Goal: Information Seeking & Learning: Learn about a topic

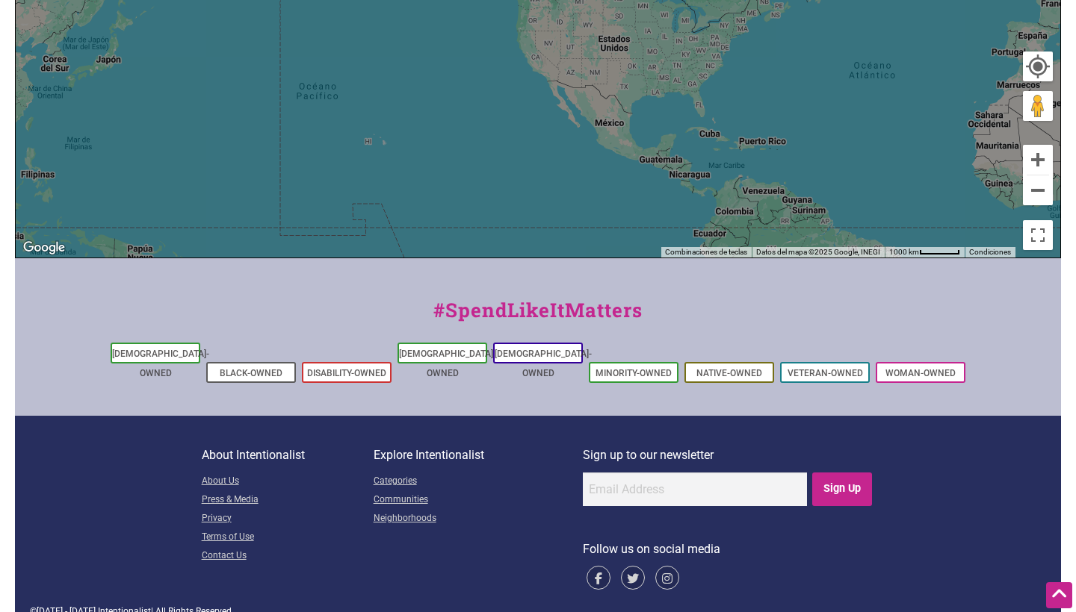
scroll to position [628, 0]
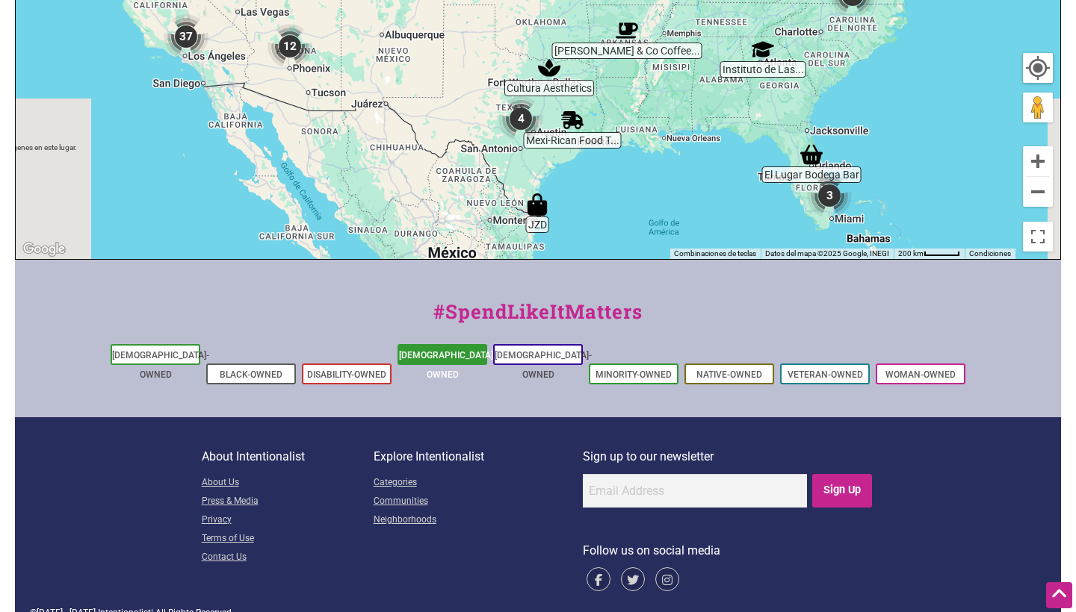
click at [465, 353] on link "[DEMOGRAPHIC_DATA]-Owned" at bounding box center [447, 365] width 97 height 30
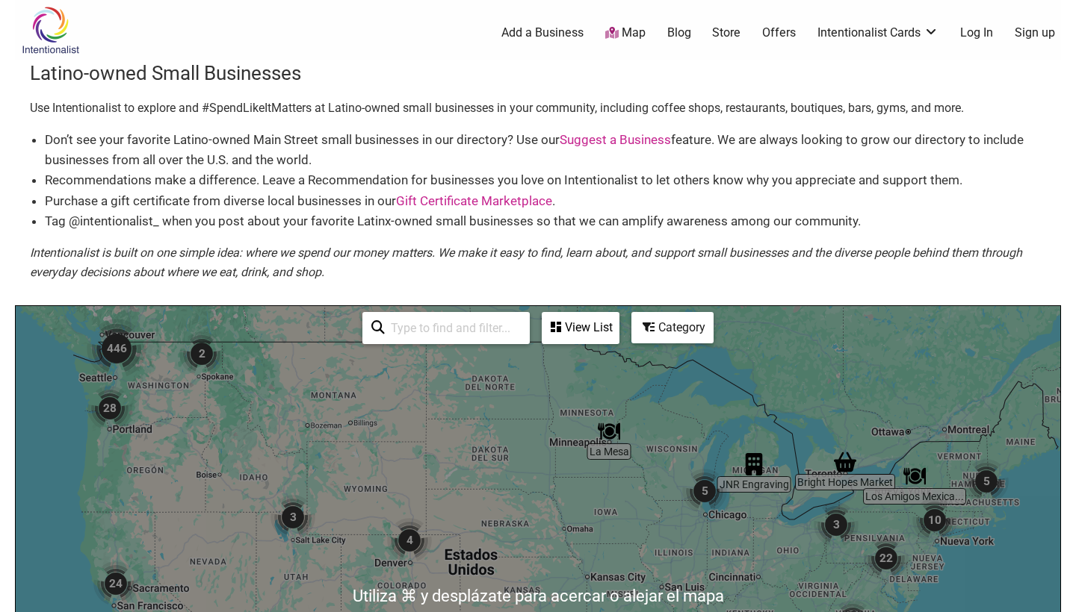
scroll to position [0, 0]
click at [594, 326] on div "View List" at bounding box center [580, 328] width 75 height 28
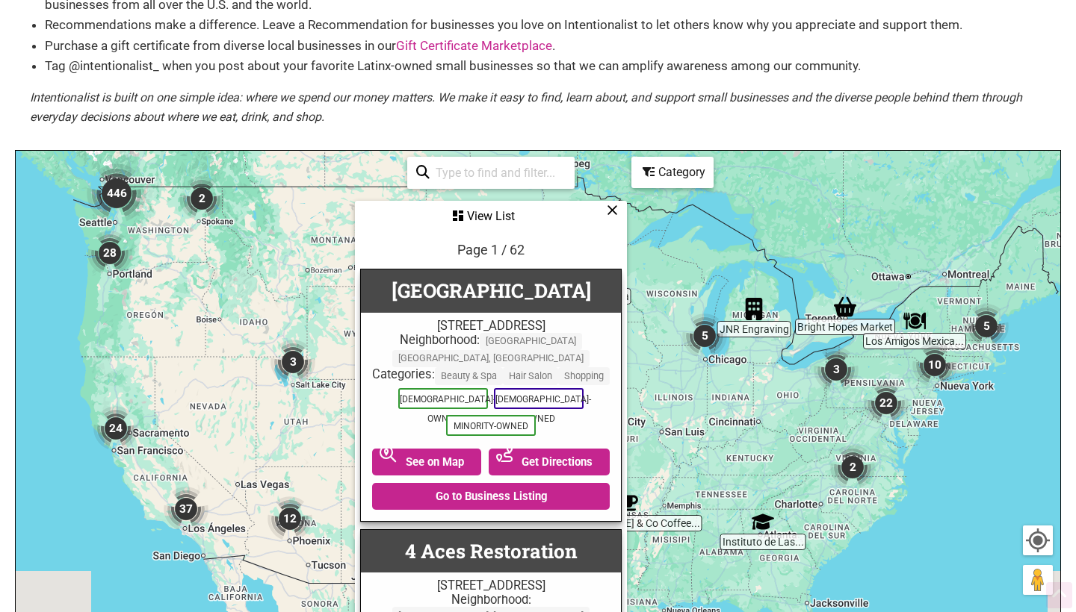
scroll to position [17, 0]
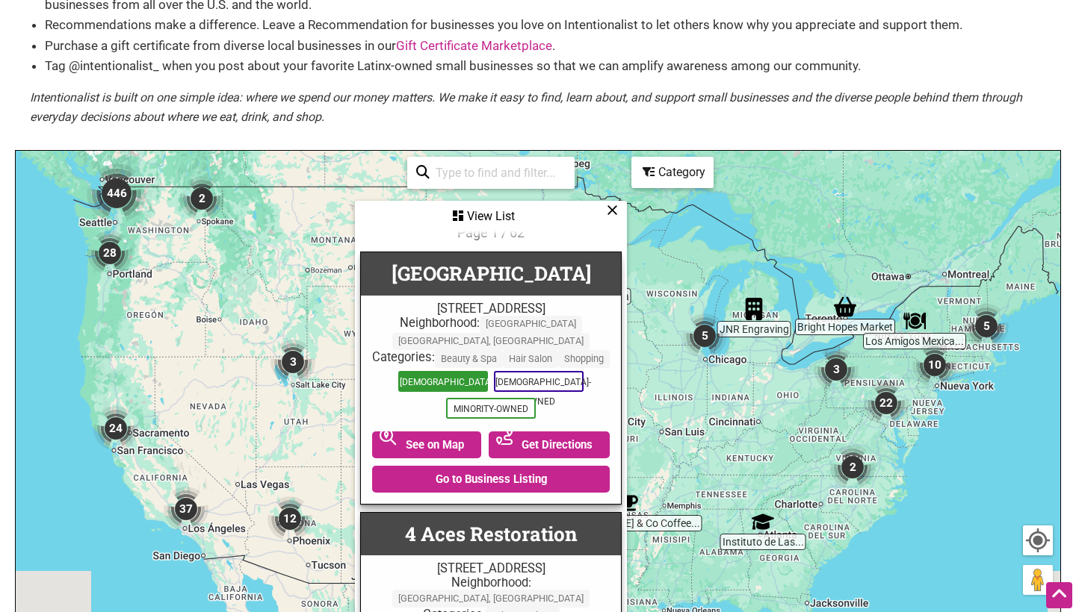
click at [427, 376] on span "[DEMOGRAPHIC_DATA]-Owned" at bounding box center [443, 381] width 90 height 21
click at [432, 366] on div "Categories: Beauty & Spa Hair Salon Shopping" at bounding box center [490, 358] width 245 height 17
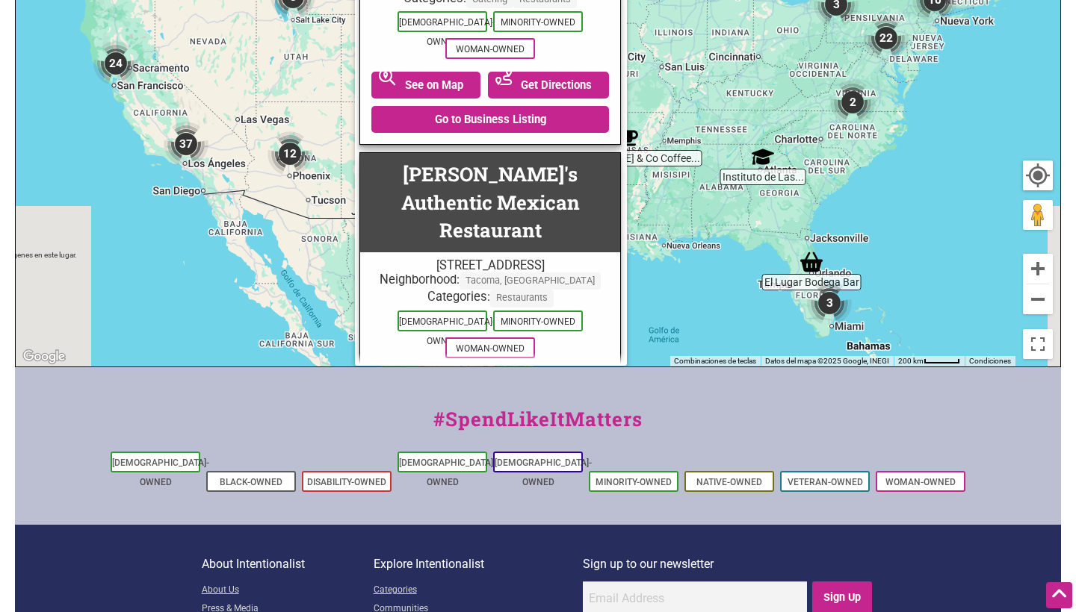
scroll to position [521, 0]
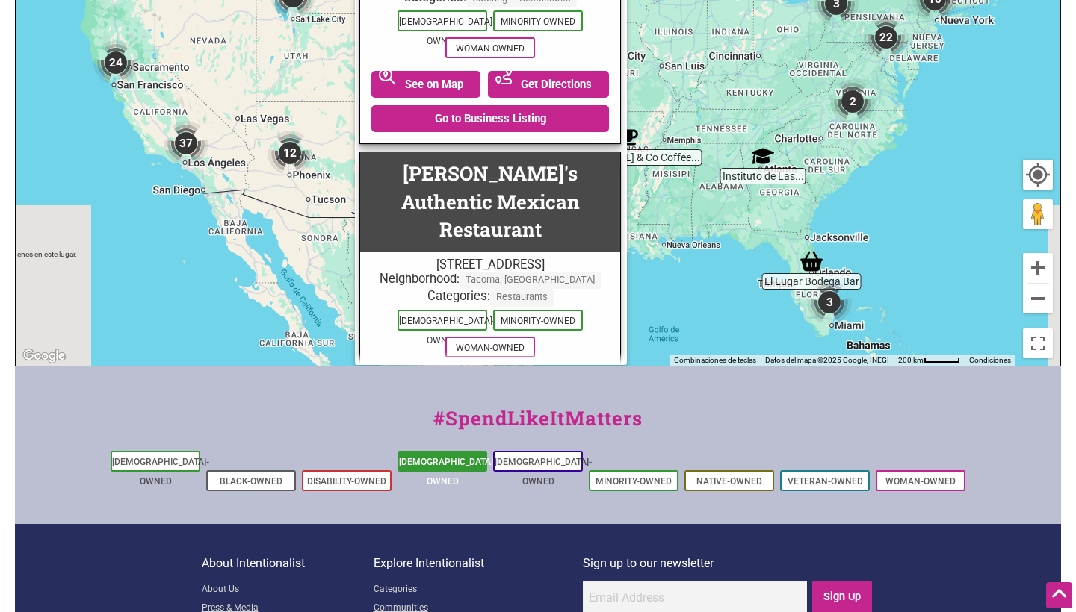
click at [437, 463] on link "[DEMOGRAPHIC_DATA]-Owned" at bounding box center [447, 472] width 97 height 30
click at [494, 451] on button "Next page" at bounding box center [489, 463] width 121 height 25
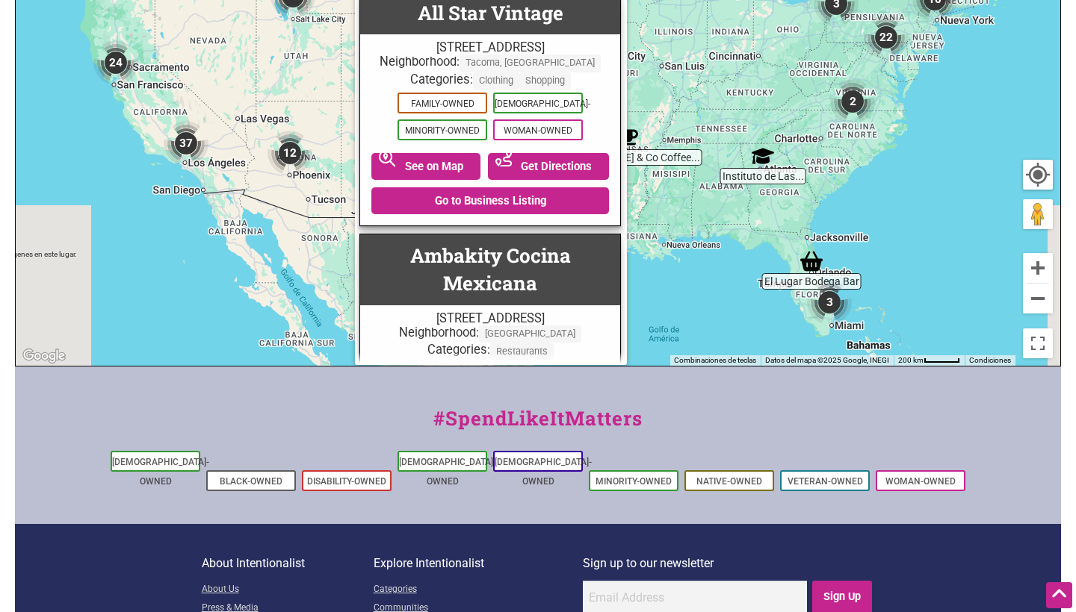
scroll to position [0, 0]
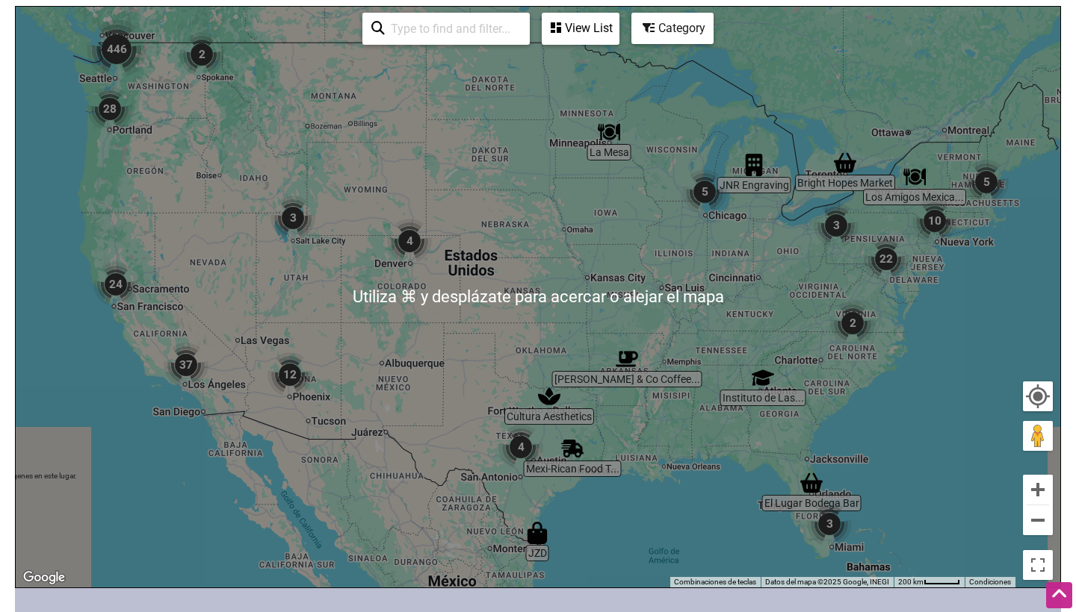
scroll to position [308, 0]
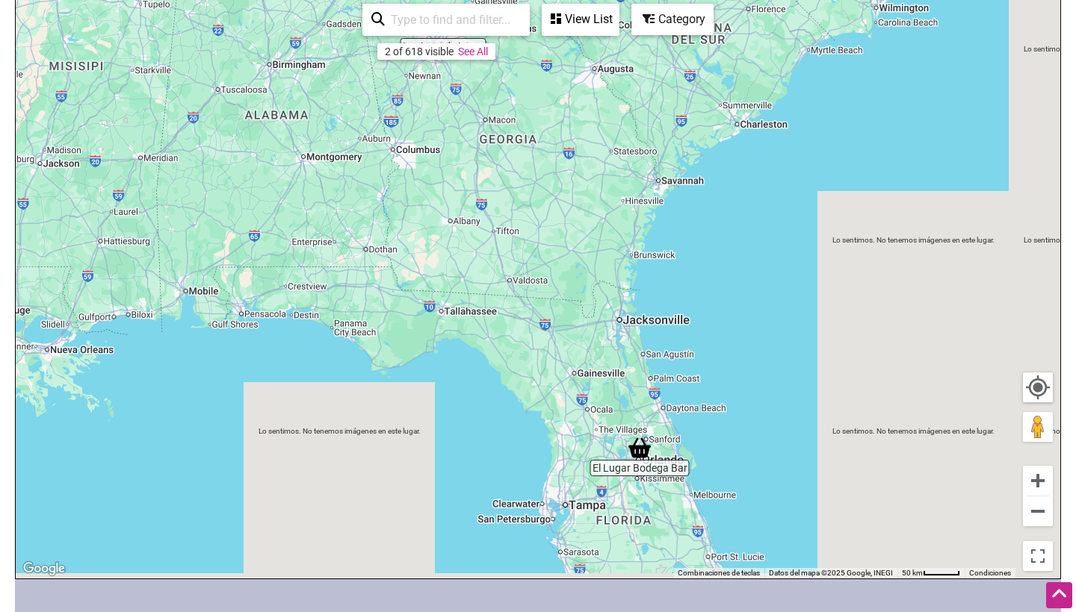
drag, startPoint x: 763, startPoint y: 470, endPoint x: 763, endPoint y: 292, distance: 177.8
click at [763, 291] on div "Para navegar, presiona las teclas [PERSON_NAME]." at bounding box center [538, 288] width 1044 height 581
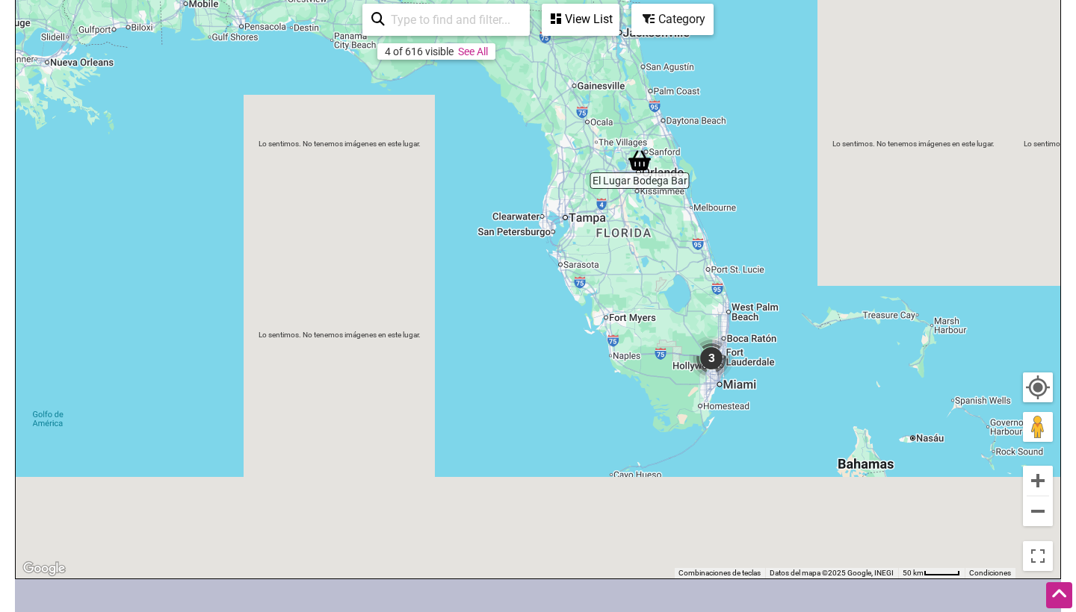
drag, startPoint x: 742, startPoint y: 352, endPoint x: 742, endPoint y: 195, distance: 156.9
click at [742, 193] on div "Para navegar, presiona las teclas [PERSON_NAME]." at bounding box center [538, 288] width 1044 height 581
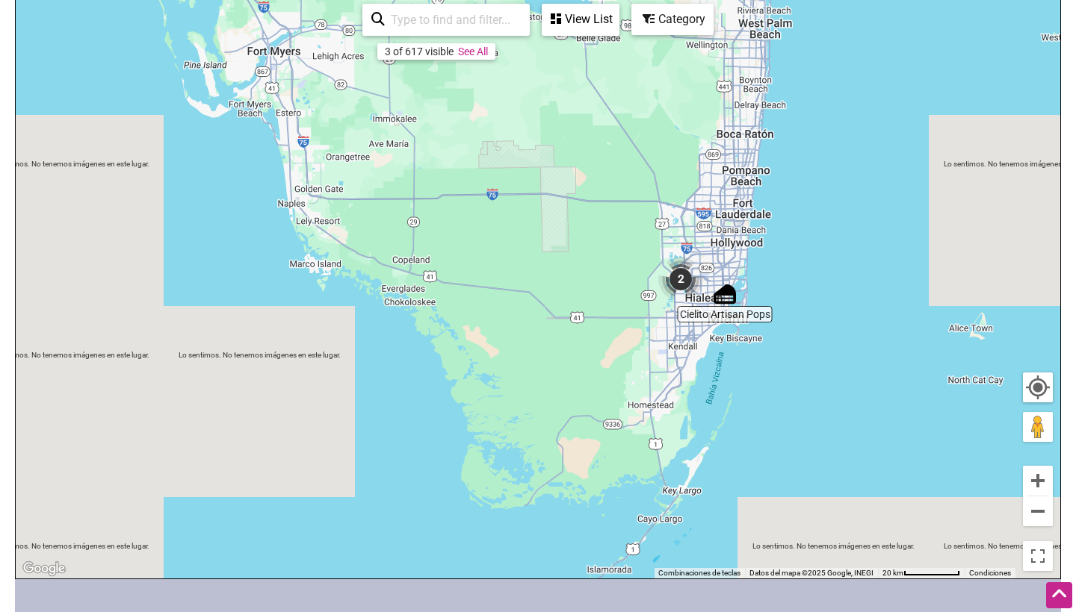
drag, startPoint x: 867, startPoint y: 356, endPoint x: 800, endPoint y: 353, distance: 67.3
click at [798, 353] on div "Para navegar, presiona las teclas [PERSON_NAME]." at bounding box center [538, 288] width 1044 height 581
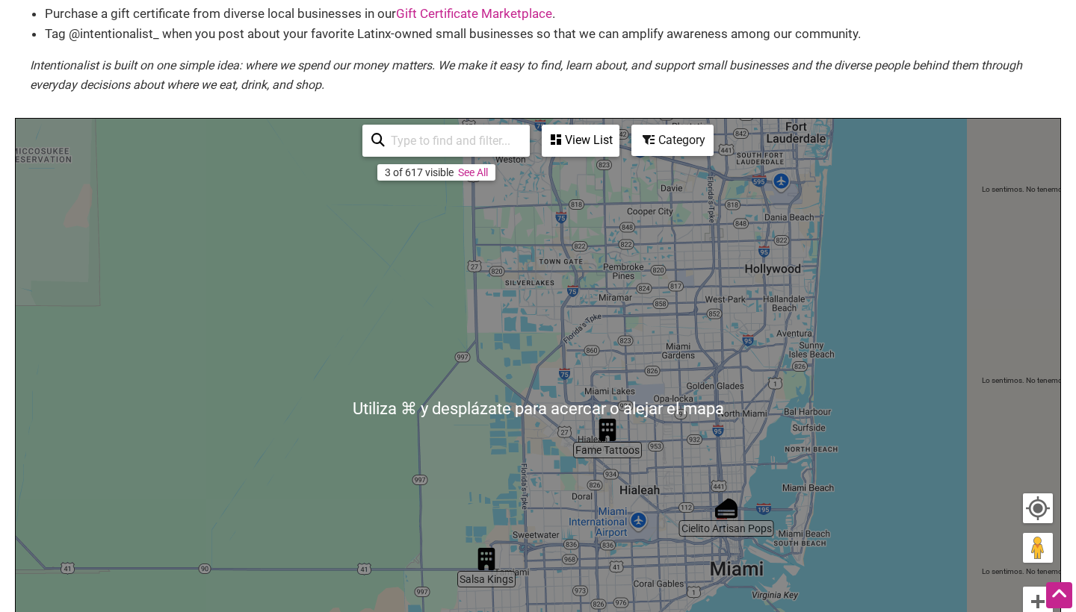
scroll to position [187, 0]
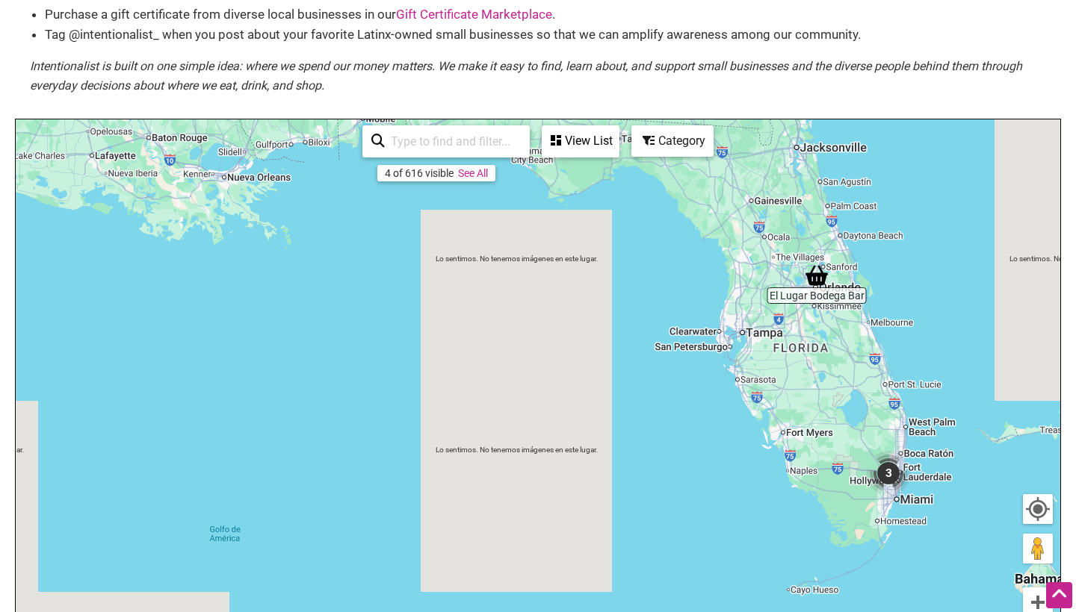
drag, startPoint x: 807, startPoint y: 404, endPoint x: 721, endPoint y: 475, distance: 112.0
click at [721, 475] on div "Para navegar, presiona las teclas [PERSON_NAME]." at bounding box center [538, 410] width 1044 height 581
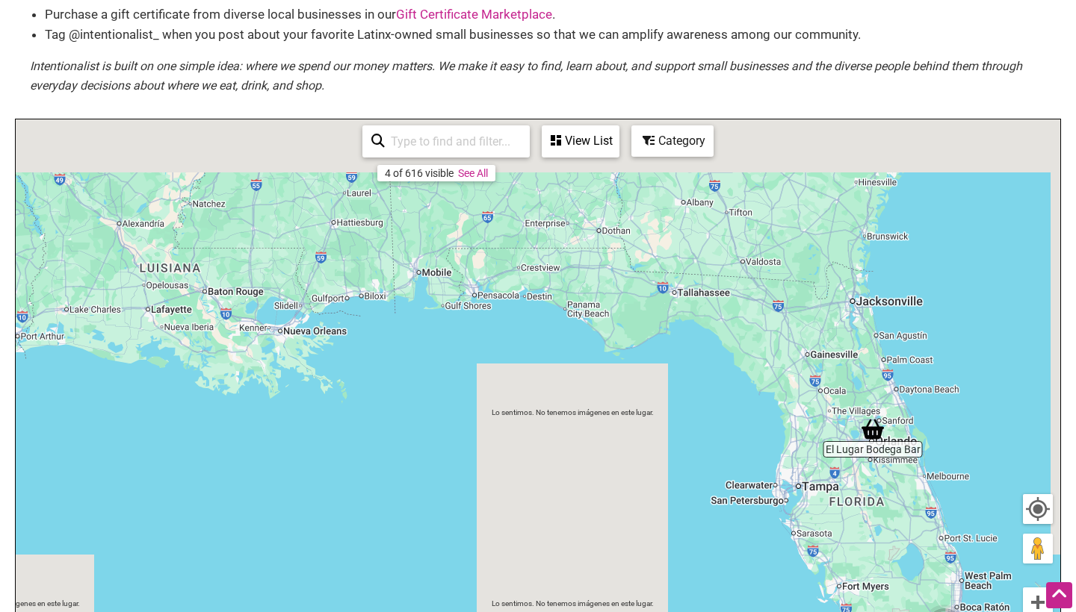
drag, startPoint x: 618, startPoint y: 279, endPoint x: 772, endPoint y: 513, distance: 280.9
click at [768, 507] on div "Para navegar, presiona las teclas [PERSON_NAME]." at bounding box center [538, 410] width 1044 height 581
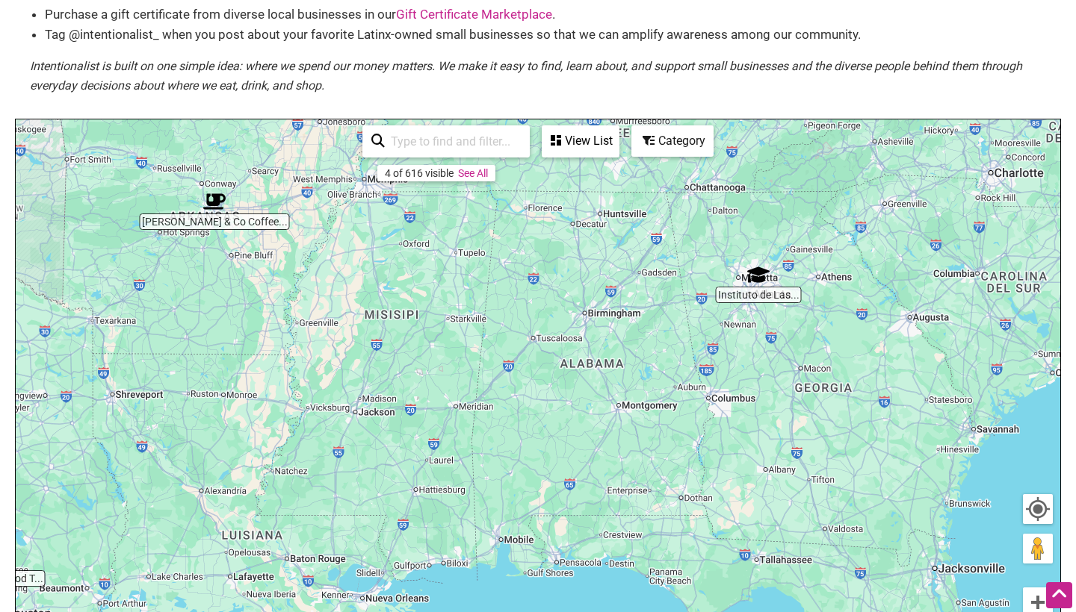
drag, startPoint x: 872, startPoint y: 354, endPoint x: 725, endPoint y: 391, distance: 152.5
click at [725, 391] on div "Para navegar, presiona las teclas [PERSON_NAME]." at bounding box center [538, 410] width 1044 height 581
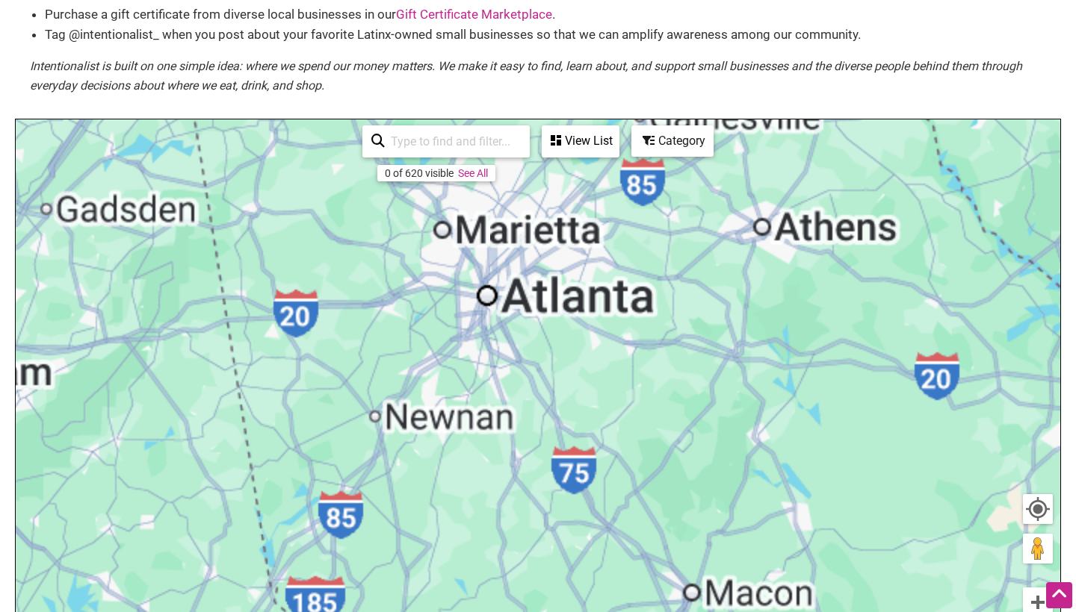
drag, startPoint x: 684, startPoint y: 347, endPoint x: 652, endPoint y: 611, distance: 266.4
click at [651, 612] on div "Para navegar, presiona las teclas [PERSON_NAME]." at bounding box center [538, 410] width 1044 height 581
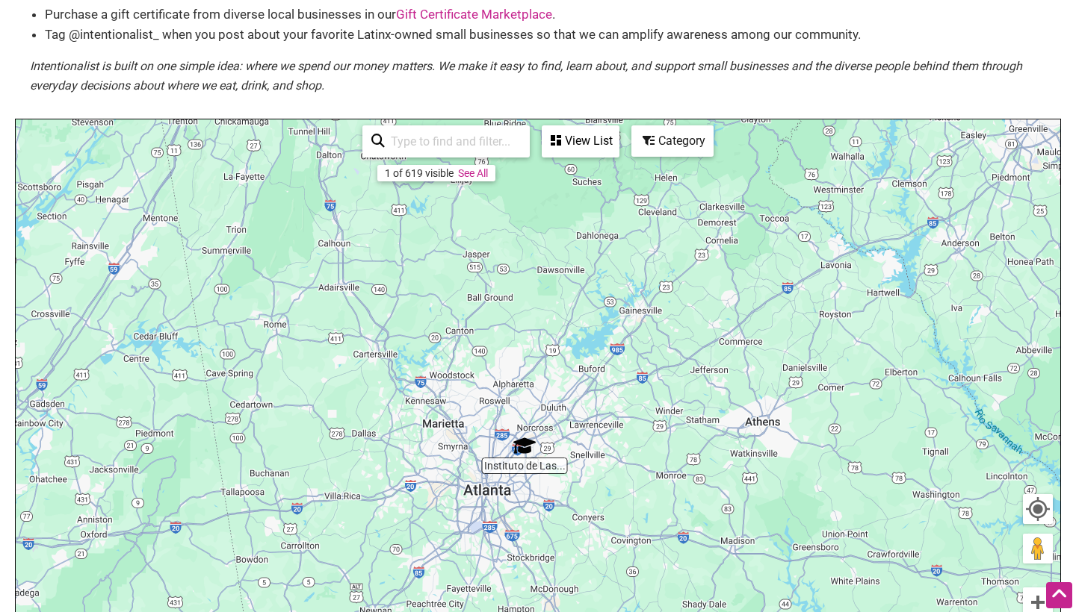
drag, startPoint x: 692, startPoint y: 361, endPoint x: 700, endPoint y: 534, distance: 173.5
click at [704, 534] on div "Para navegar, presiona las teclas [PERSON_NAME]." at bounding box center [538, 410] width 1044 height 581
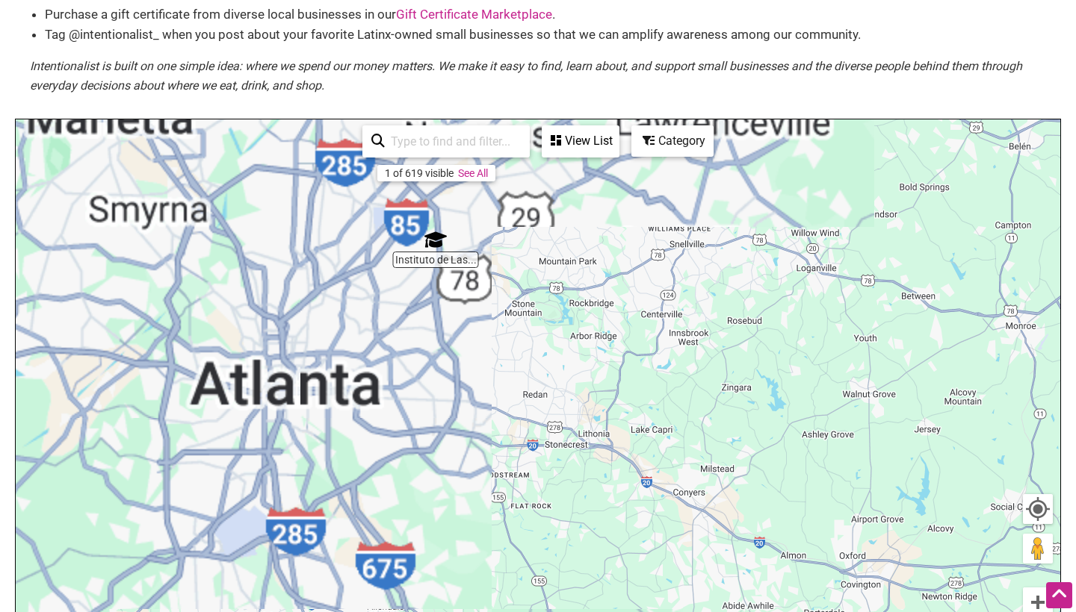
drag, startPoint x: 421, startPoint y: 346, endPoint x: 652, endPoint y: 388, distance: 235.3
click at [652, 388] on div "Para navegar, presiona las teclas [PERSON_NAME]." at bounding box center [538, 410] width 1044 height 581
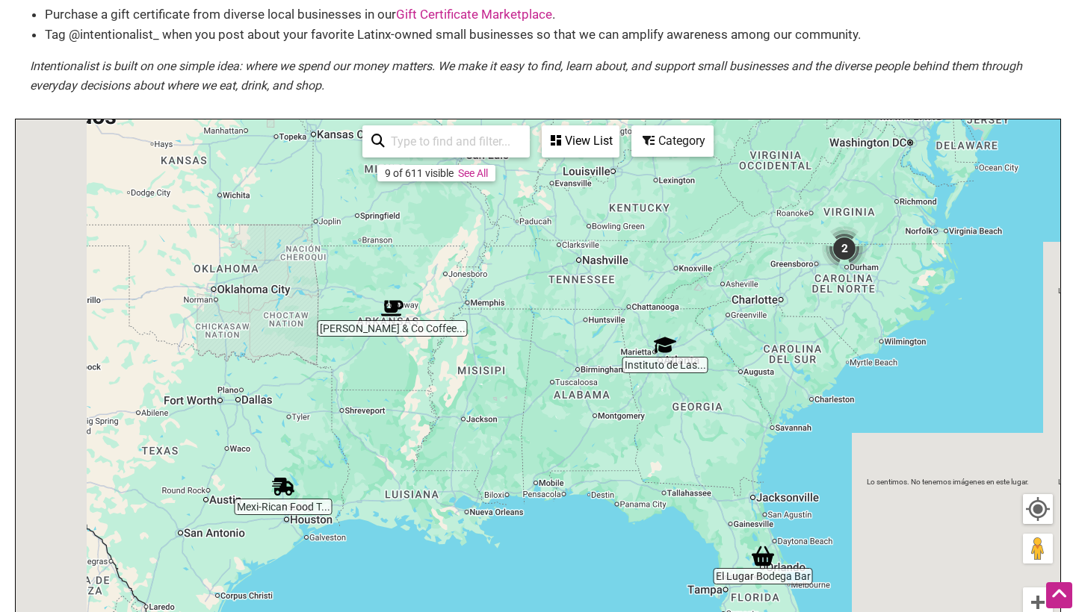
drag, startPoint x: 540, startPoint y: 280, endPoint x: 787, endPoint y: 378, distance: 265.2
click at [787, 379] on div "Para navegar, presiona las teclas [PERSON_NAME]." at bounding box center [538, 410] width 1044 height 581
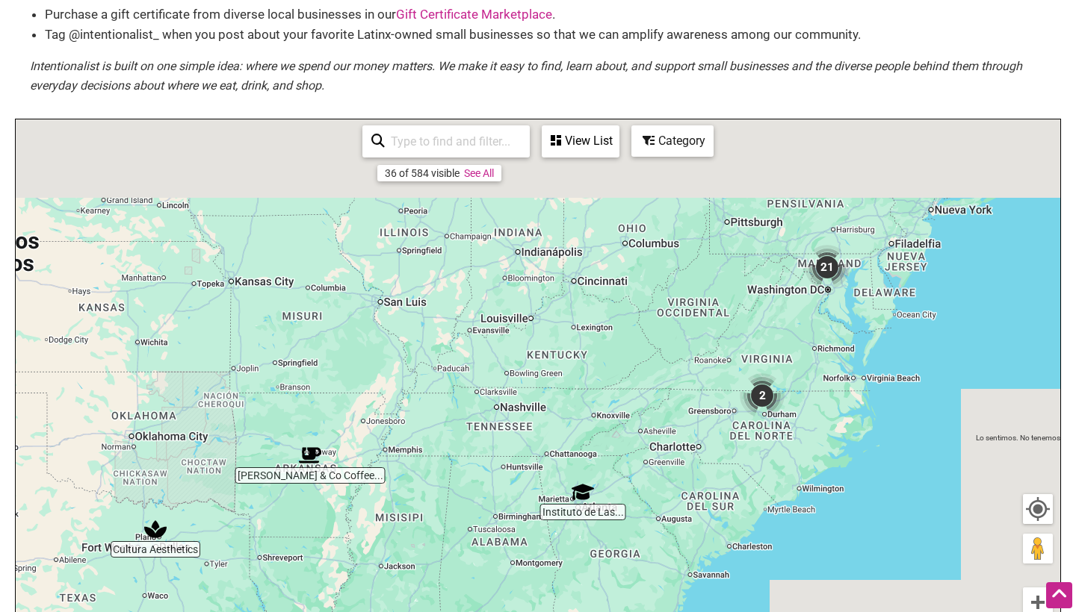
drag, startPoint x: 748, startPoint y: 316, endPoint x: 621, endPoint y: 493, distance: 217.4
click at [621, 493] on div "Para navegar, presiona las teclas [PERSON_NAME]." at bounding box center [538, 410] width 1044 height 581
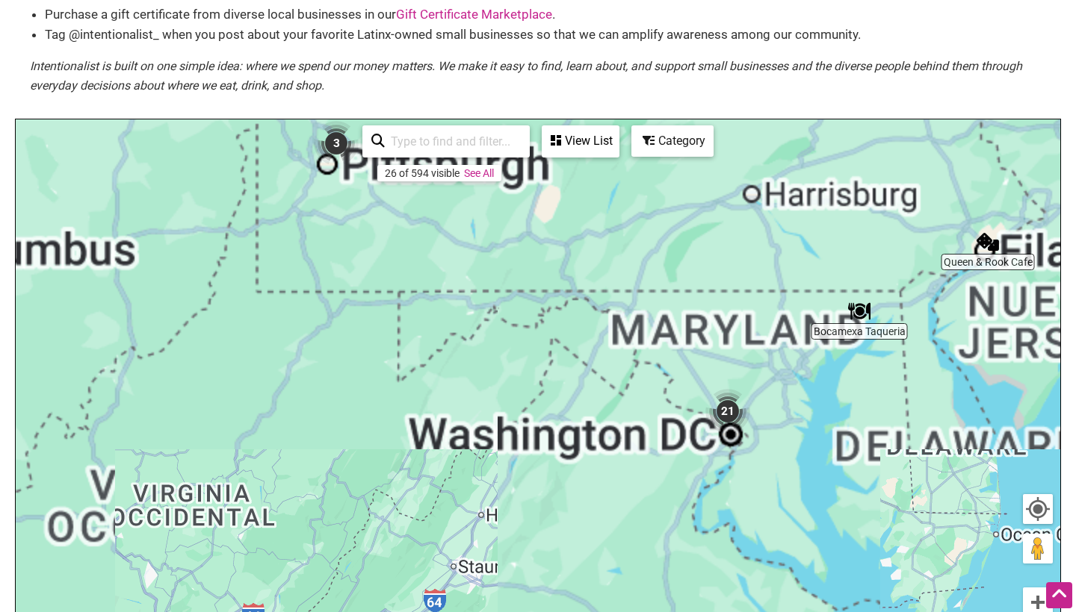
drag, startPoint x: 816, startPoint y: 350, endPoint x: 728, endPoint y: 343, distance: 87.6
click at [728, 343] on div "Para navegar, presiona las teclas [PERSON_NAME]." at bounding box center [538, 410] width 1044 height 581
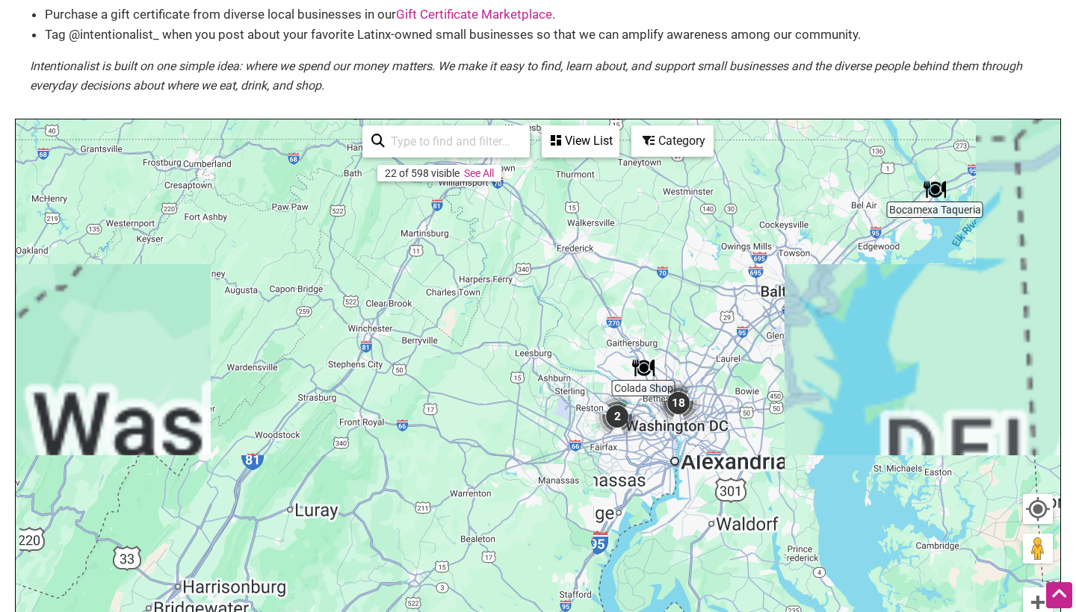
drag, startPoint x: 678, startPoint y: 491, endPoint x: 678, endPoint y: 391, distance: 99.3
click at [677, 391] on img "18" at bounding box center [678, 403] width 45 height 45
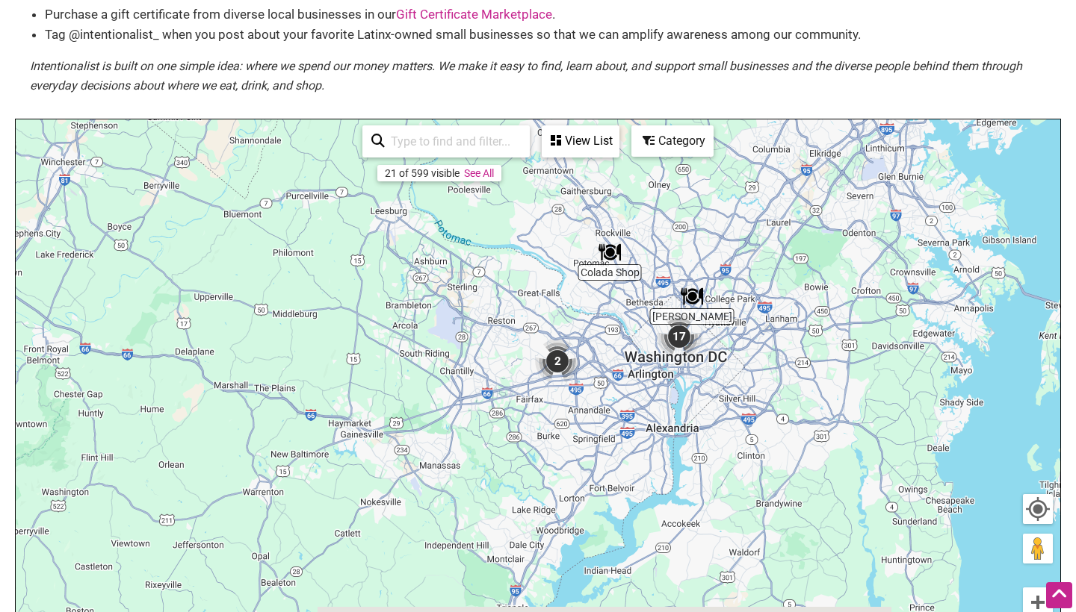
drag, startPoint x: 730, startPoint y: 300, endPoint x: 730, endPoint y: 195, distance: 105.3
click at [730, 195] on div "Para navegar, presiona las teclas [PERSON_NAME]." at bounding box center [538, 410] width 1044 height 581
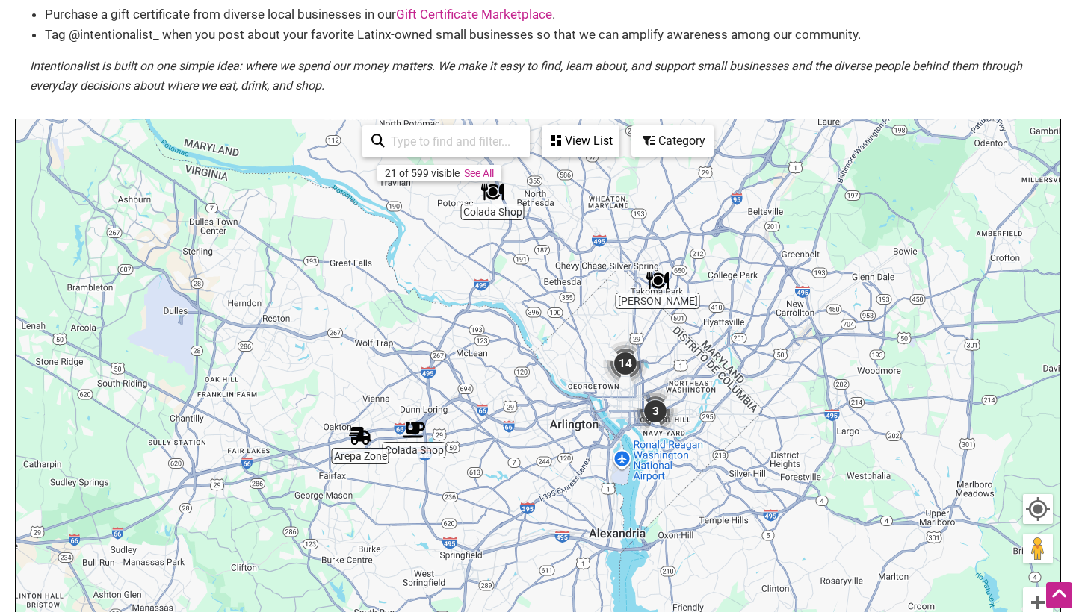
drag, startPoint x: 680, startPoint y: 337, endPoint x: 683, endPoint y: 208, distance: 129.3
click at [683, 206] on div "Para navegar, presiona las teclas [PERSON_NAME]." at bounding box center [538, 410] width 1044 height 581
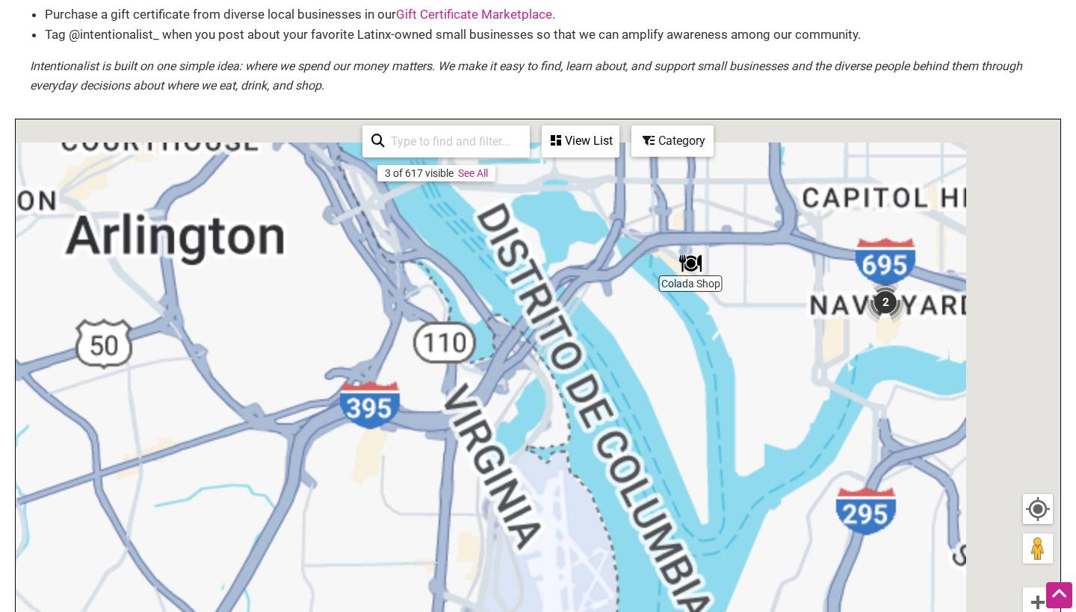
drag, startPoint x: 738, startPoint y: 477, endPoint x: 550, endPoint y: 548, distance: 201.2
click at [549, 548] on div "Para navegar, presiona las teclas [PERSON_NAME]." at bounding box center [538, 410] width 1044 height 581
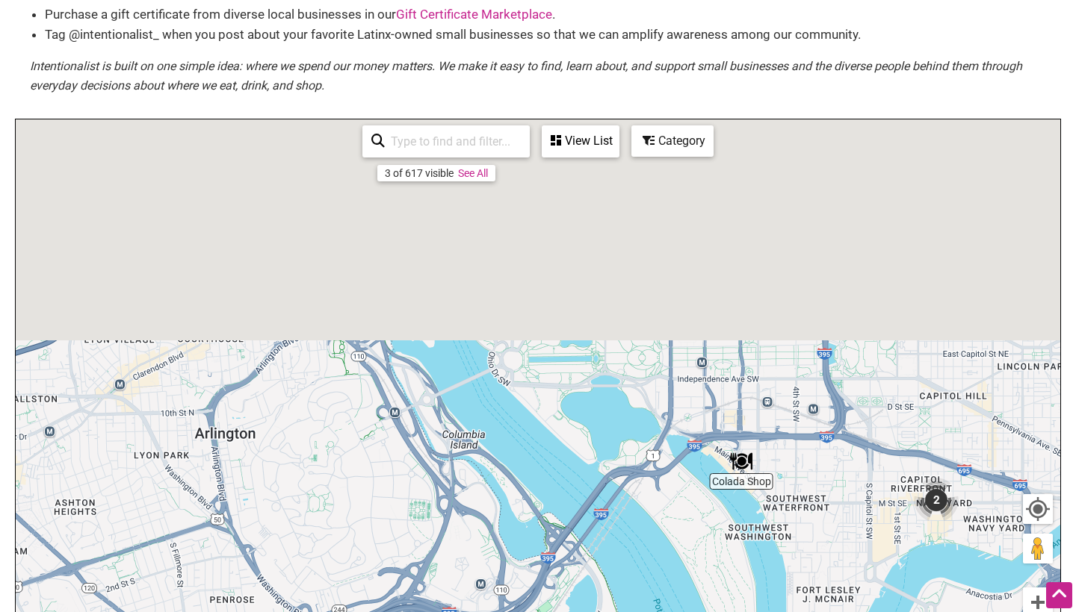
drag, startPoint x: 618, startPoint y: 435, endPoint x: 707, endPoint y: 612, distance: 197.1
click at [707, 612] on div "Para navegar, presiona las teclas [PERSON_NAME]." at bounding box center [538, 410] width 1044 height 581
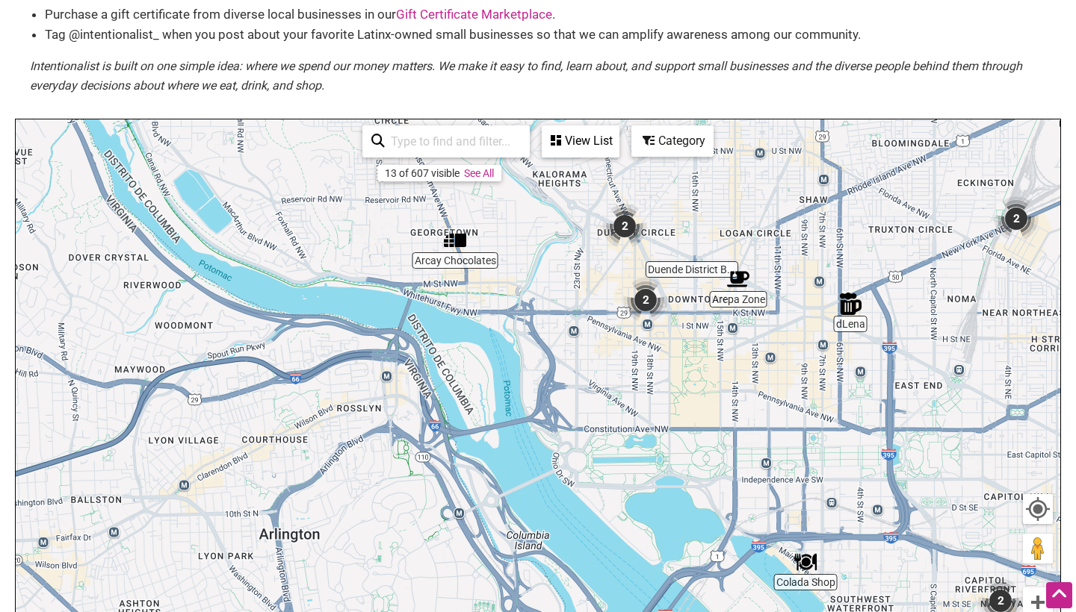
drag, startPoint x: 663, startPoint y: 429, endPoint x: 758, endPoint y: 586, distance: 183.3
click at [758, 586] on div "Para navegar, presiona las teclas [PERSON_NAME]." at bounding box center [538, 410] width 1044 height 581
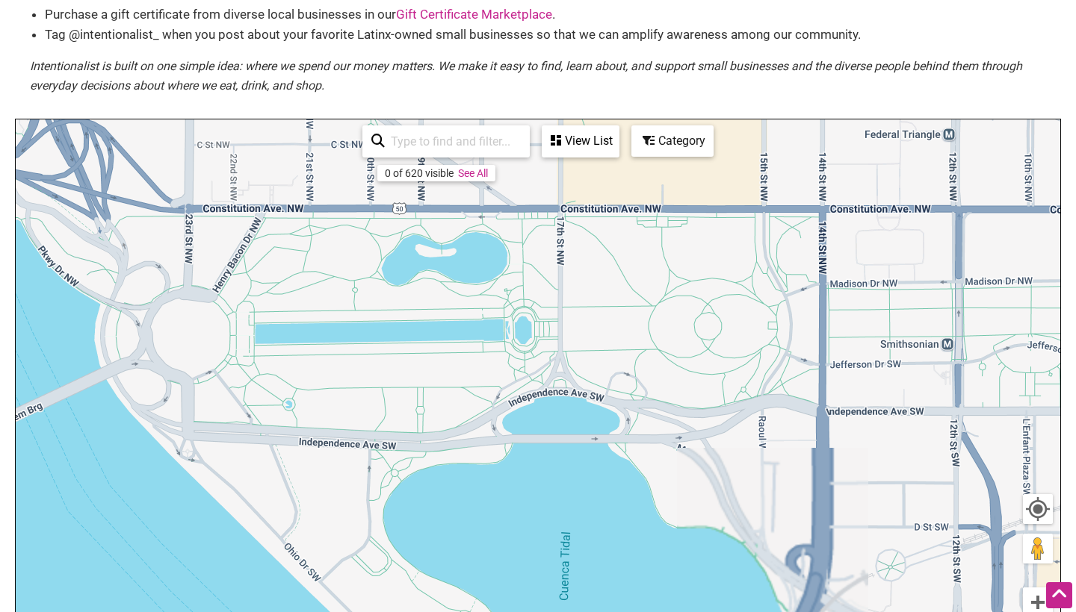
drag, startPoint x: 730, startPoint y: 371, endPoint x: 807, endPoint y: 612, distance: 252.5
click at [807, 612] on div "Para navegar, presiona las teclas [PERSON_NAME]." at bounding box center [538, 410] width 1044 height 581
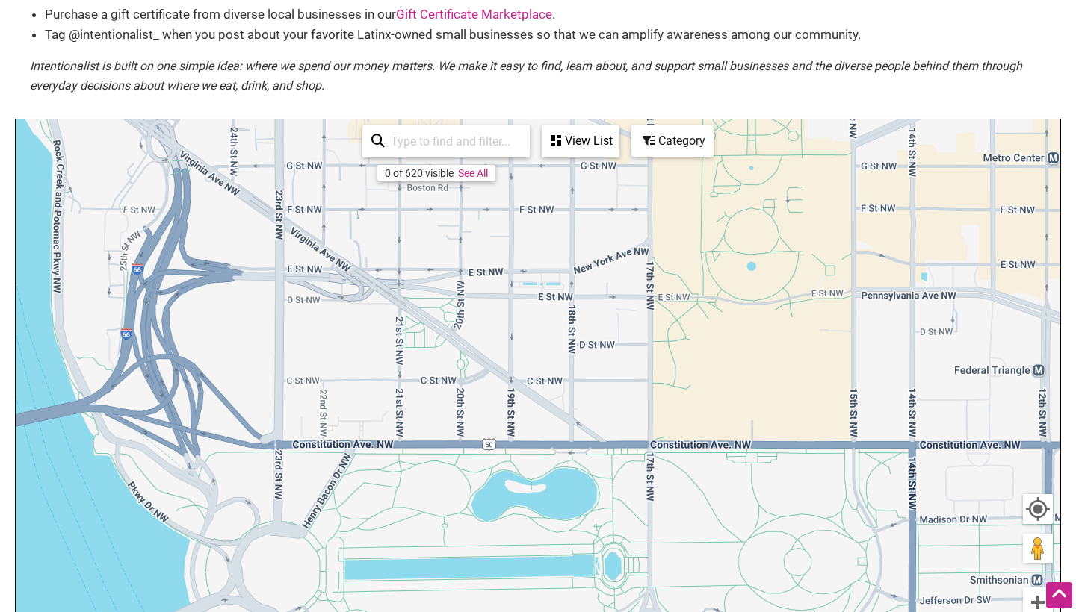
drag, startPoint x: 769, startPoint y: 382, endPoint x: 777, endPoint y: 612, distance: 229.5
click at [777, 612] on div "Para navegar, presiona las teclas [PERSON_NAME]." at bounding box center [538, 410] width 1044 height 581
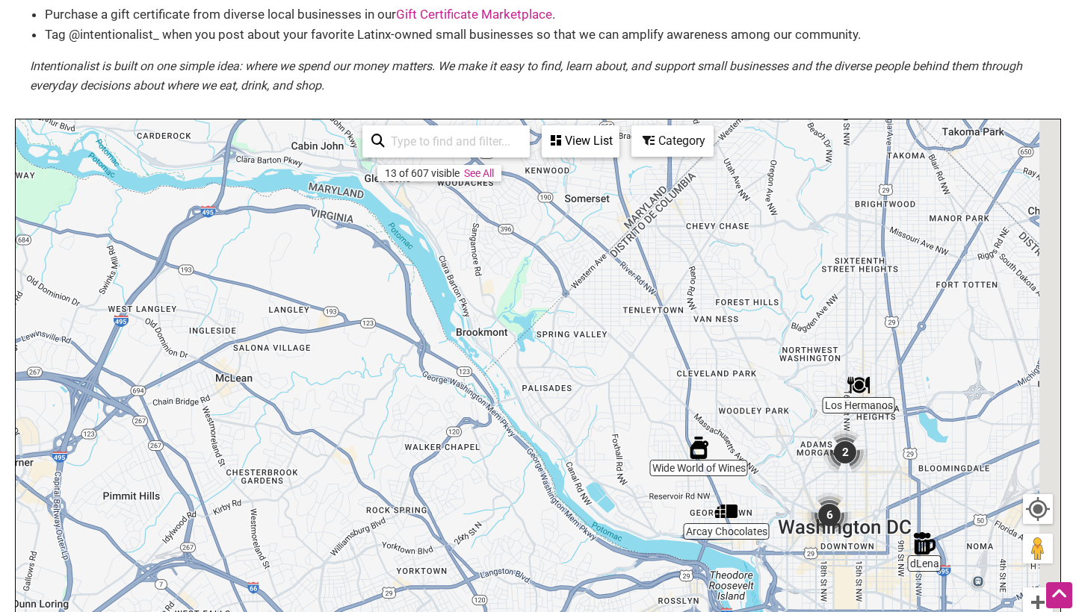
drag, startPoint x: 823, startPoint y: 447, endPoint x: 753, endPoint y: 479, distance: 76.9
click at [753, 479] on div "Para navegar, presiona las teclas [PERSON_NAME]." at bounding box center [538, 410] width 1044 height 581
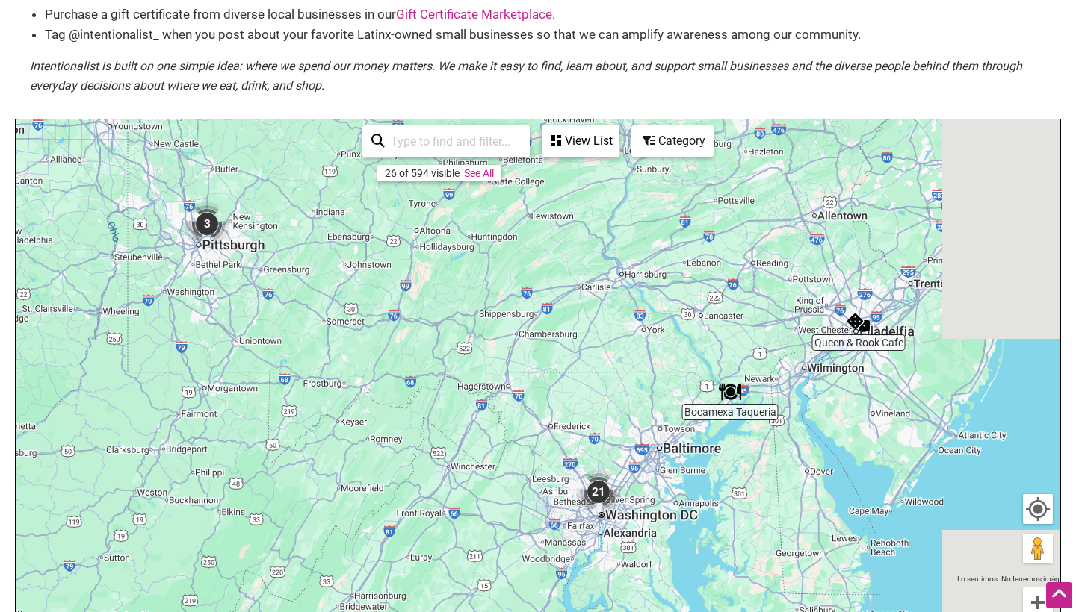
drag, startPoint x: 807, startPoint y: 445, endPoint x: 645, endPoint y: 456, distance: 163.2
click at [644, 456] on div "Para navegar, presiona las teclas [PERSON_NAME]." at bounding box center [538, 410] width 1044 height 581
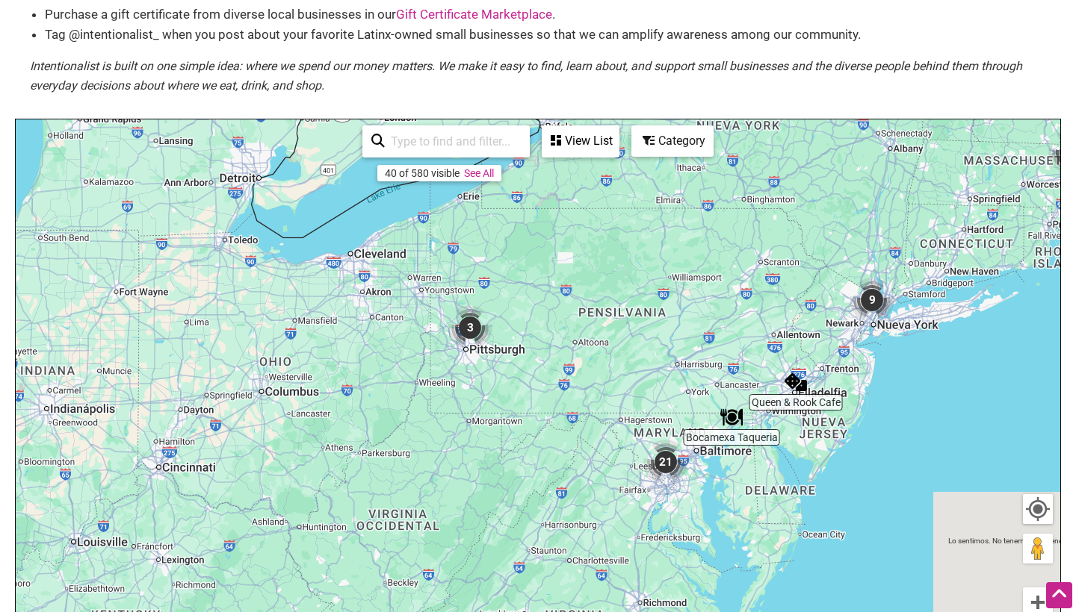
drag, startPoint x: 772, startPoint y: 388, endPoint x: 889, endPoint y: 363, distance: 119.8
click at [861, 373] on div "Para navegar, presiona las teclas [PERSON_NAME]." at bounding box center [538, 410] width 1044 height 581
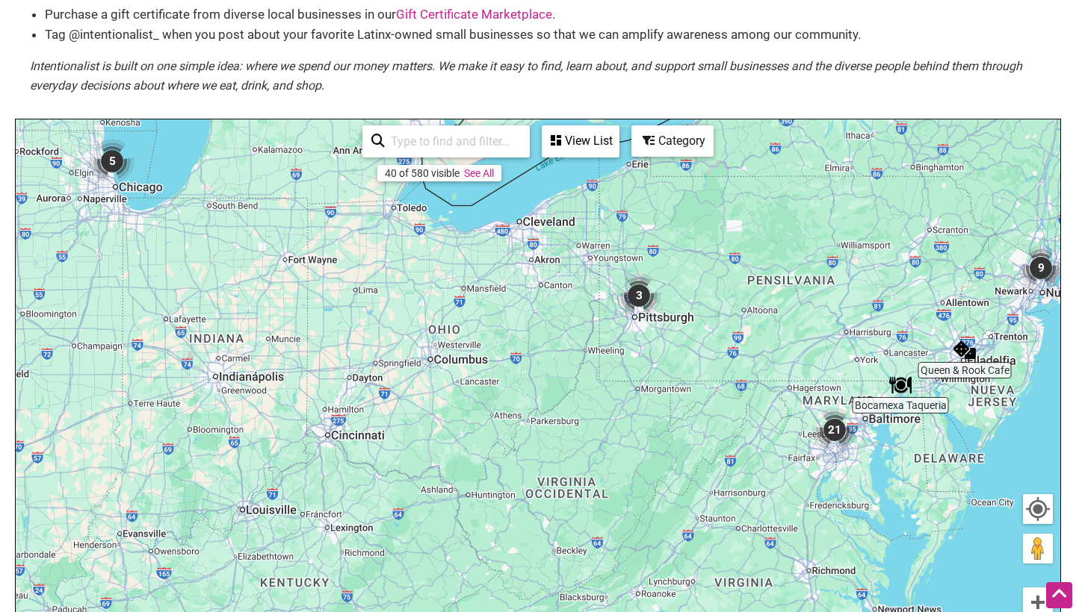
drag, startPoint x: 576, startPoint y: 414, endPoint x: 748, endPoint y: 335, distance: 189.8
click at [748, 335] on div "Para navegar, presiona las teclas [PERSON_NAME]." at bounding box center [538, 410] width 1044 height 581
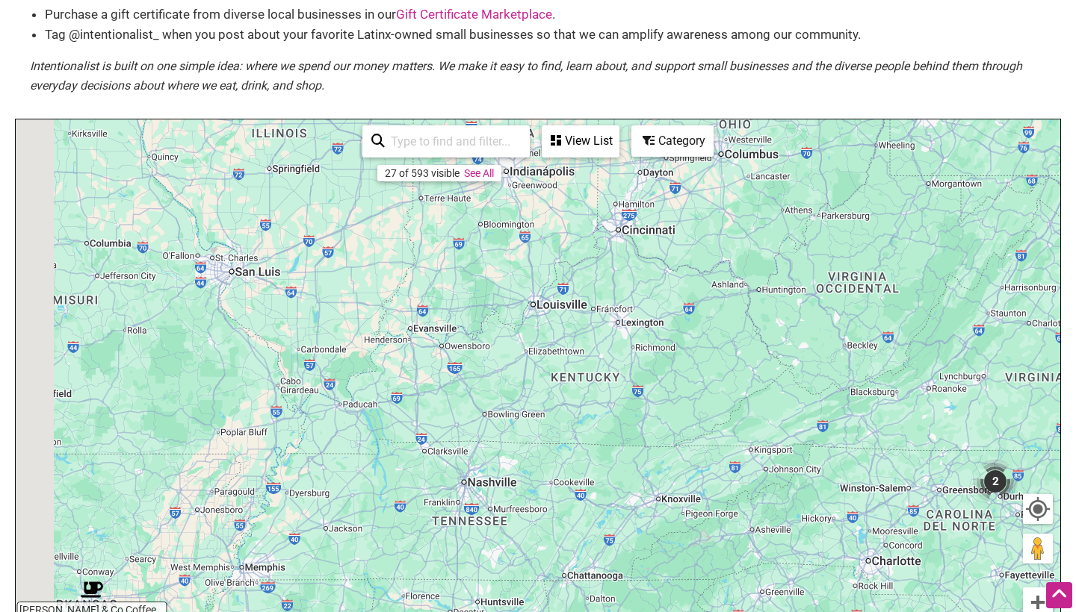
drag, startPoint x: 583, startPoint y: 438, endPoint x: 686, endPoint y: 308, distance: 165.4
click at [679, 314] on div "Para navegar, presiona las teclas [PERSON_NAME]." at bounding box center [538, 410] width 1044 height 581
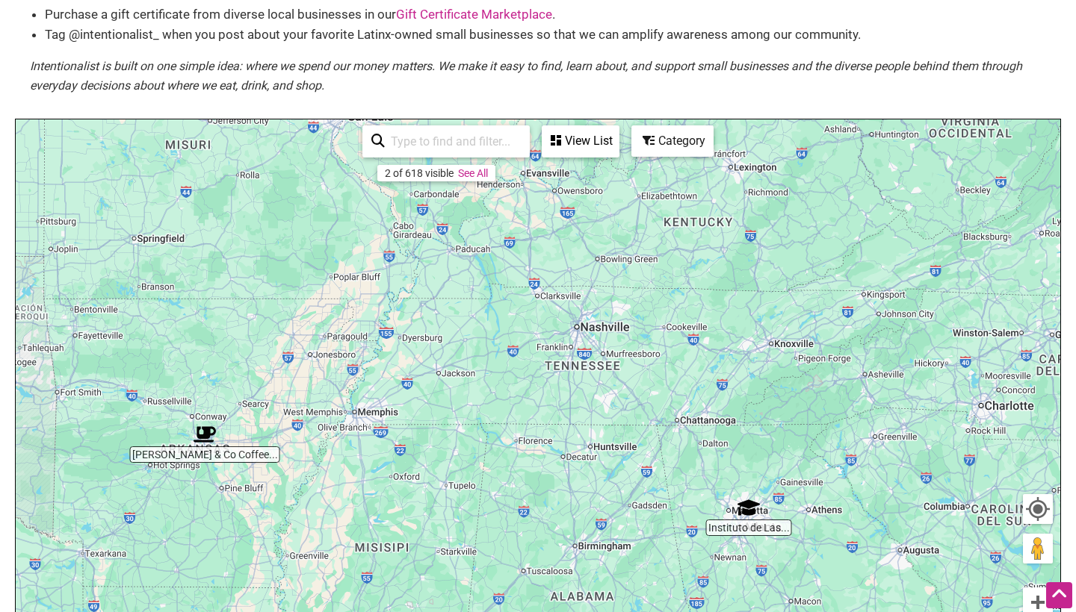
drag, startPoint x: 565, startPoint y: 385, endPoint x: 686, endPoint y: 306, distance: 144.0
click at [684, 307] on div "Para navegar, presiona las teclas [PERSON_NAME]." at bounding box center [538, 410] width 1044 height 581
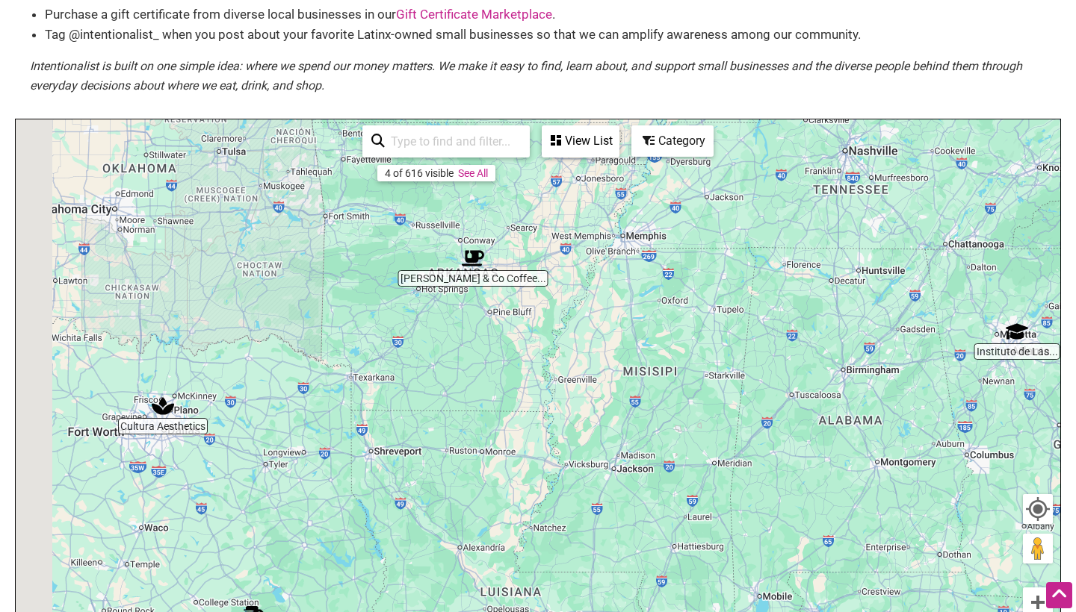
drag, startPoint x: 524, startPoint y: 402, endPoint x: 656, endPoint y: 324, distance: 152.7
click at [656, 324] on div "Para navegar, presiona las teclas [PERSON_NAME]." at bounding box center [538, 410] width 1044 height 581
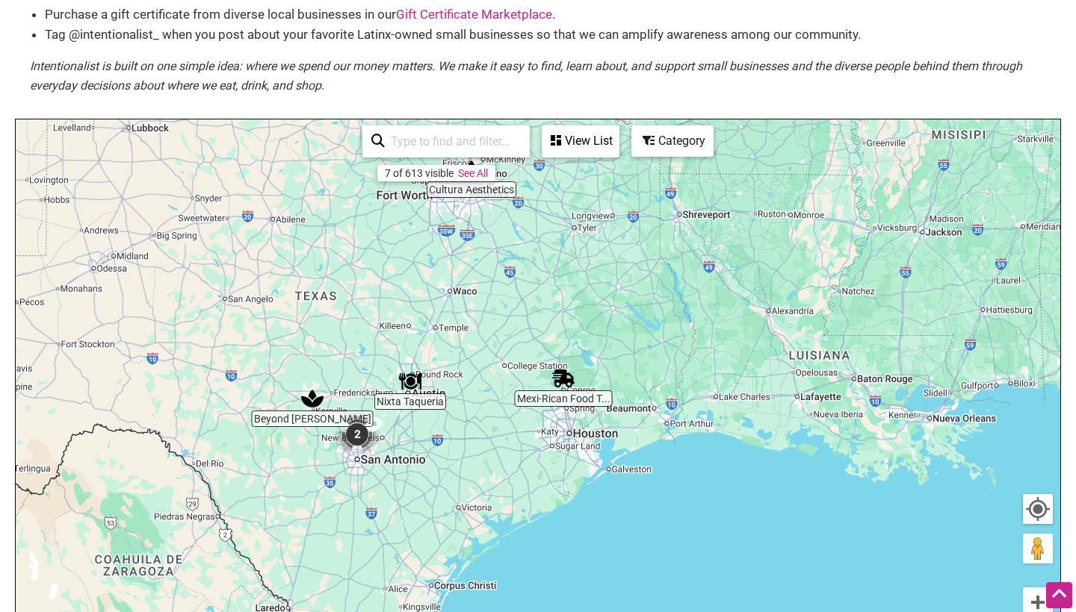
drag, startPoint x: 533, startPoint y: 362, endPoint x: 635, endPoint y: 237, distance: 160.9
click at [635, 237] on div "Para navegar, presiona las teclas [PERSON_NAME]." at bounding box center [538, 410] width 1044 height 581
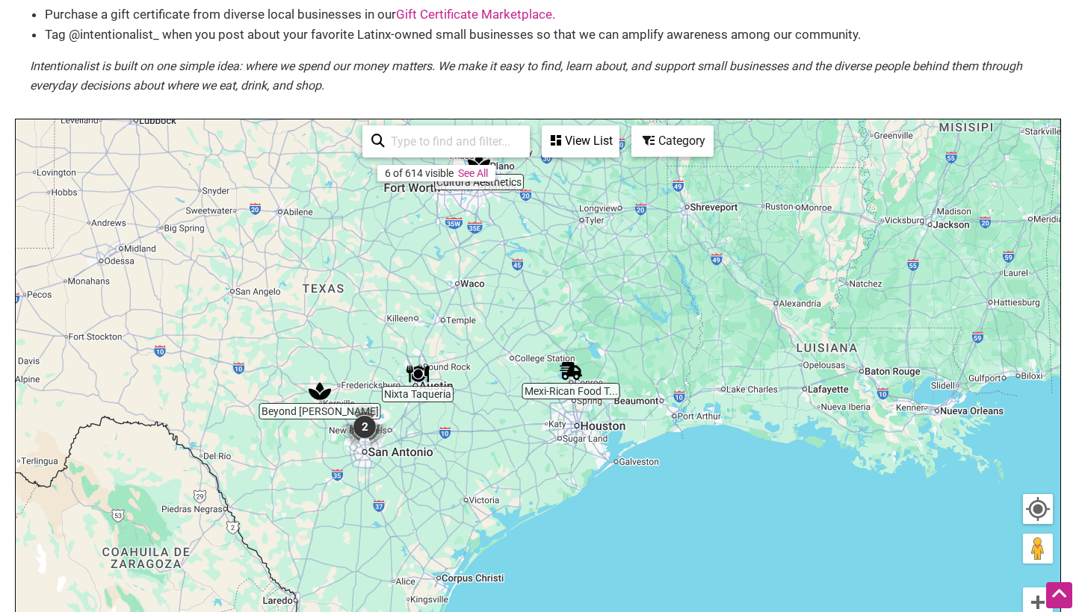
drag, startPoint x: 549, startPoint y: 381, endPoint x: 705, endPoint y: 381, distance: 156.1
click at [705, 381] on div "Para navegar, presiona las teclas [PERSON_NAME]." at bounding box center [538, 410] width 1044 height 581
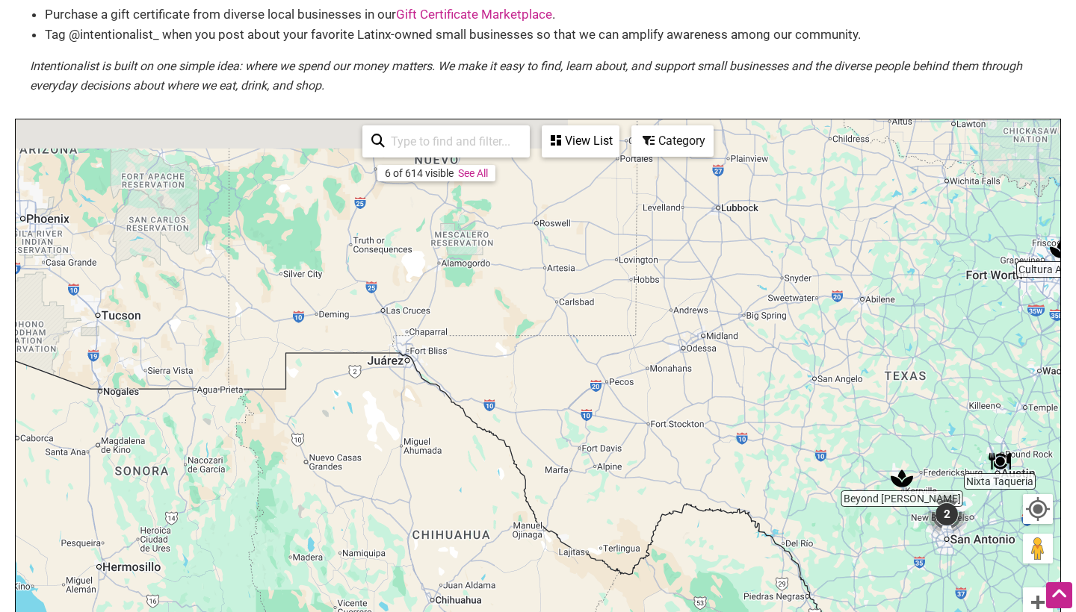
drag, startPoint x: 521, startPoint y: 334, endPoint x: 745, endPoint y: 468, distance: 261.6
click at [731, 454] on div "Para navegar, presiona las teclas [PERSON_NAME]." at bounding box center [538, 410] width 1044 height 581
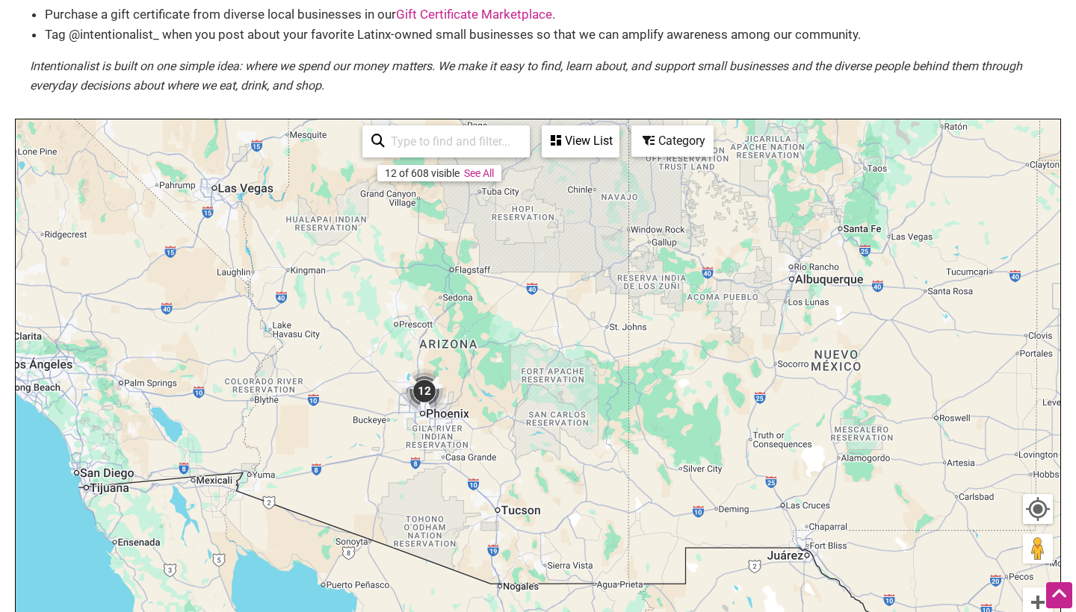
drag, startPoint x: 522, startPoint y: 425, endPoint x: 634, endPoint y: 439, distance: 112.9
click at [634, 439] on div "Para navegar, presiona las teclas [PERSON_NAME]." at bounding box center [538, 410] width 1044 height 581
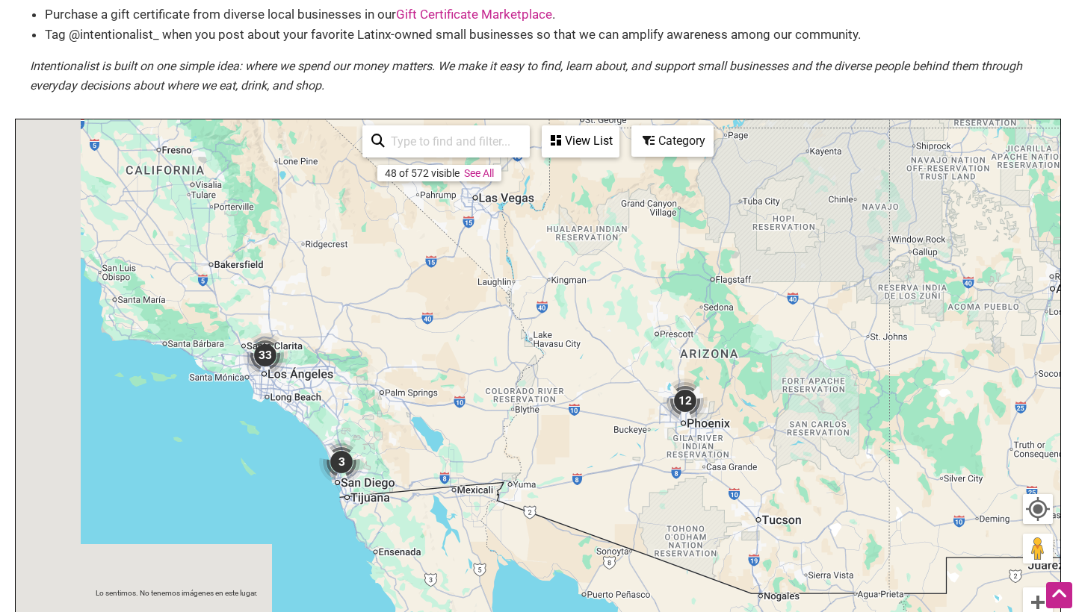
drag, startPoint x: 447, startPoint y: 406, endPoint x: 682, endPoint y: 410, distance: 234.6
click at [682, 410] on img "12" at bounding box center [685, 401] width 45 height 45
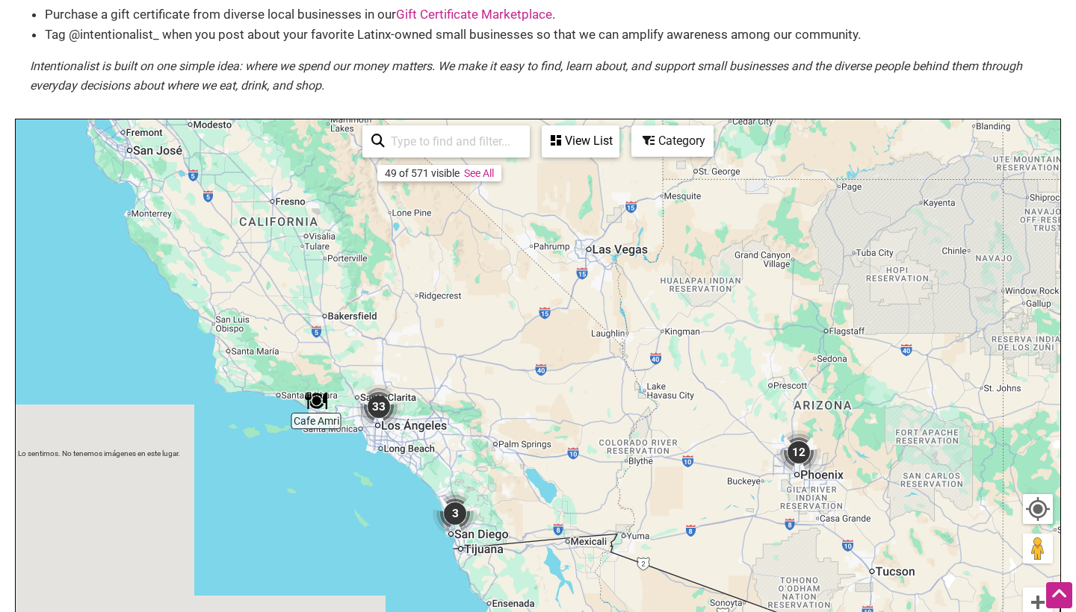
drag, startPoint x: 421, startPoint y: 362, endPoint x: 571, endPoint y: 440, distance: 169.4
click at [571, 442] on div "Para navegar, presiona las teclas [PERSON_NAME]." at bounding box center [538, 410] width 1044 height 581
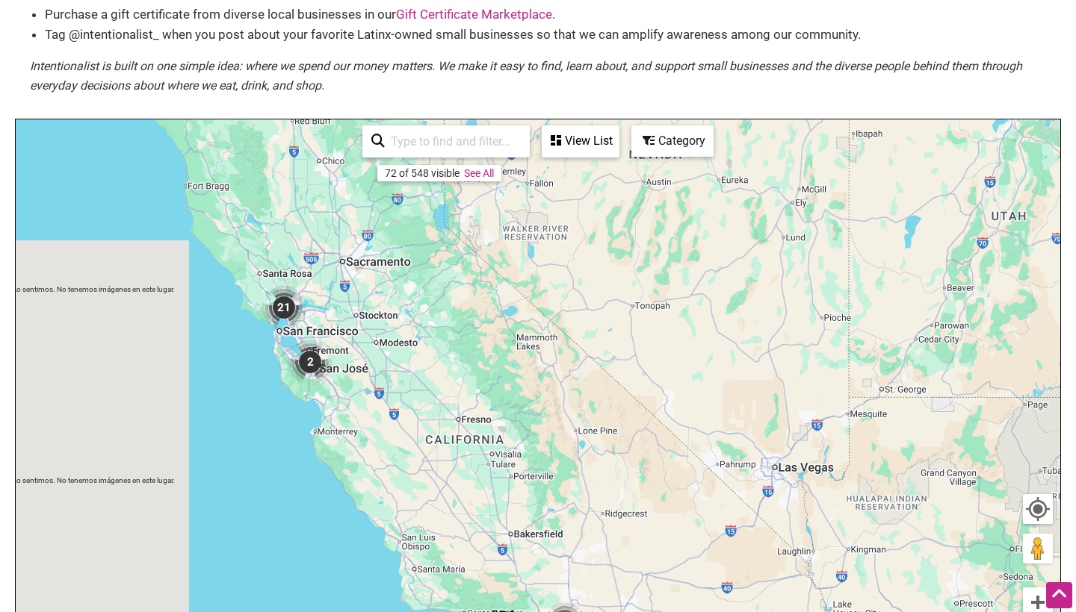
drag, startPoint x: 389, startPoint y: 301, endPoint x: 550, endPoint y: 499, distance: 254.9
click at [550, 499] on div "Para navegar, presiona las teclas [PERSON_NAME]." at bounding box center [538, 410] width 1044 height 581
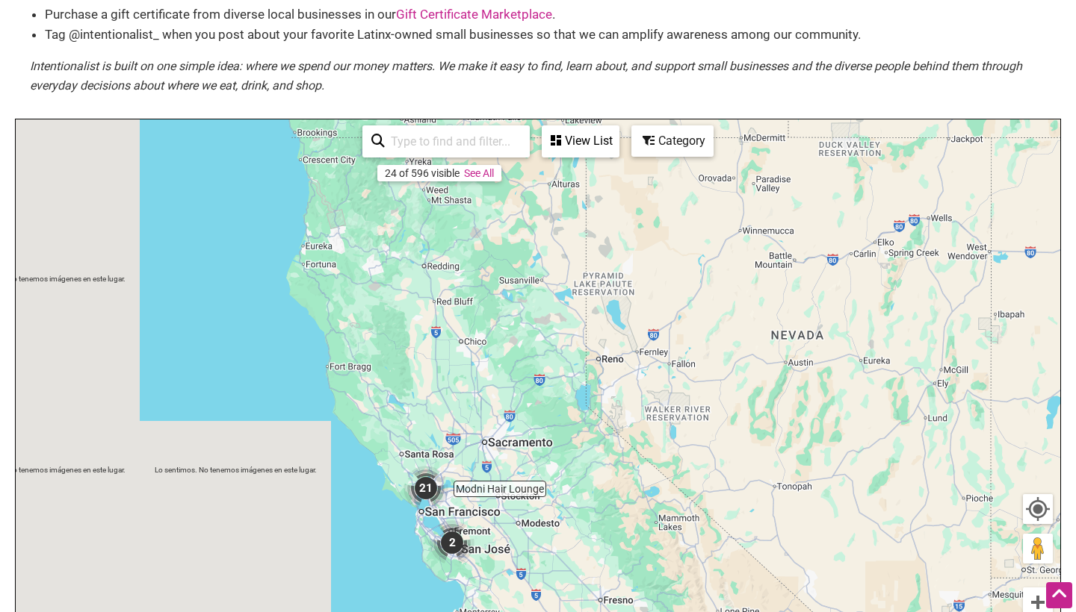
drag, startPoint x: 514, startPoint y: 369, endPoint x: 514, endPoint y: 456, distance: 87.4
click at [514, 456] on div "Para navegar, presiona las teclas [PERSON_NAME]." at bounding box center [538, 410] width 1044 height 581
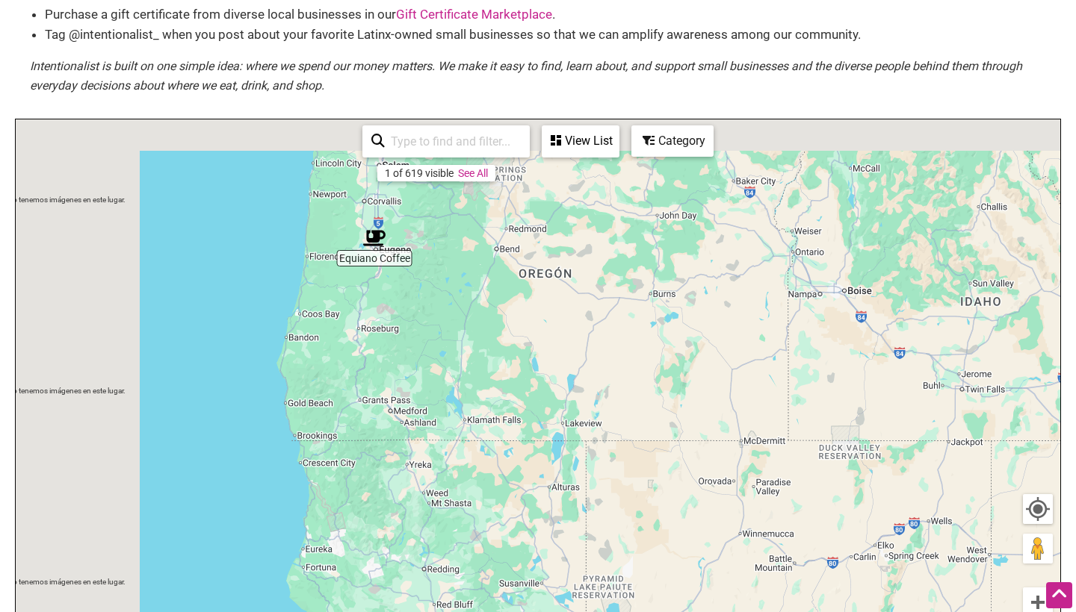
drag, startPoint x: 551, startPoint y: 273, endPoint x: 557, endPoint y: 366, distance: 93.6
click at [556, 366] on div "Para navegar, presiona las teclas [PERSON_NAME]." at bounding box center [538, 410] width 1044 height 581
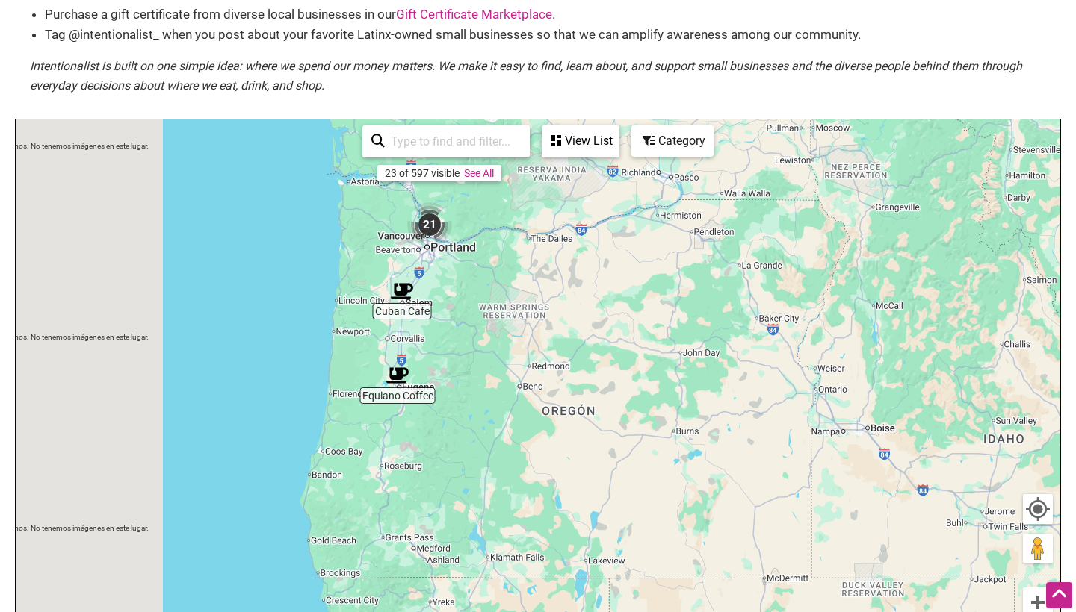
drag, startPoint x: 512, startPoint y: 262, endPoint x: 529, endPoint y: 392, distance: 131.0
click at [529, 392] on div "Para navegar, presiona las teclas [PERSON_NAME]." at bounding box center [538, 410] width 1044 height 581
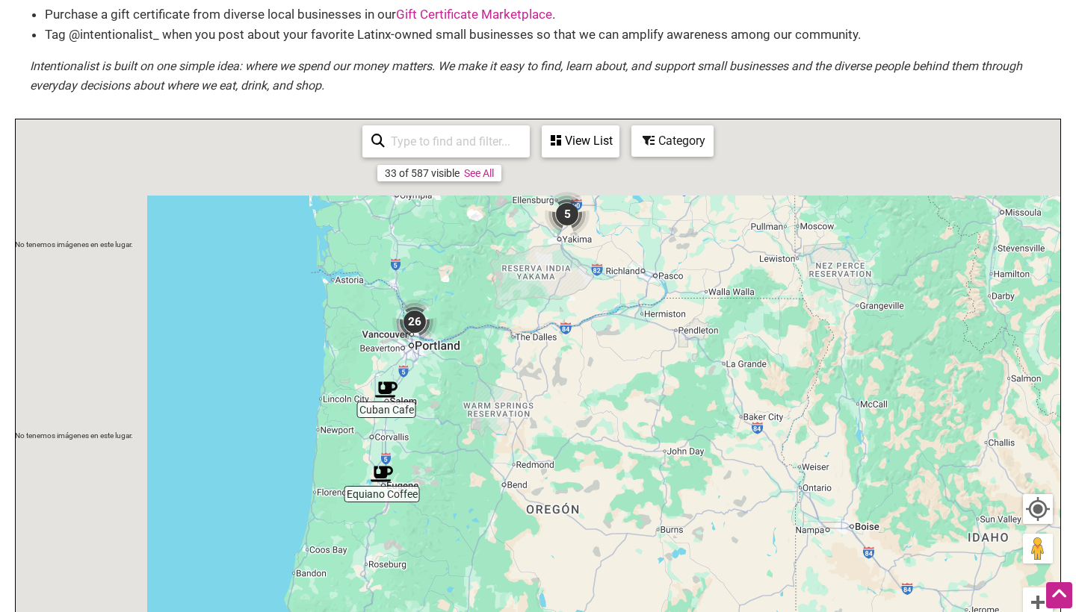
drag, startPoint x: 547, startPoint y: 270, endPoint x: 530, endPoint y: 367, distance: 98.7
click at [530, 367] on div "Para navegar, presiona las teclas [PERSON_NAME]." at bounding box center [538, 410] width 1044 height 581
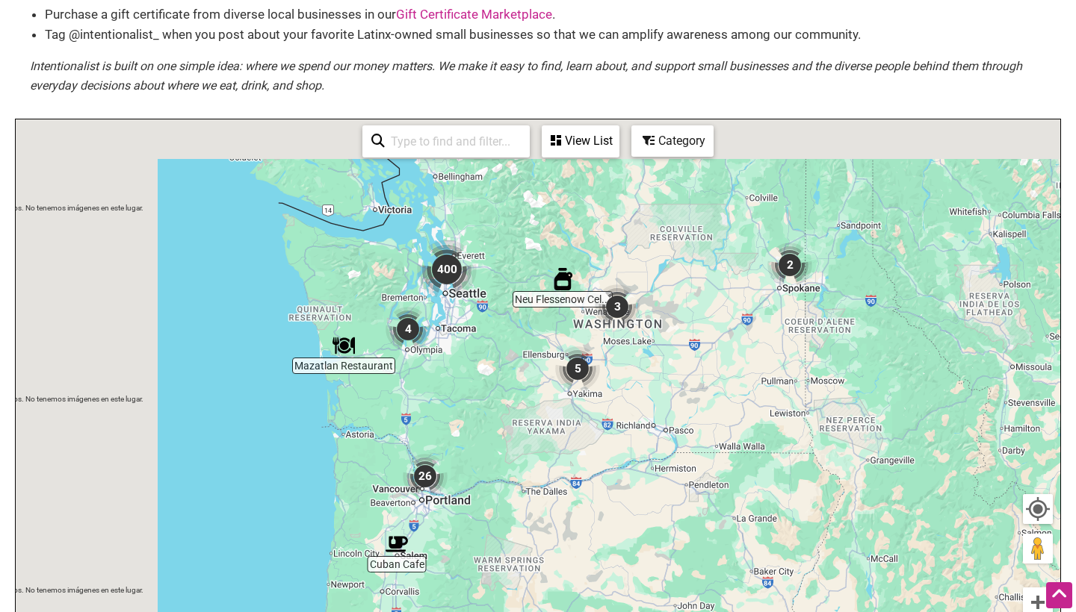
drag, startPoint x: 534, startPoint y: 267, endPoint x: 547, endPoint y: 444, distance: 176.8
click at [547, 444] on div "Para navegar, presiona las teclas [PERSON_NAME]." at bounding box center [538, 410] width 1044 height 581
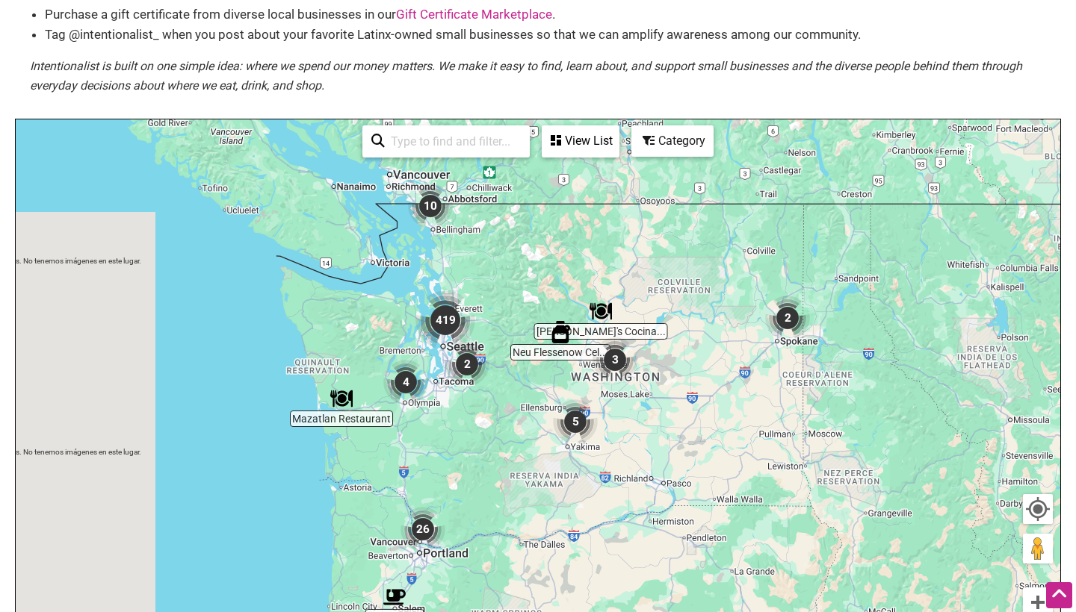
drag, startPoint x: 500, startPoint y: 393, endPoint x: 479, endPoint y: 478, distance: 87.9
click at [479, 478] on div "Para navegar, presiona las teclas [PERSON_NAME]." at bounding box center [538, 410] width 1044 height 581
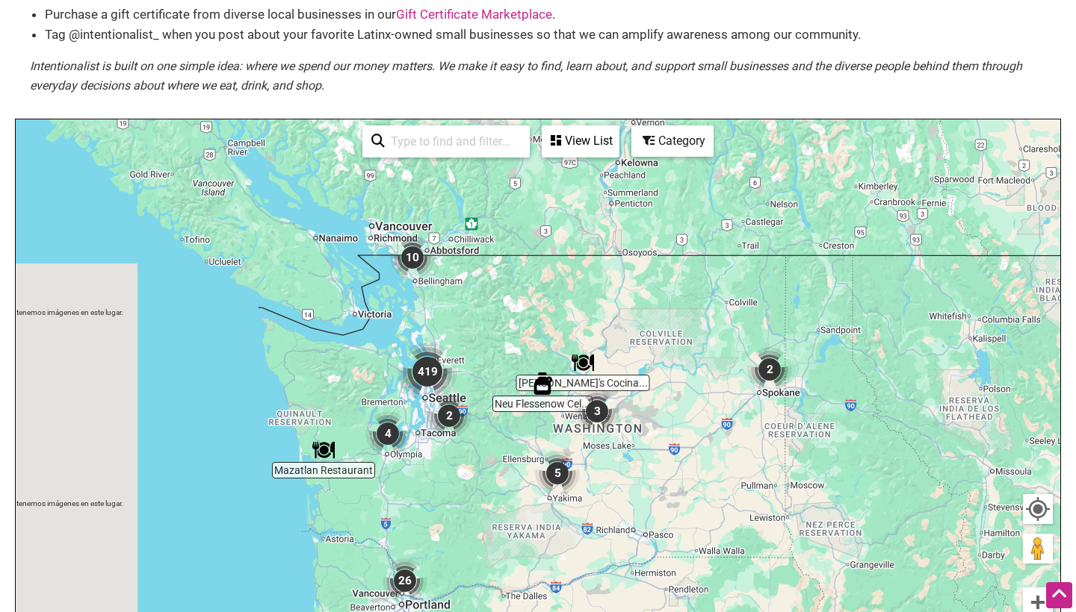
drag, startPoint x: 515, startPoint y: 301, endPoint x: 522, endPoint y: 485, distance: 183.9
click at [522, 483] on div "Para navegar, presiona las teclas [PERSON_NAME]." at bounding box center [538, 410] width 1044 height 581
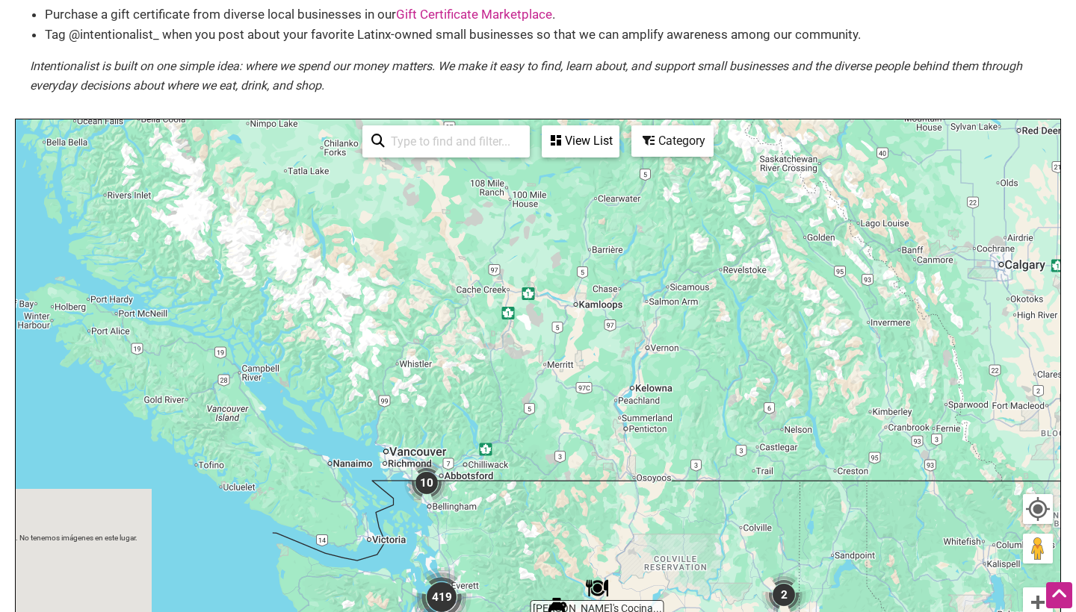
drag, startPoint x: 624, startPoint y: 429, endPoint x: 375, endPoint y: 468, distance: 252.5
click at [375, 468] on div "Para navegar, presiona las teclas [PERSON_NAME]." at bounding box center [538, 410] width 1044 height 581
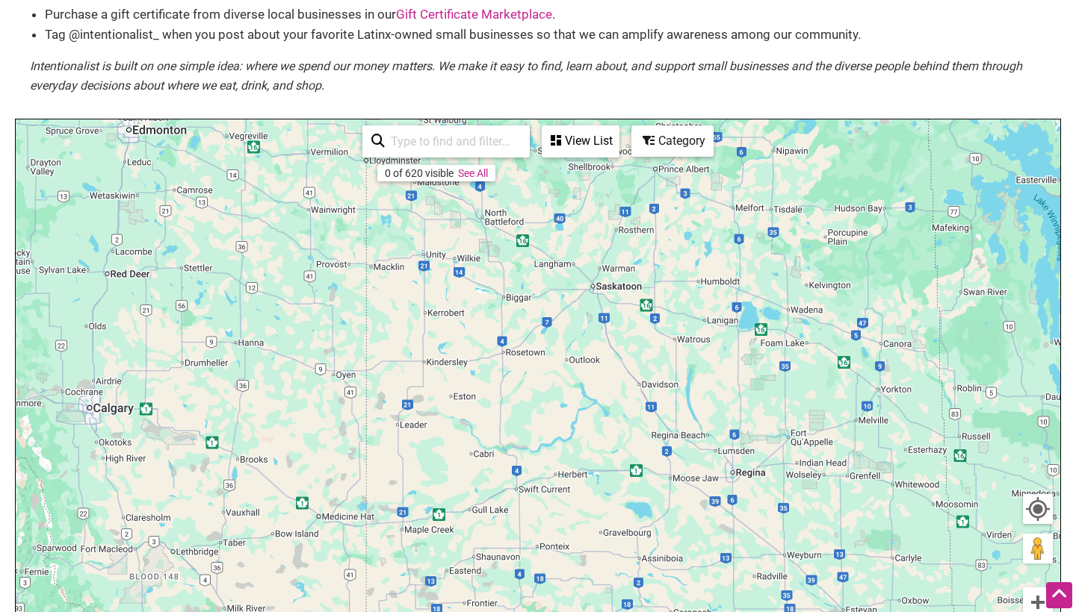
drag, startPoint x: 533, startPoint y: 434, endPoint x: 447, endPoint y: 346, distance: 123.6
click at [462, 363] on div "Para navegar, presiona las teclas [PERSON_NAME]." at bounding box center [538, 410] width 1044 height 581
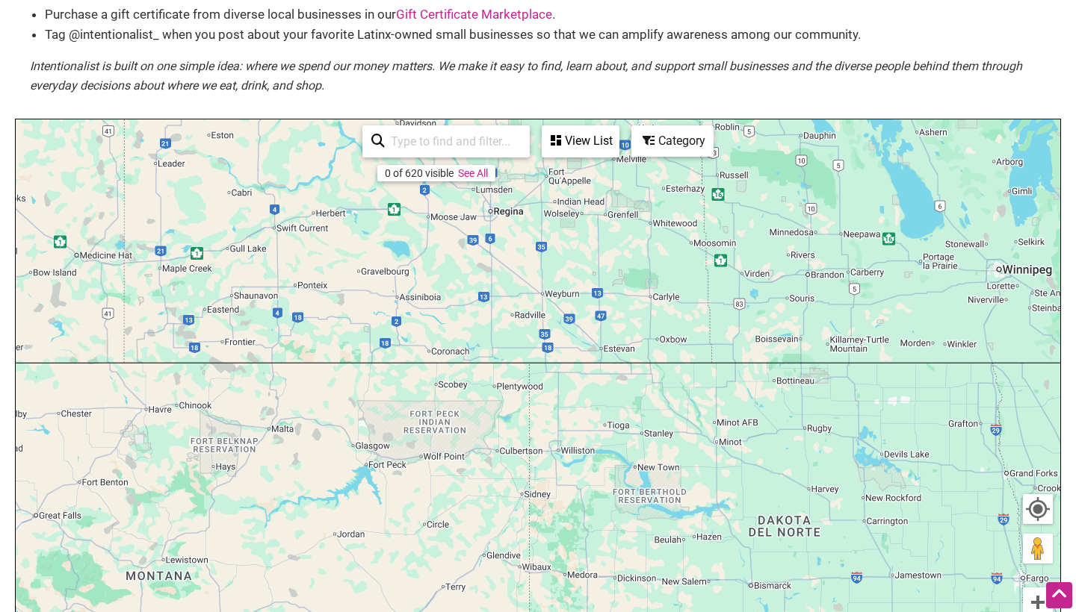
drag, startPoint x: 511, startPoint y: 356, endPoint x: 412, endPoint y: 326, distance: 103.2
click at [412, 326] on div "Para navegar, presiona las teclas [PERSON_NAME]." at bounding box center [538, 410] width 1044 height 581
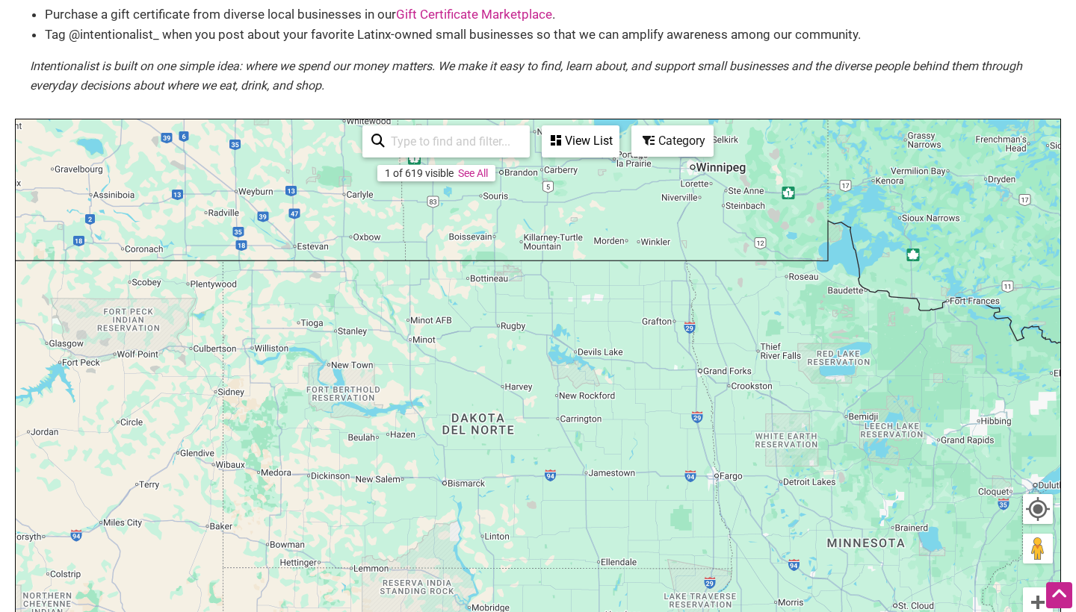
drag, startPoint x: 515, startPoint y: 379, endPoint x: 354, endPoint y: 377, distance: 161.3
click at [376, 379] on div "Para navegar, presiona las teclas [PERSON_NAME]." at bounding box center [538, 410] width 1044 height 581
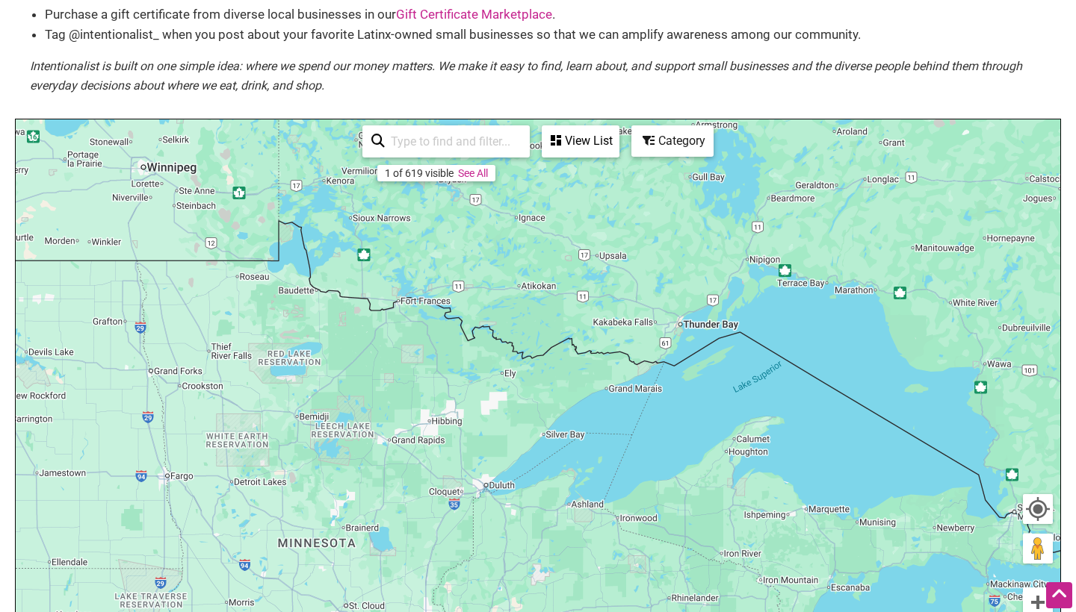
drag
click at [391, 341] on div "Para navegar, presiona las teclas [PERSON_NAME]." at bounding box center [538, 410] width 1044 height 581
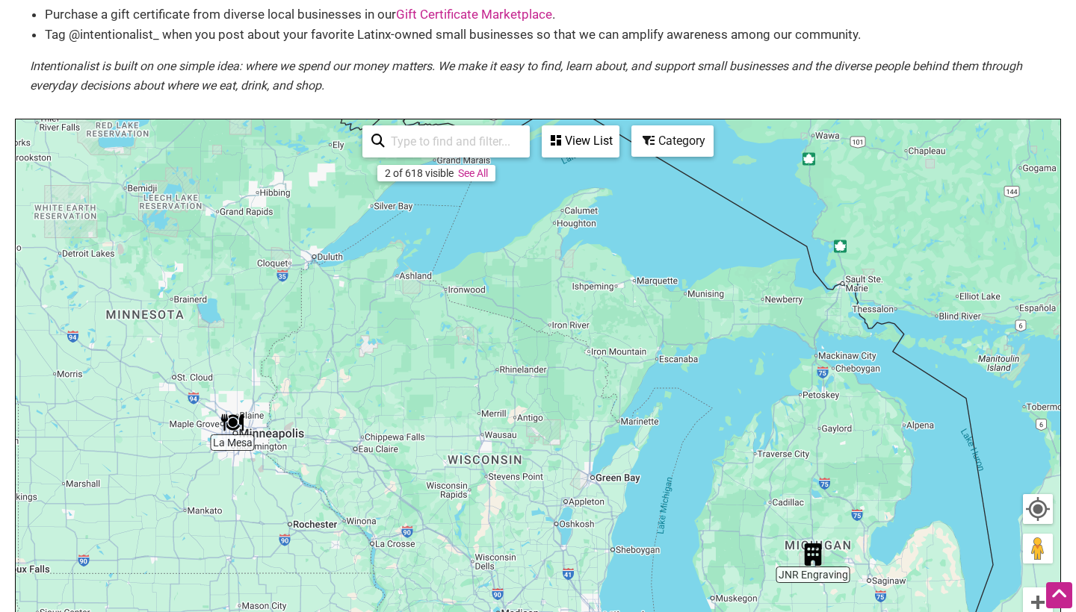
click at [516, 241] on div "Para navegar, presiona las teclas [PERSON_NAME]." at bounding box center [538, 410] width 1044 height 581
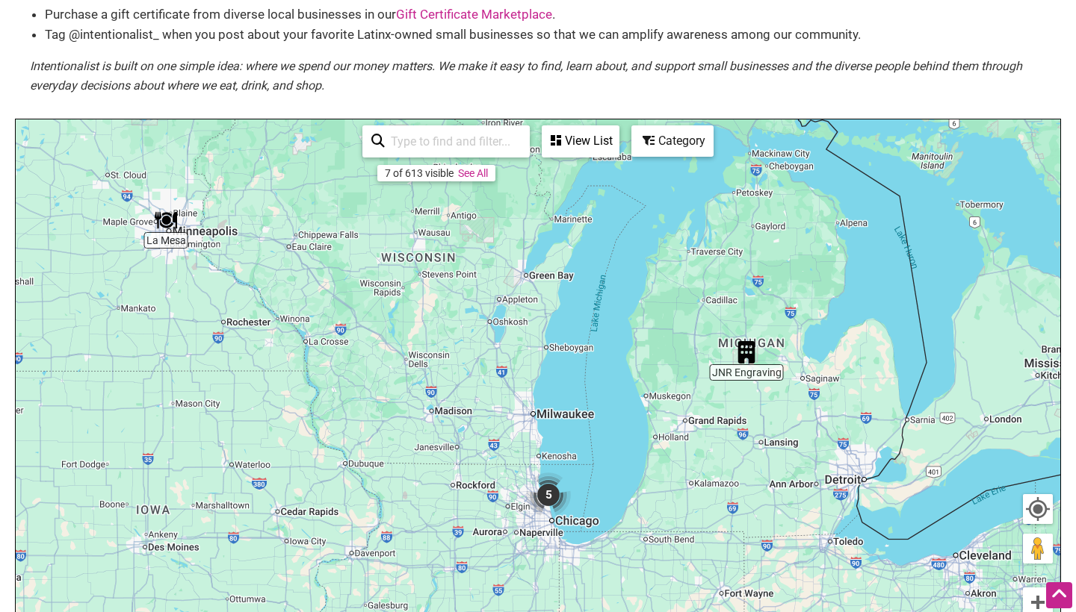
click at [462, 305] on div "Para navegar, presiona las teclas [PERSON_NAME]." at bounding box center [538, 410] width 1044 height 581
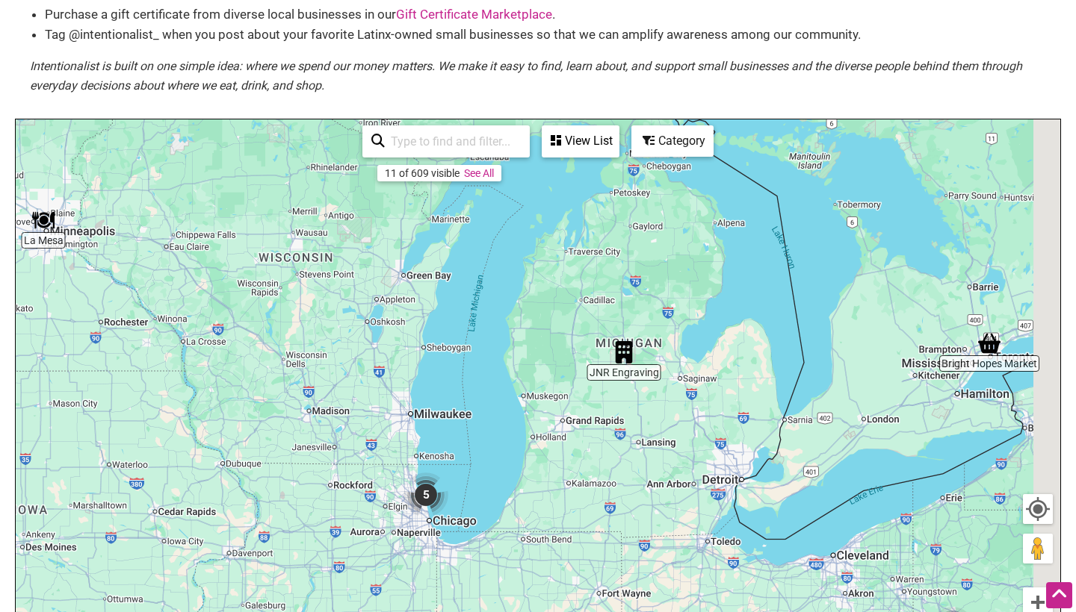
click at [465, 322] on div "Para navegar, presiona las teclas [PERSON_NAME]." at bounding box center [538, 410] width 1044 height 581
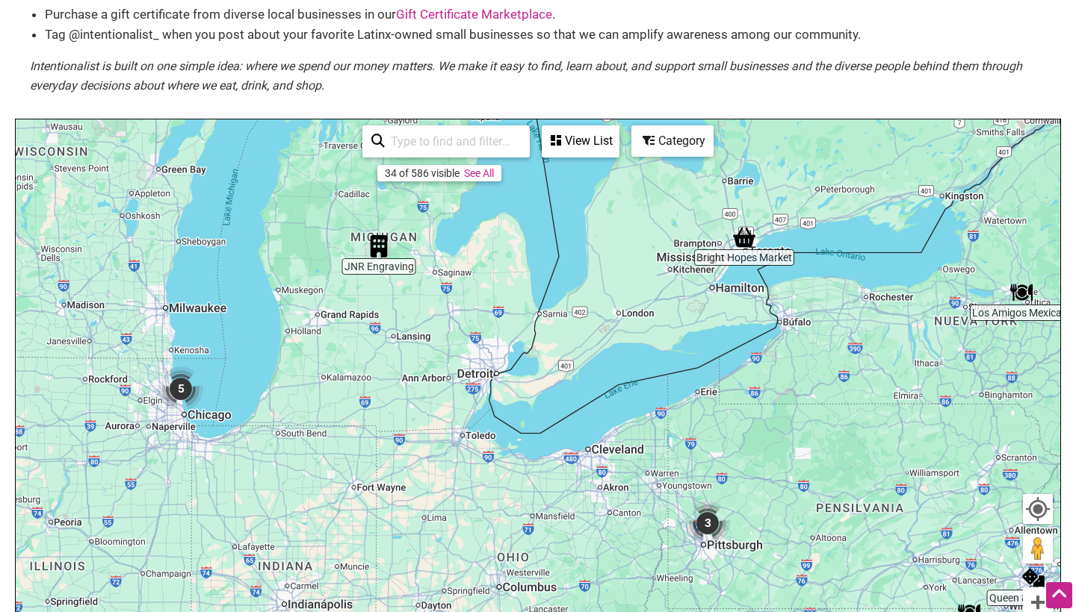
click at [497, 315] on div "Para navegar, presiona las teclas [PERSON_NAME]." at bounding box center [538, 410] width 1044 height 581
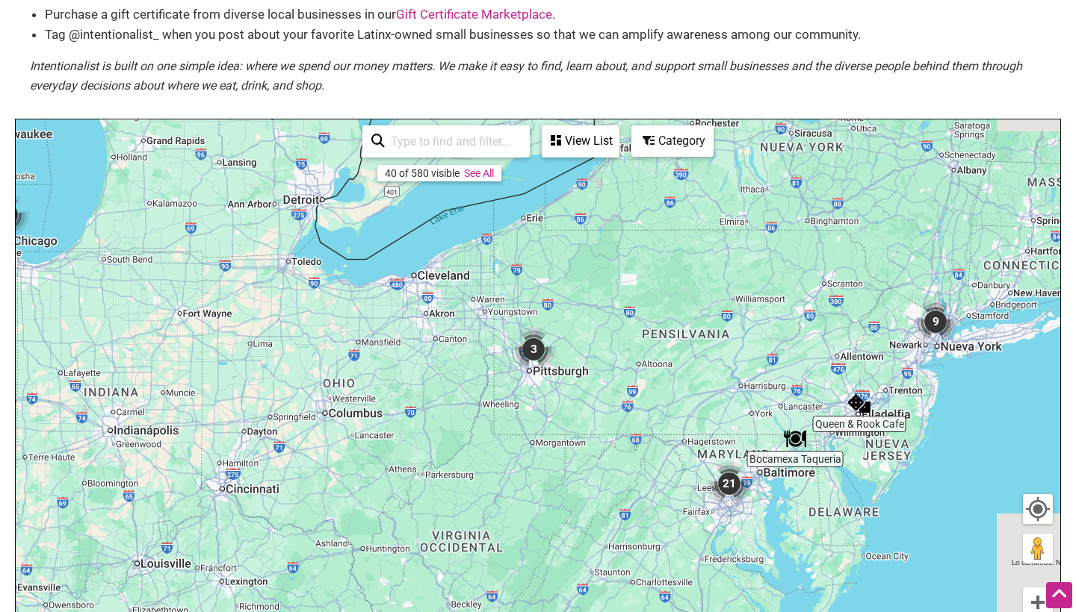
click at [522, 386] on div "Para navegar, presiona las teclas [PERSON_NAME]." at bounding box center [538, 410] width 1044 height 581
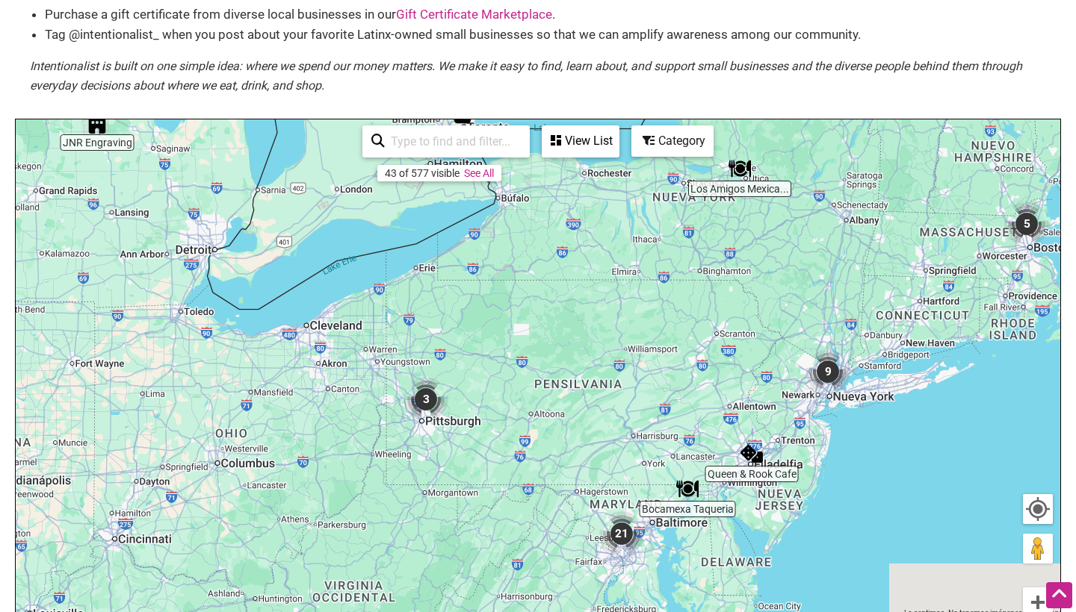
click at [470, 400] on div "Para navegar, presiona las teclas [PERSON_NAME]." at bounding box center [538, 410] width 1044 height 581
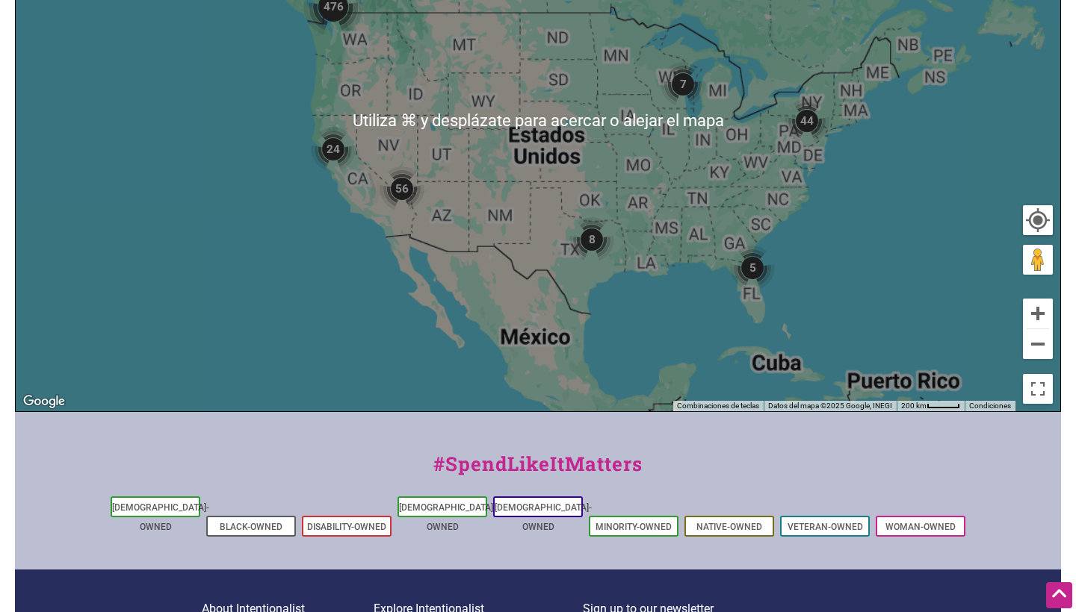
scroll to position [510, 0]
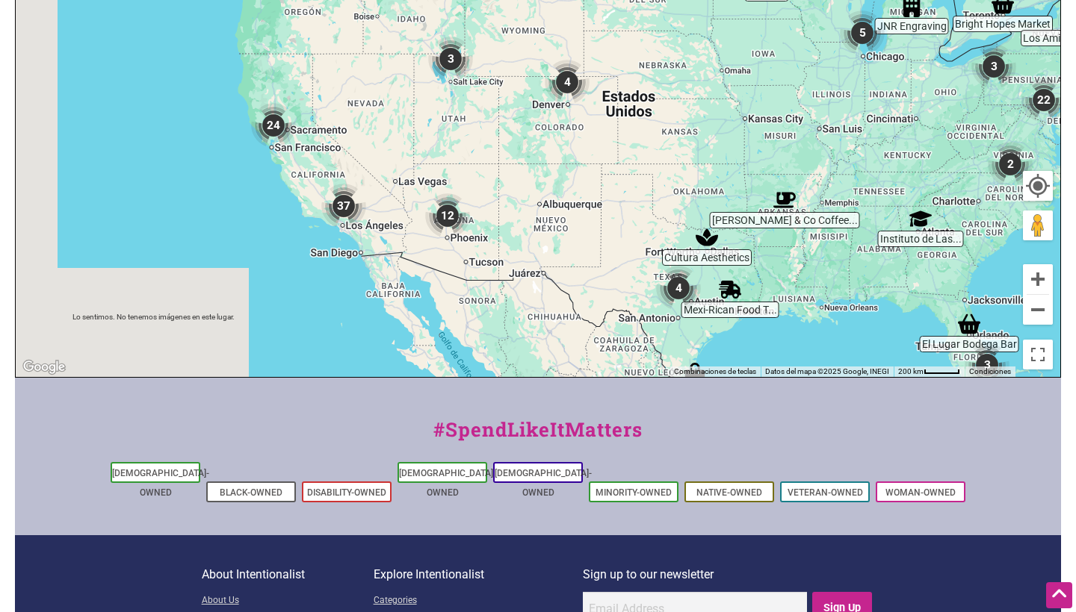
drag, startPoint x: 450, startPoint y: 197, endPoint x: 609, endPoint y: 248, distance: 167.7
click at [611, 249] on div "Para navegar, presiona las teclas [PERSON_NAME]." at bounding box center [538, 86] width 1044 height 581
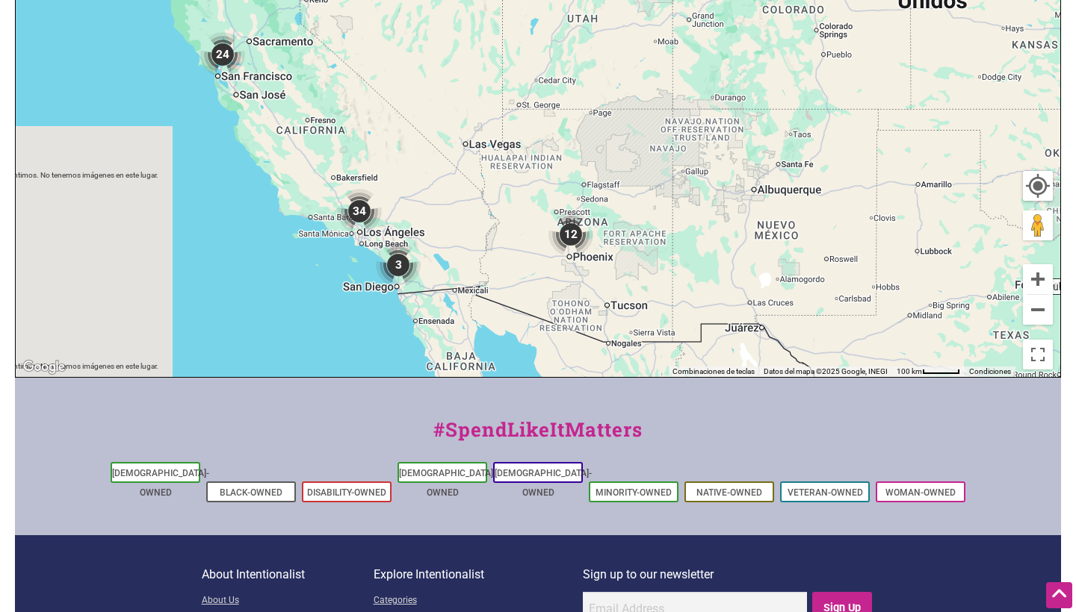
drag, startPoint x: 325, startPoint y: 208, endPoint x: 408, endPoint y: 210, distance: 82.9
click at [408, 210] on div "Para navegar, presiona las teclas [PERSON_NAME]." at bounding box center [538, 86] width 1044 height 581
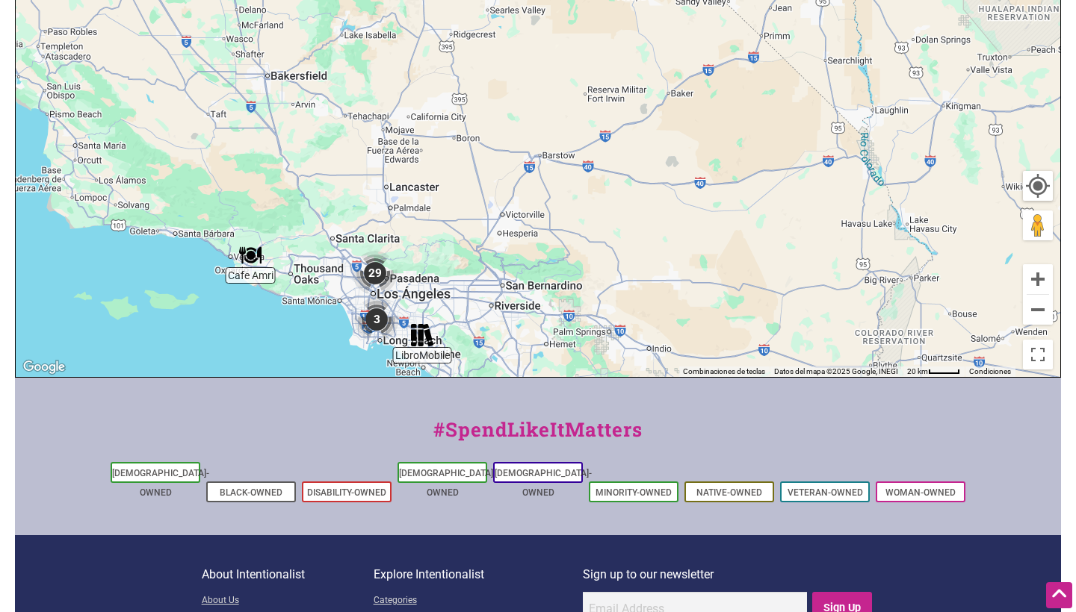
drag, startPoint x: 313, startPoint y: 193, endPoint x: 475, endPoint y: 193, distance: 162.1
click at [475, 193] on div "Para navegar, presiona las teclas [PERSON_NAME]." at bounding box center [538, 86] width 1044 height 581
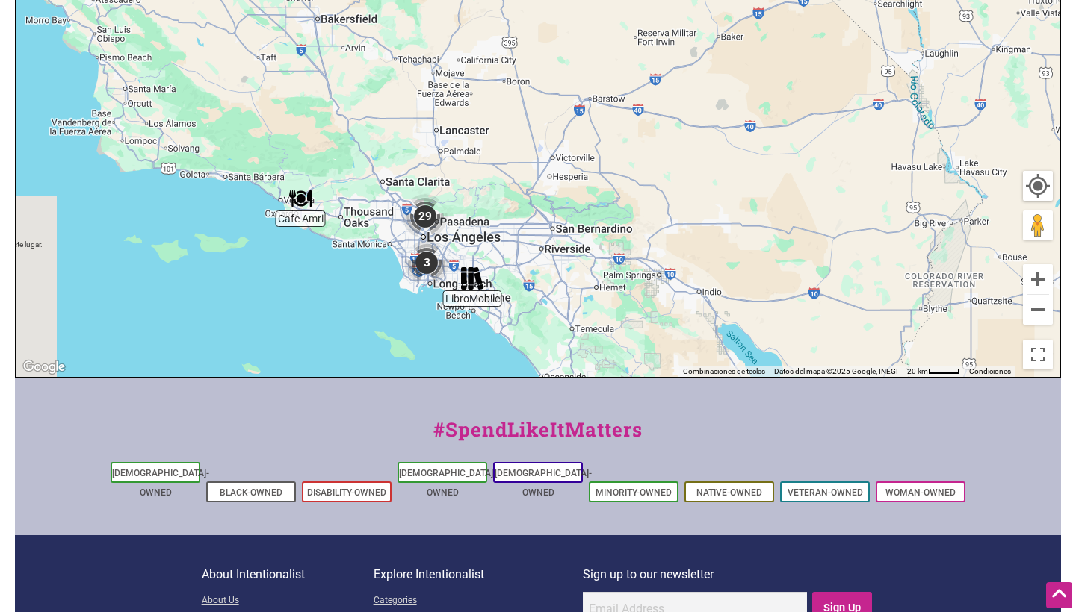
drag, startPoint x: 483, startPoint y: 285, endPoint x: 483, endPoint y: 226, distance: 59.0
click at [483, 226] on div "Para navegar, presiona las teclas [PERSON_NAME]." at bounding box center [538, 86] width 1044 height 581
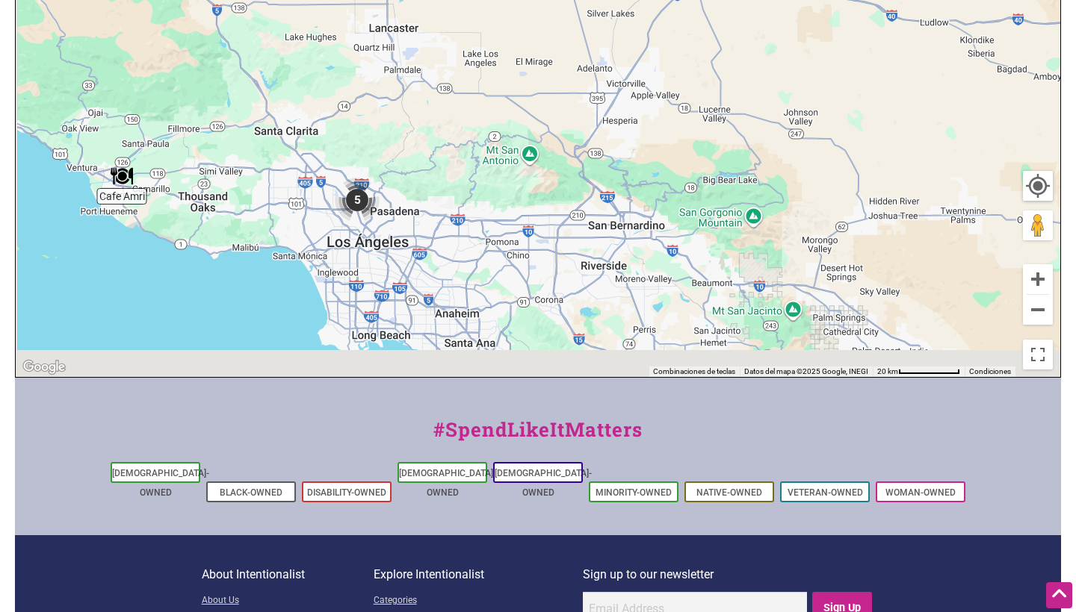
drag, startPoint x: 488, startPoint y: 227, endPoint x: 542, endPoint y: 81, distance: 155.3
click at [542, 79] on div "Para navegar, presiona las teclas [PERSON_NAME]." at bounding box center [538, 86] width 1044 height 581
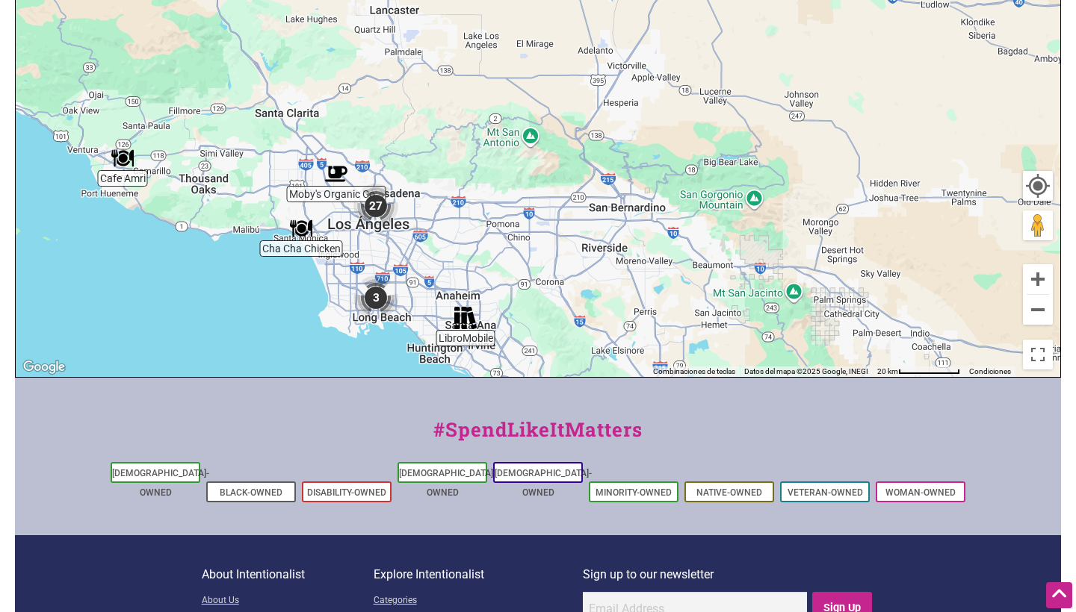
drag, startPoint x: 511, startPoint y: 168, endPoint x: 552, endPoint y: 72, distance: 104.7
click at [552, 72] on div "Para navegar, presiona las teclas [PERSON_NAME]." at bounding box center [538, 86] width 1044 height 581
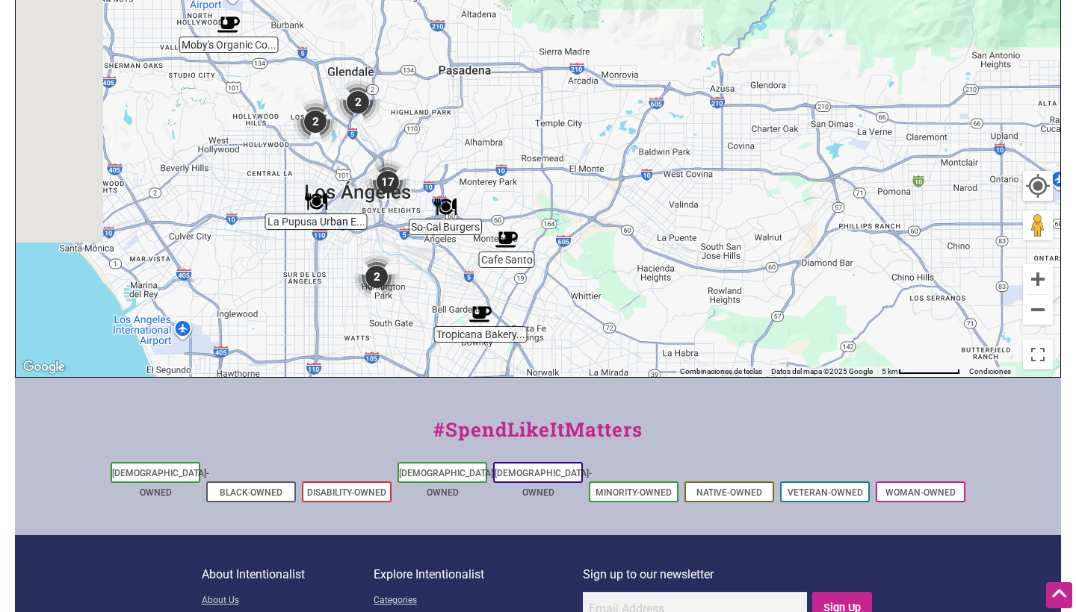
drag, startPoint x: 424, startPoint y: 76, endPoint x: 572, endPoint y: 156, distance: 168.1
click at [572, 156] on div "Para navegar, presiona las teclas [PERSON_NAME]." at bounding box center [538, 86] width 1044 height 581
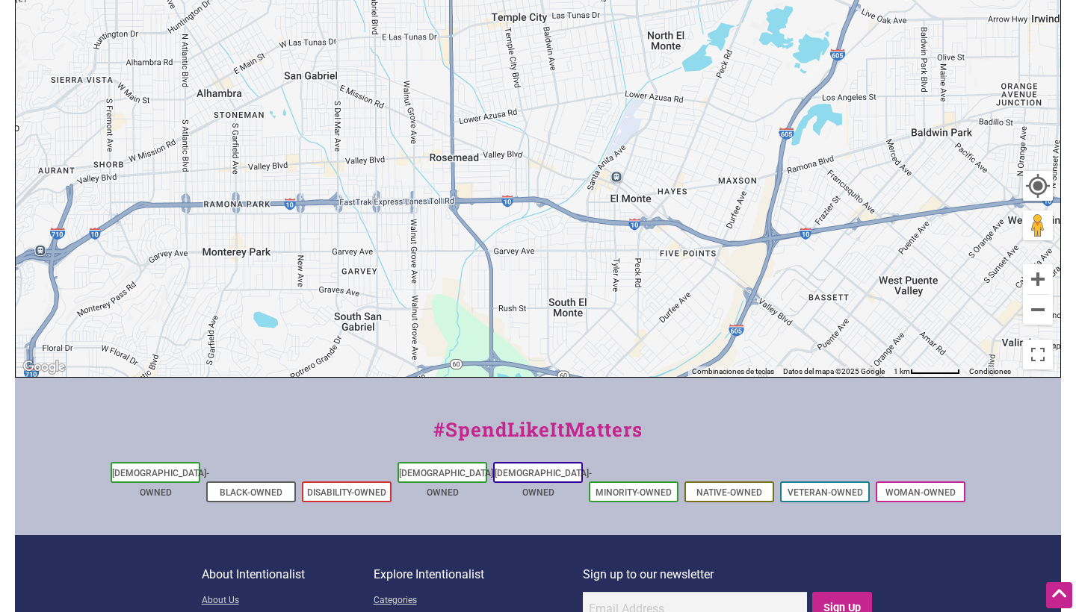
drag, startPoint x: 403, startPoint y: 232, endPoint x: 621, endPoint y: 127, distance: 241.9
click at [621, 127] on div "Para navegar, presiona las teclas [PERSON_NAME]." at bounding box center [538, 86] width 1044 height 581
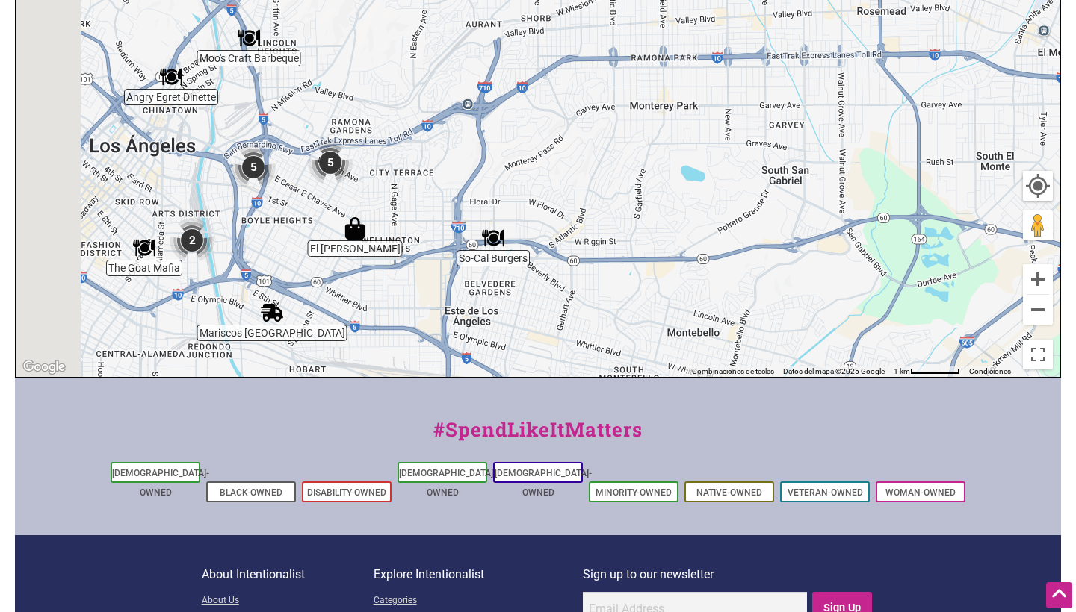
drag, startPoint x: 527, startPoint y: 187, endPoint x: 669, endPoint y: 167, distance: 144.1
click at [669, 167] on div "Para navegar, presiona las teclas [PERSON_NAME]." at bounding box center [538, 86] width 1044 height 581
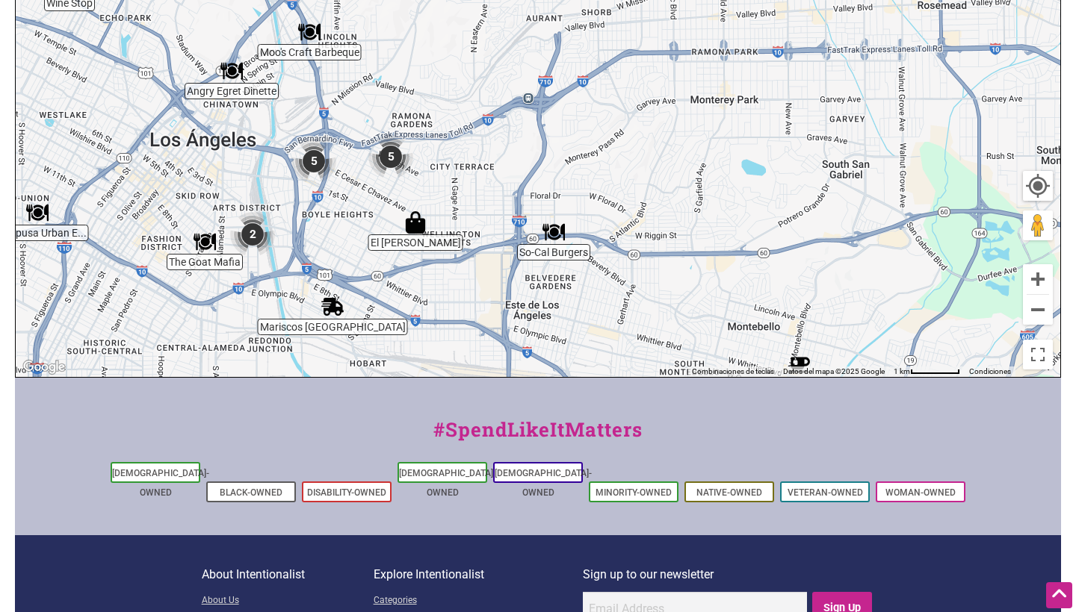
drag, startPoint x: 542, startPoint y: 118, endPoint x: 646, endPoint y: 132, distance: 104.8
click at [646, 132] on div "Para navegar, presiona las teclas [PERSON_NAME]." at bounding box center [538, 86] width 1044 height 581
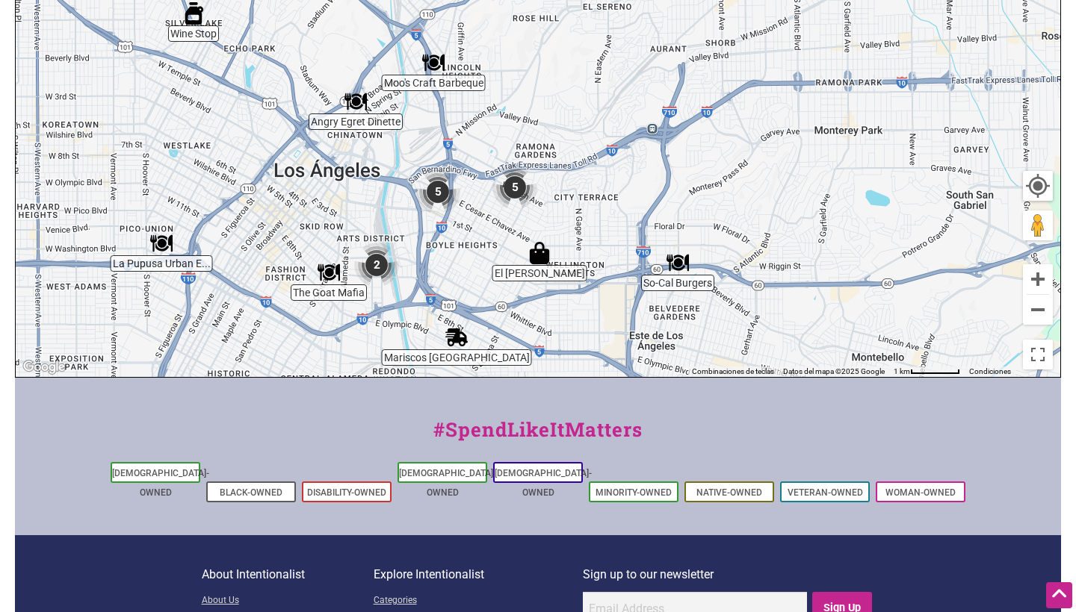
drag, startPoint x: 548, startPoint y: 96, endPoint x: 661, endPoint y: 176, distance: 138.2
click at [661, 177] on div "Para navegar, presiona las teclas [PERSON_NAME]." at bounding box center [538, 86] width 1044 height 581
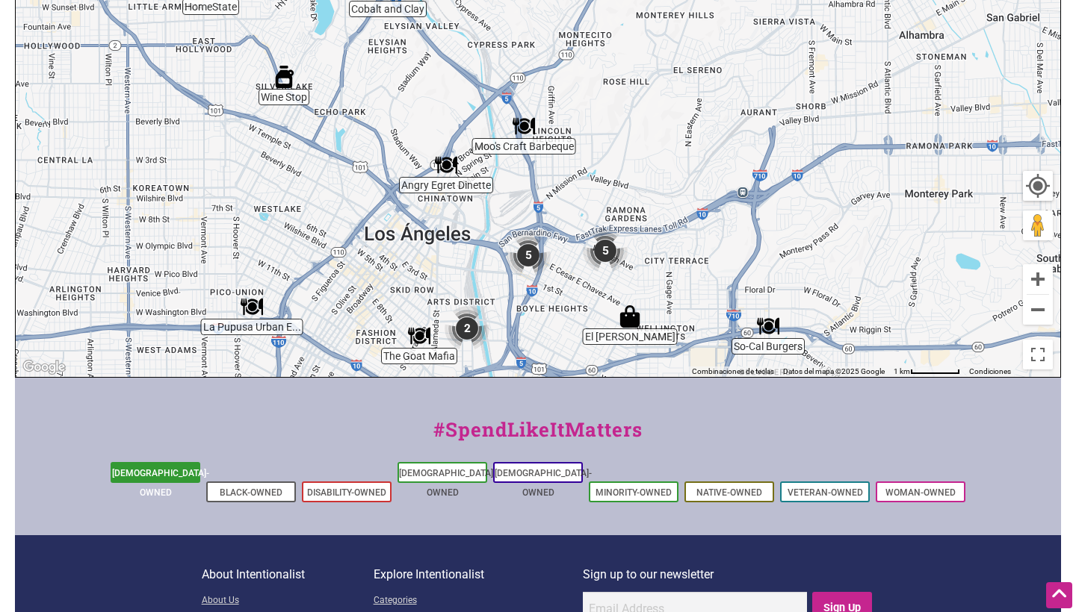
click at [178, 473] on link "[DEMOGRAPHIC_DATA]-Owned" at bounding box center [160, 483] width 97 height 30
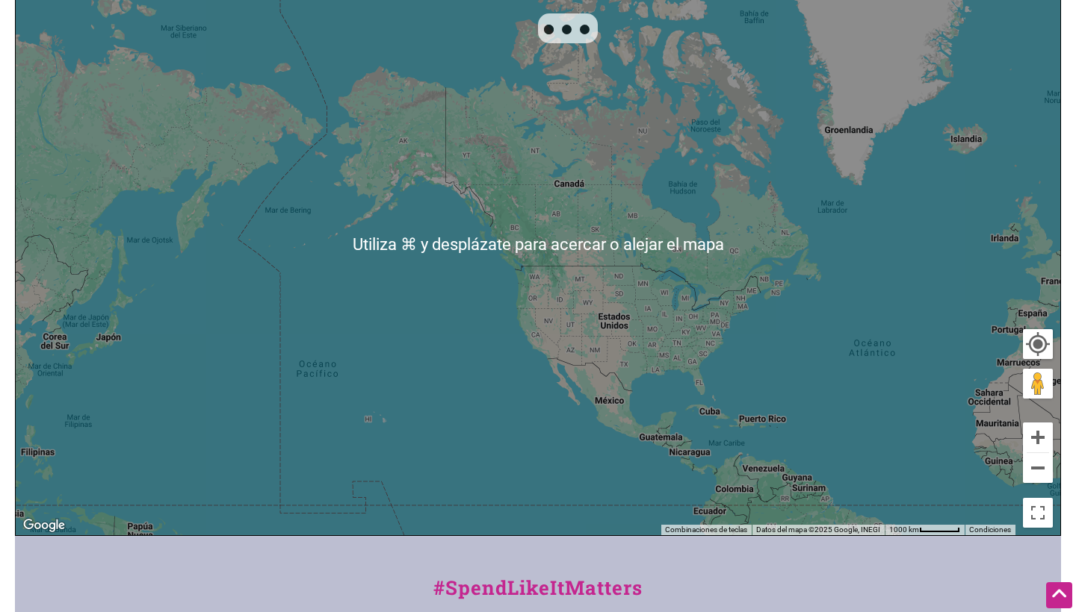
scroll to position [414, 0]
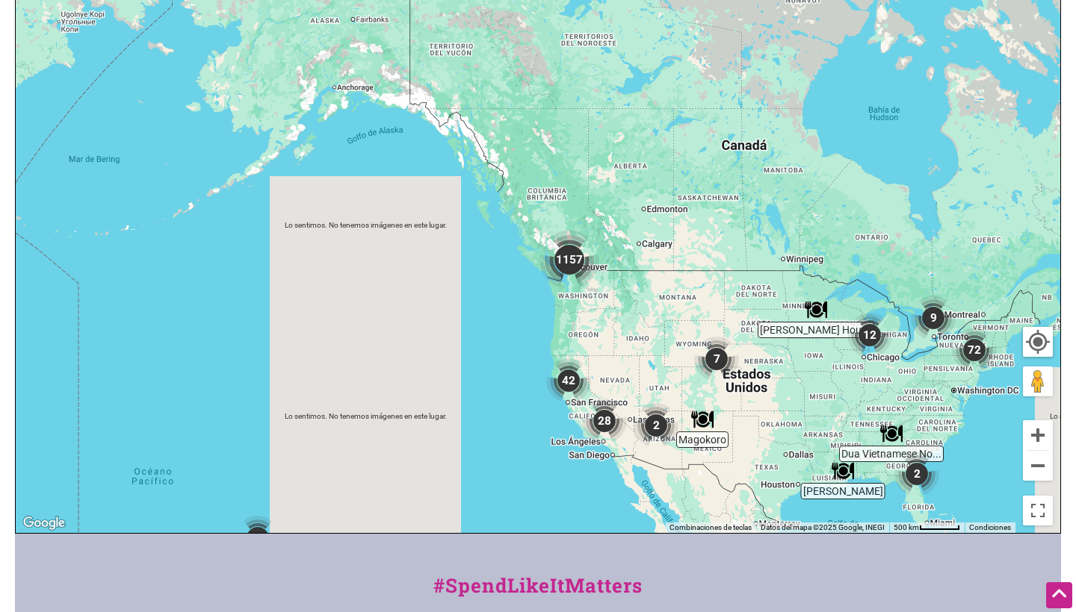
drag, startPoint x: 503, startPoint y: 199, endPoint x: 597, endPoint y: 371, distance: 195.5
click at [596, 371] on div "Para navegar, presiona las teclas [PERSON_NAME]." at bounding box center [538, 242] width 1044 height 581
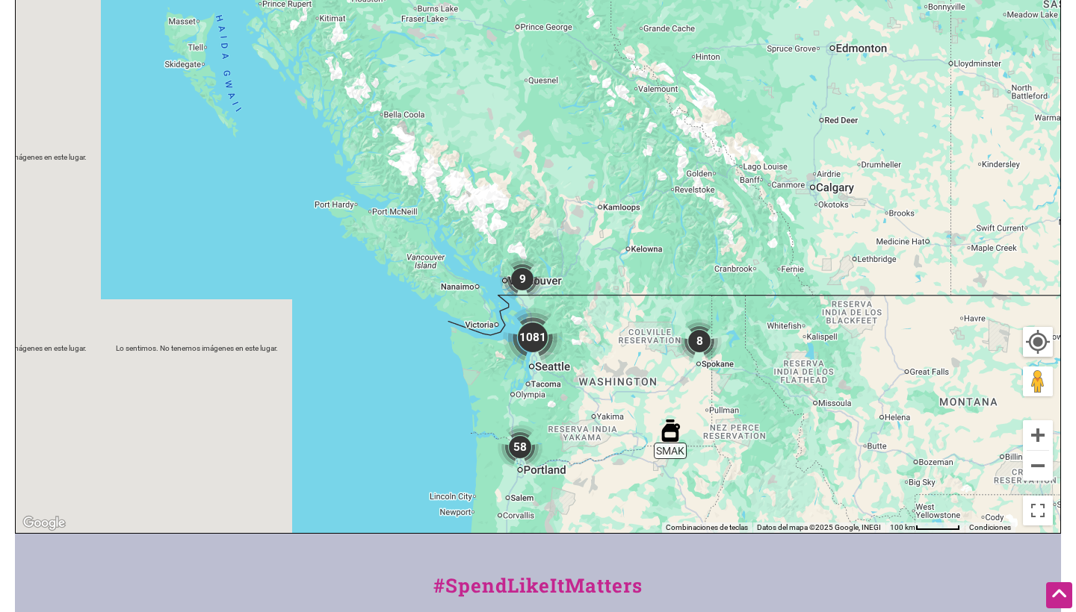
drag, startPoint x: 376, startPoint y: 329, endPoint x: 471, endPoint y: 390, distance: 113.5
click at [471, 390] on div "Para navegar, presiona las teclas [PERSON_NAME]." at bounding box center [538, 242] width 1044 height 581
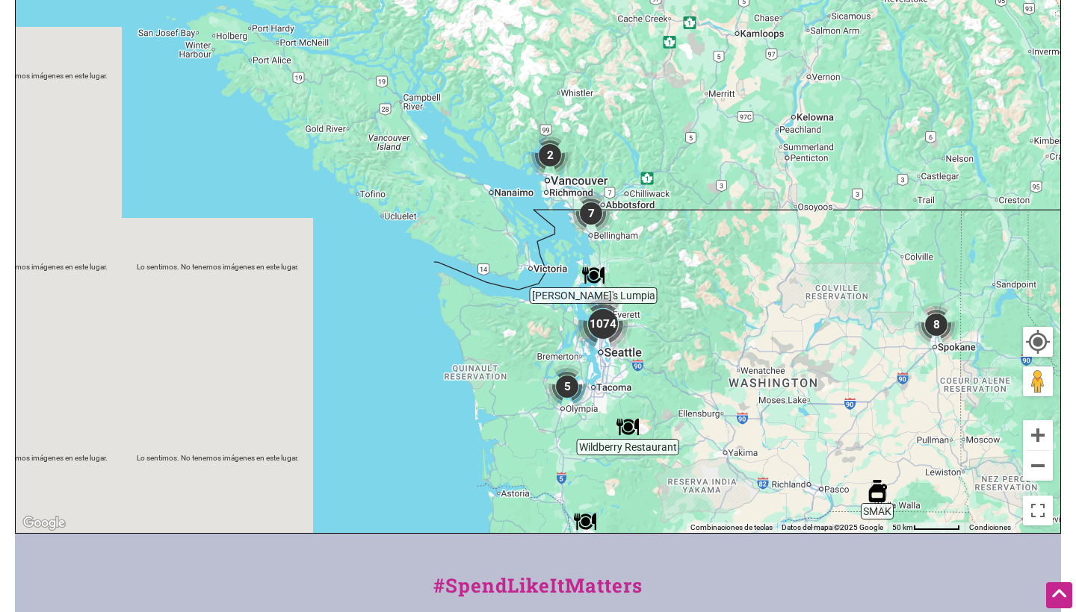
drag, startPoint x: 653, startPoint y: 356, endPoint x: 664, endPoint y: 373, distance: 19.9
click at [664, 373] on div "Para navegar, presiona las teclas [PERSON_NAME]." at bounding box center [538, 242] width 1044 height 581
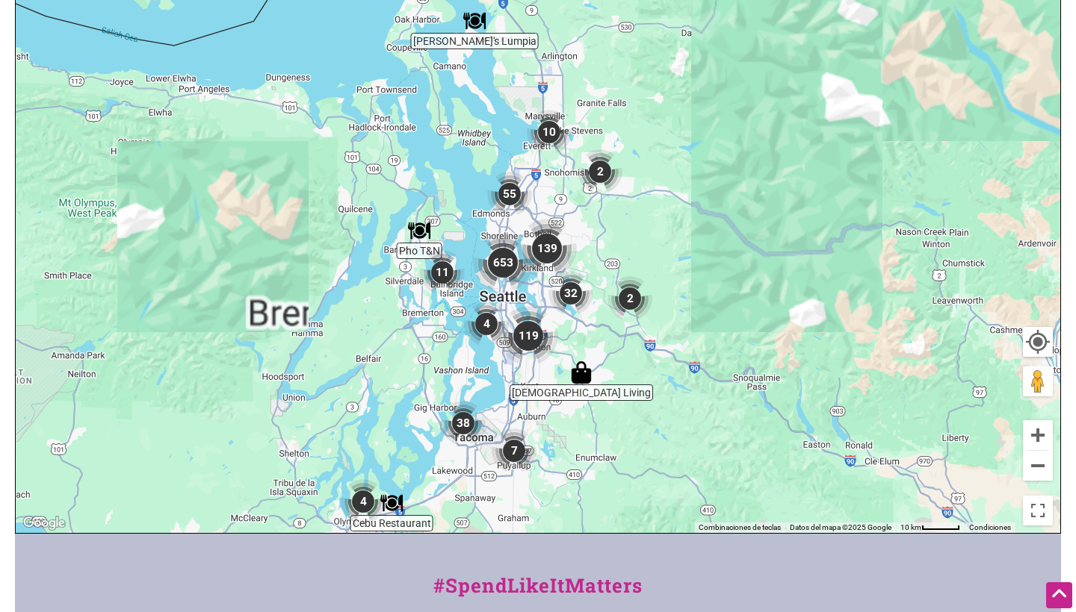
drag, startPoint x: 597, startPoint y: 255, endPoint x: 724, endPoint y: 267, distance: 127.5
click at [724, 267] on div "Para navegar, presiona las teclas [PERSON_NAME]." at bounding box center [538, 242] width 1044 height 581
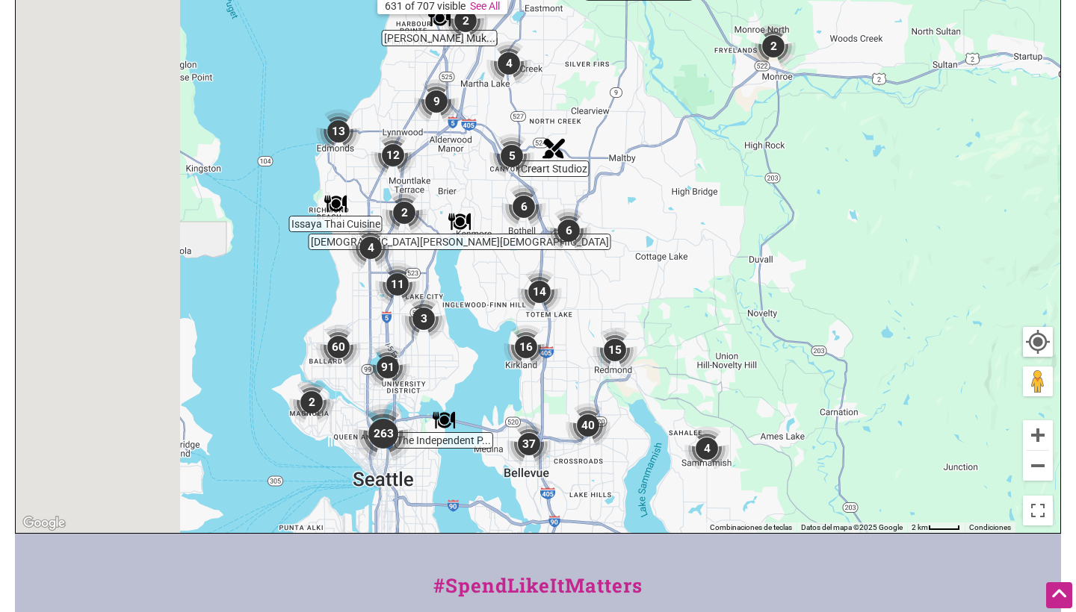
drag, startPoint x: 548, startPoint y: 310, endPoint x: 805, endPoint y: 263, distance: 261.2
click at [805, 263] on div "Para navegar, presiona las teclas [PERSON_NAME]." at bounding box center [538, 242] width 1044 height 581
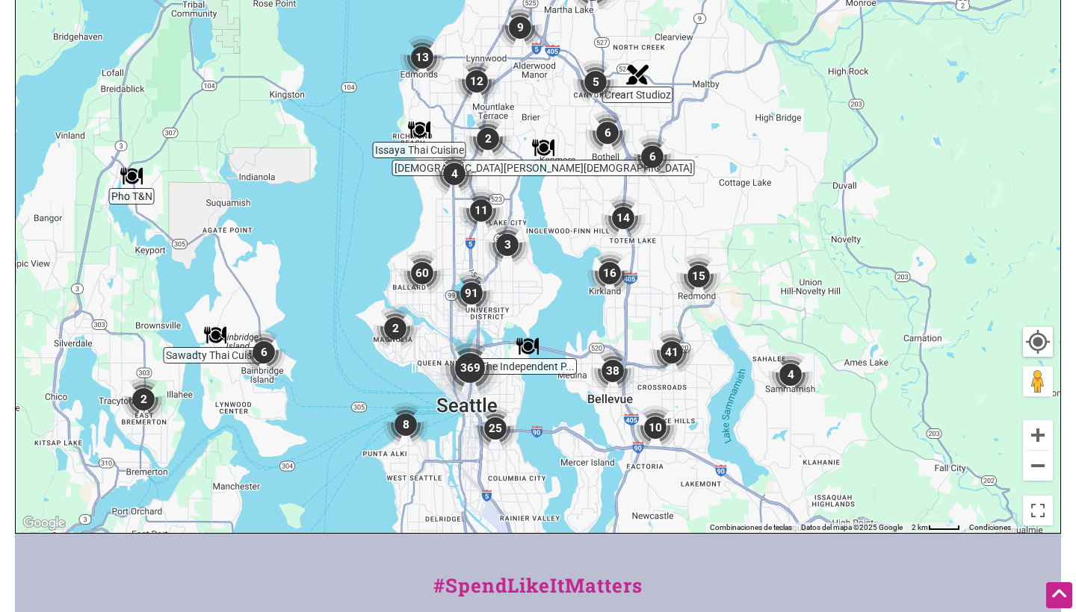
drag, startPoint x: 729, startPoint y: 317, endPoint x: 801, endPoint y: 243, distance: 103.0
click at [801, 243] on div "Para navegar, presiona las teclas [PERSON_NAME]." at bounding box center [538, 242] width 1044 height 581
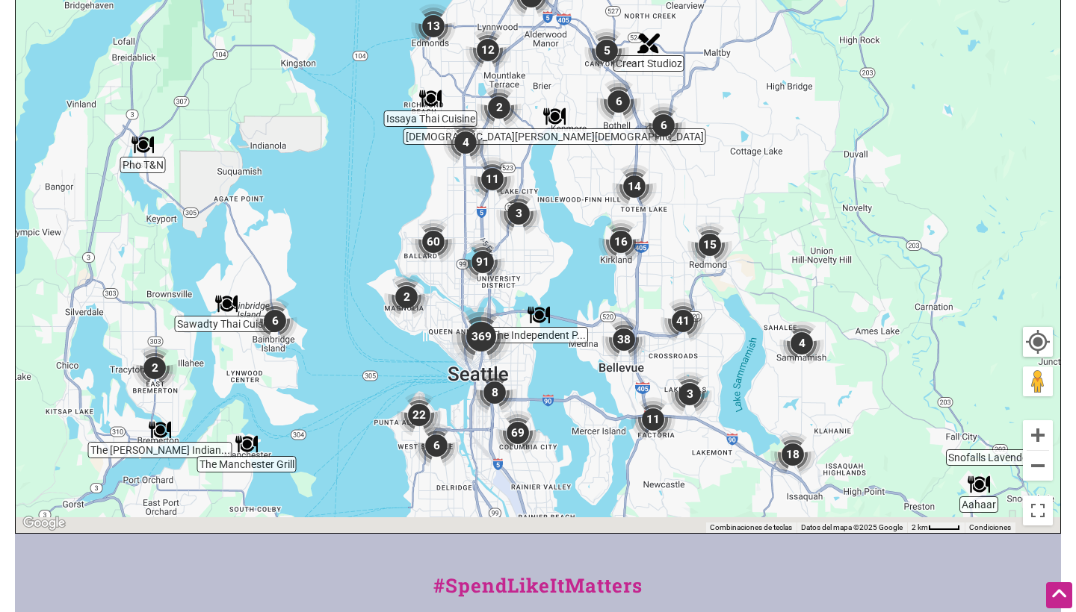
drag, startPoint x: 781, startPoint y: 275, endPoint x: 804, endPoint y: 200, distance: 78.2
click at [805, 200] on div "Para navegar, presiona las teclas [PERSON_NAME]." at bounding box center [538, 242] width 1044 height 581
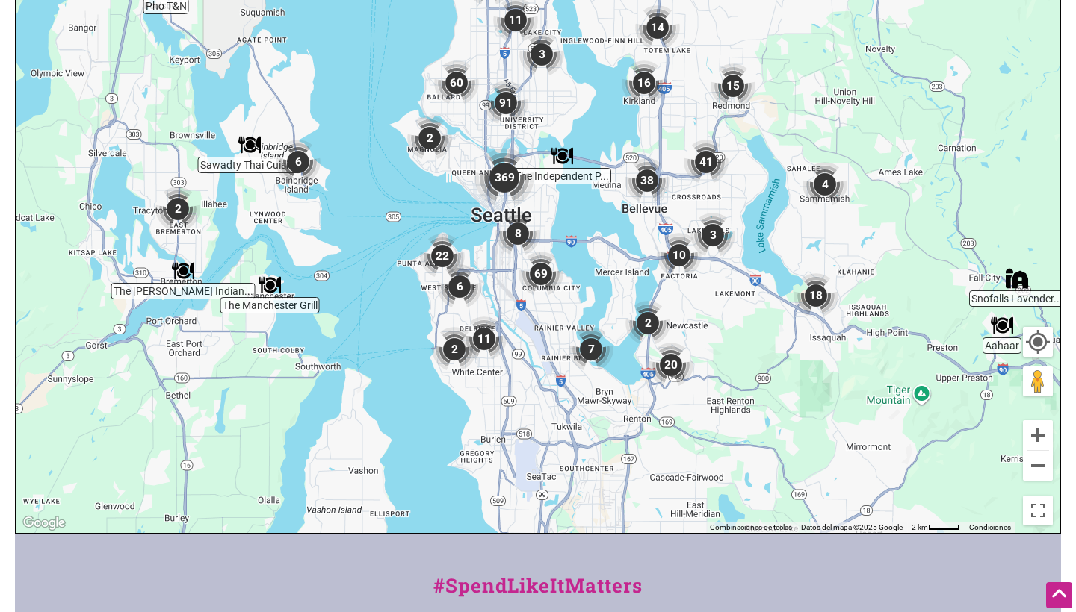
drag, startPoint x: 621, startPoint y: 439, endPoint x: 640, endPoint y: 279, distance: 161.8
click at [640, 301] on img "2" at bounding box center [647, 323] width 45 height 45
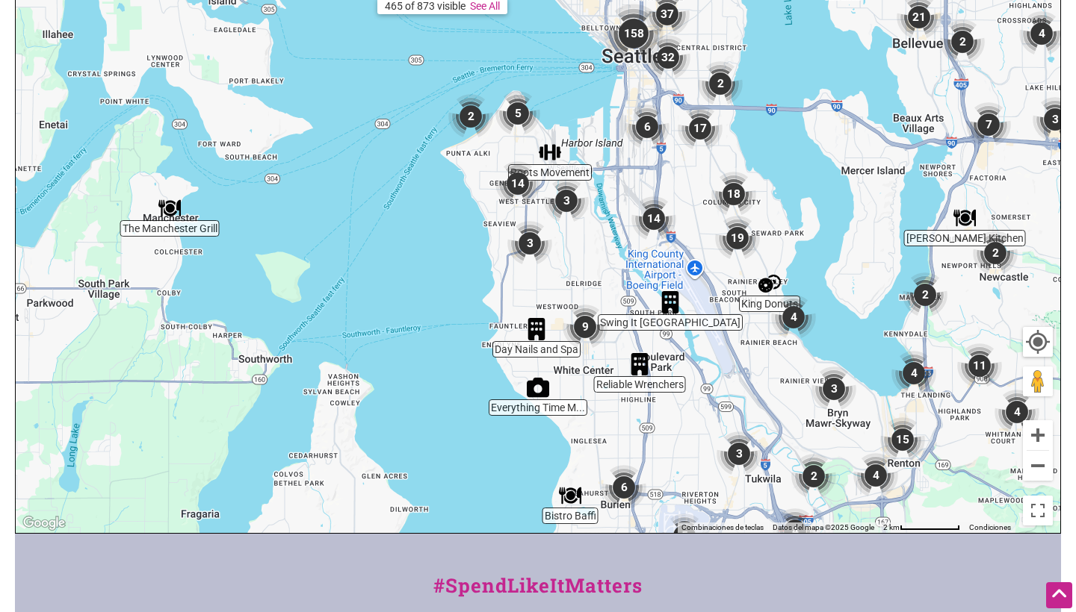
drag, startPoint x: 468, startPoint y: 299, endPoint x: 469, endPoint y: 383, distance: 84.4
click at [469, 383] on div "Para navegar, presiona las teclas [PERSON_NAME]." at bounding box center [538, 242] width 1044 height 581
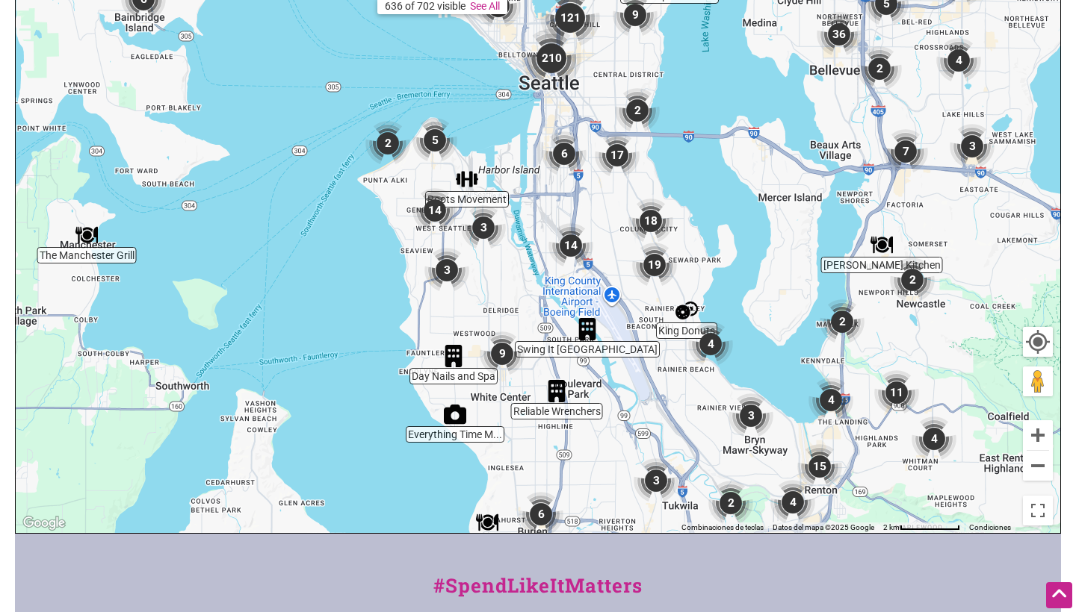
drag, startPoint x: 491, startPoint y: 300, endPoint x: 401, endPoint y: 321, distance: 92.9
click at [401, 321] on div "Para navegar, presiona las teclas [PERSON_NAME]." at bounding box center [538, 242] width 1044 height 581
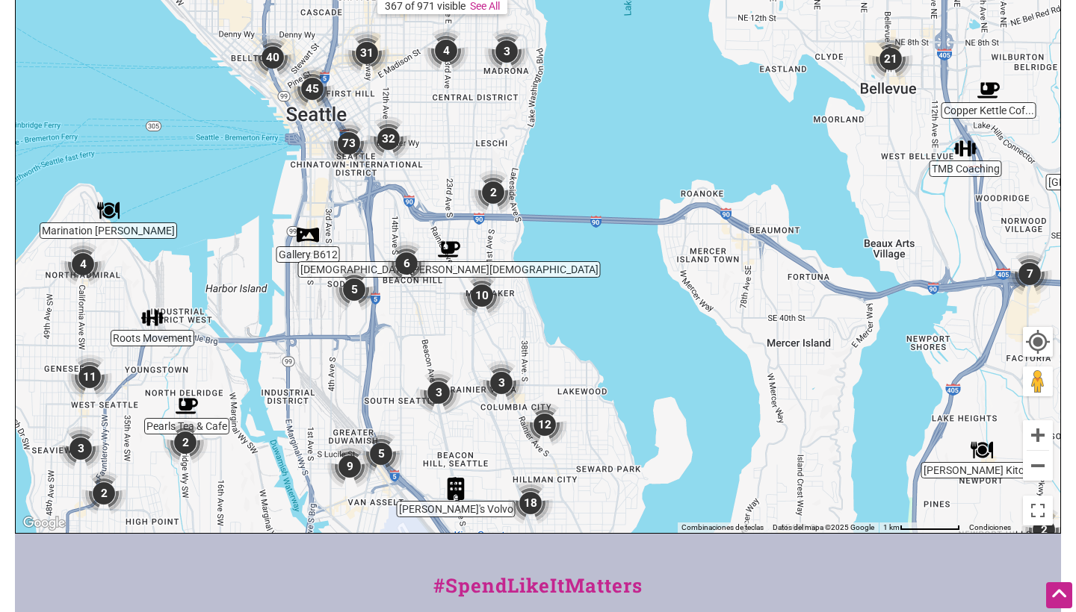
drag, startPoint x: 580, startPoint y: 223, endPoint x: 652, endPoint y: 362, distance: 156.0
click at [652, 362] on div "Para navegar, presiona las teclas [PERSON_NAME]." at bounding box center [538, 242] width 1044 height 581
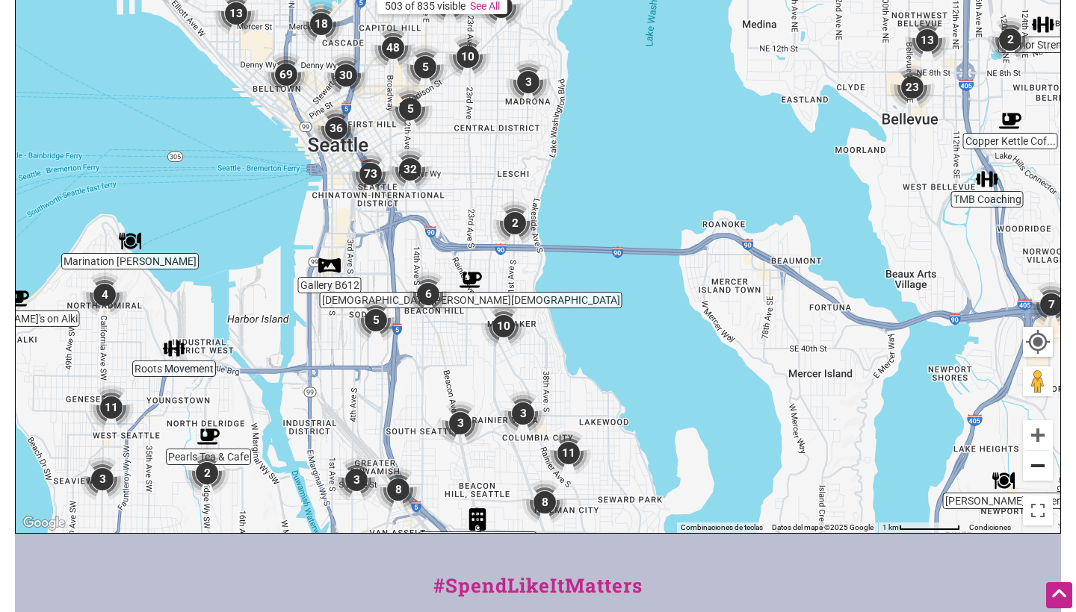
click at [1033, 471] on button "Alejar" at bounding box center [1038, 466] width 30 height 30
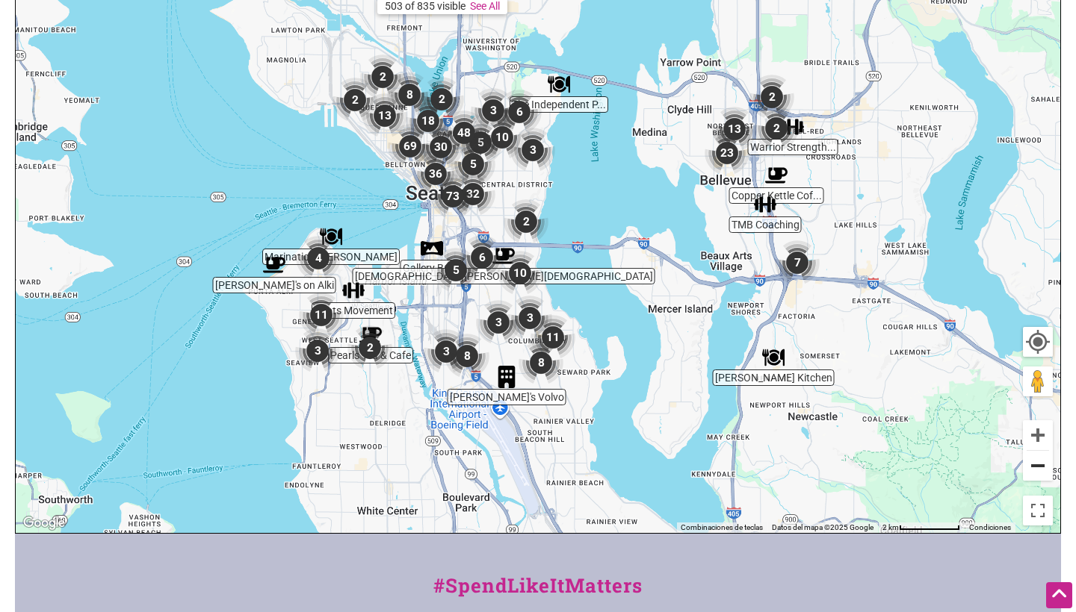
click at [1033, 471] on button "Alejar" at bounding box center [1038, 466] width 30 height 30
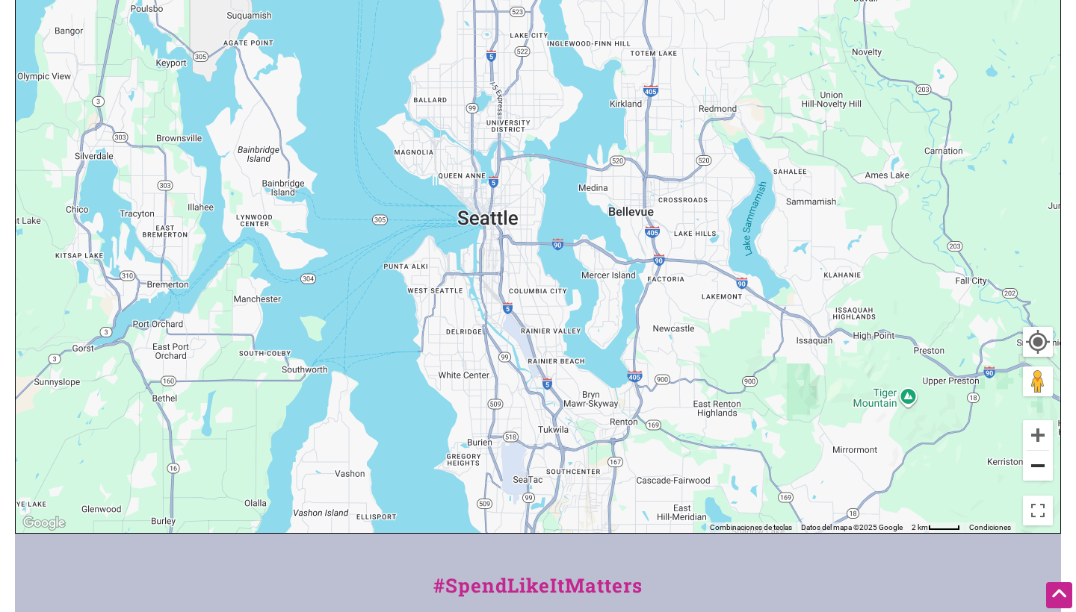
click at [1033, 471] on button "Alejar" at bounding box center [1038, 466] width 30 height 30
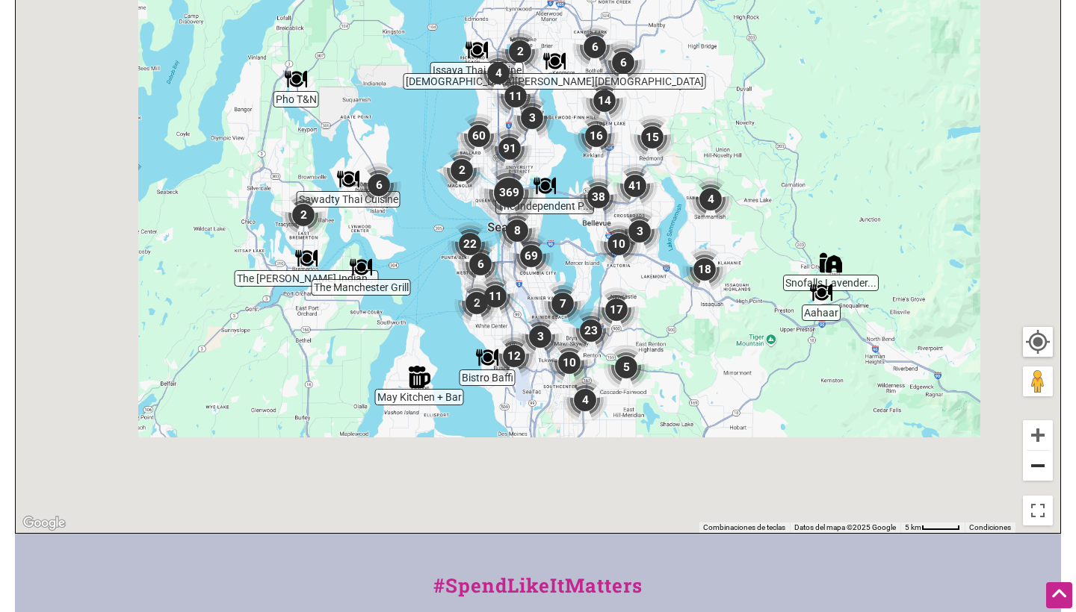
click at [1033, 471] on button "Alejar" at bounding box center [1038, 466] width 30 height 30
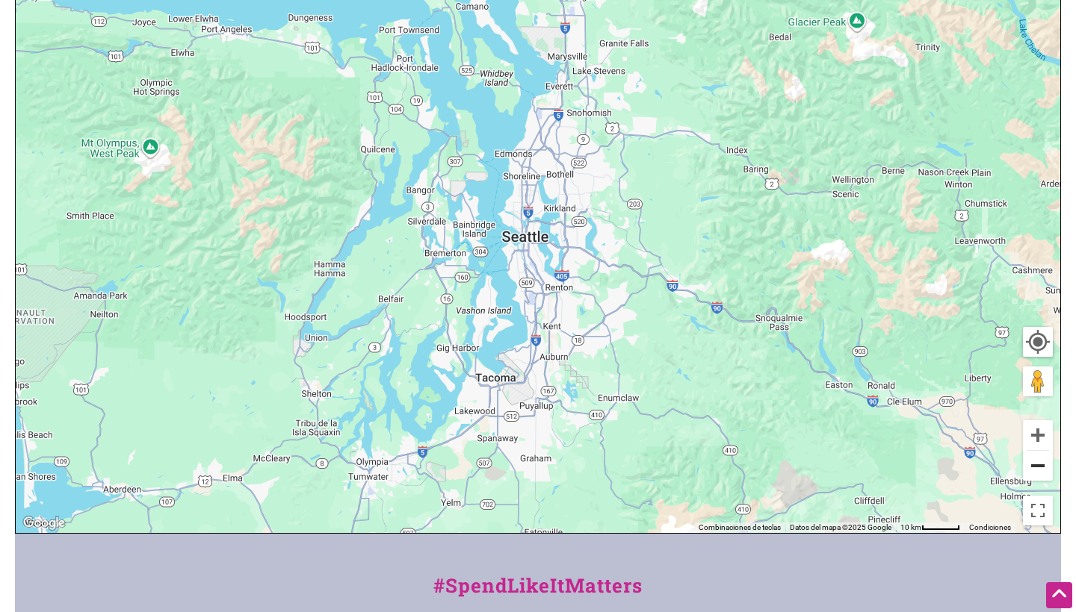
click at [1033, 471] on button "Alejar" at bounding box center [1038, 466] width 30 height 30
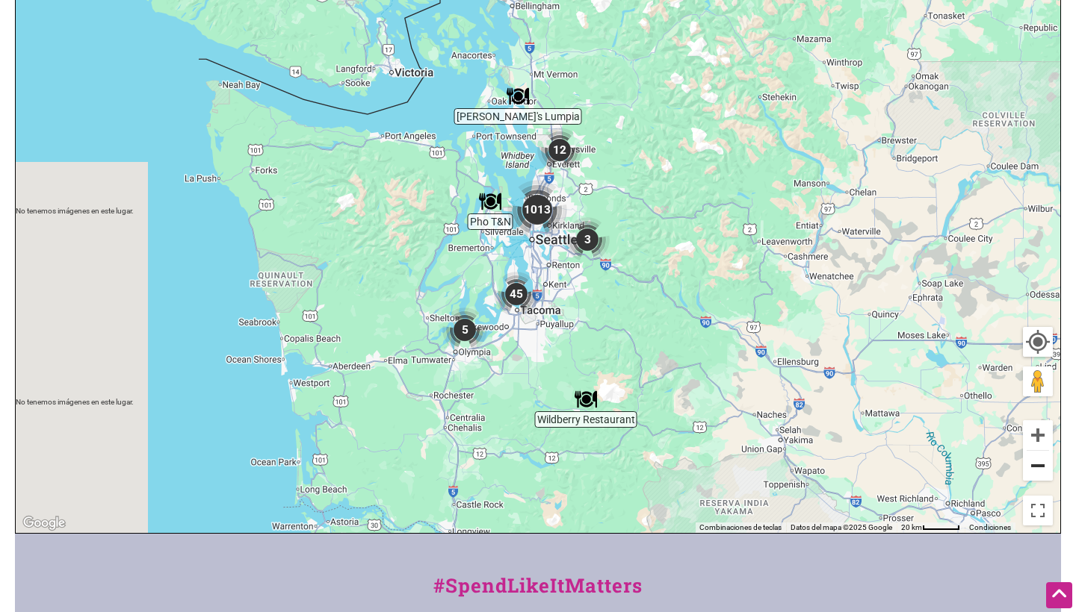
click at [1033, 471] on button "Alejar" at bounding box center [1038, 466] width 30 height 30
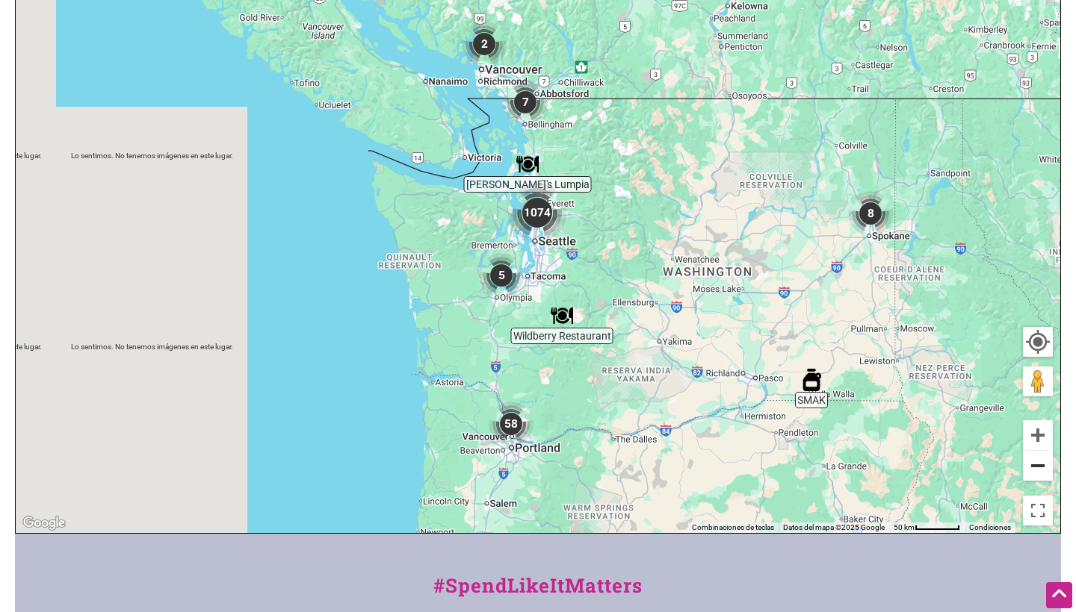
click at [1033, 471] on button "Alejar" at bounding box center [1038, 466] width 30 height 30
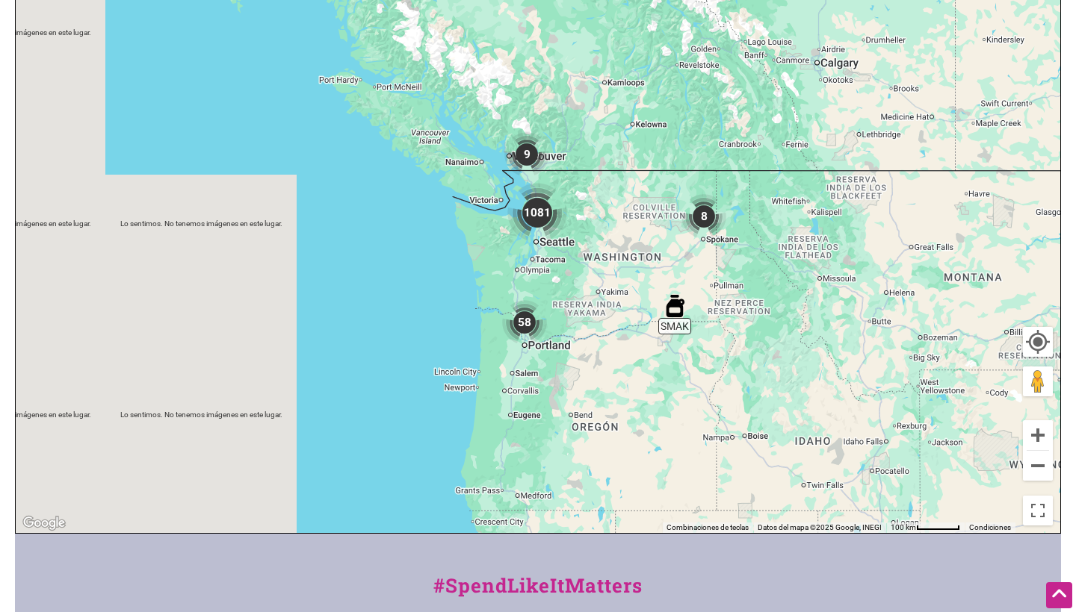
drag, startPoint x: 820, startPoint y: 358, endPoint x: 786, endPoint y: 297, distance: 70.2
click at [786, 297] on div "Para navegar, presiona las teclas [PERSON_NAME]." at bounding box center [538, 242] width 1044 height 581
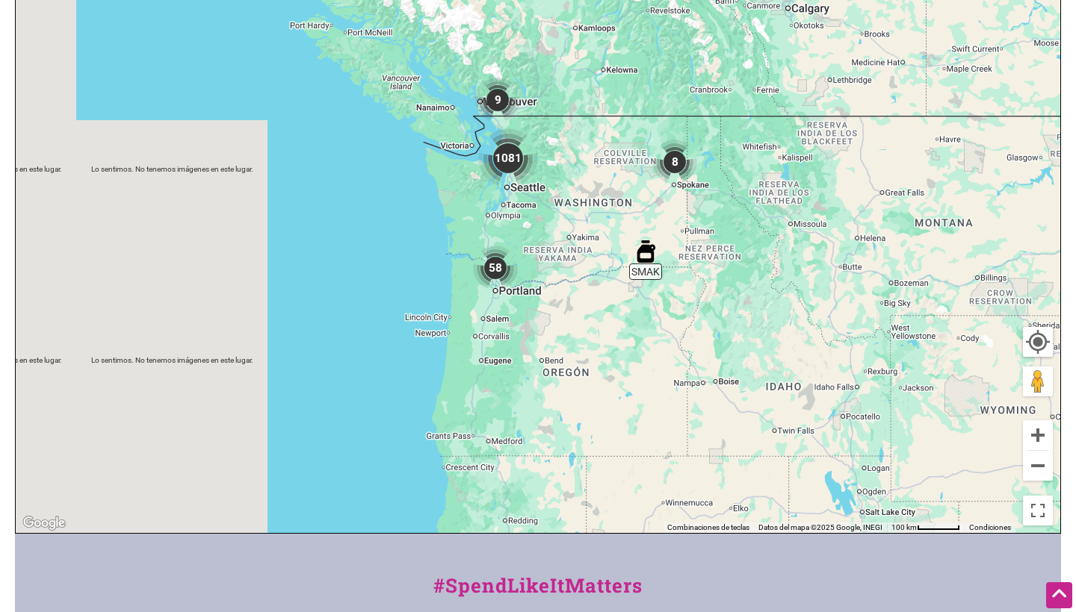
drag, startPoint x: 691, startPoint y: 250, endPoint x: 687, endPoint y: 152, distance: 97.9
click at [687, 154] on div "Para navegar, presiona las teclas [PERSON_NAME]." at bounding box center [538, 242] width 1044 height 581
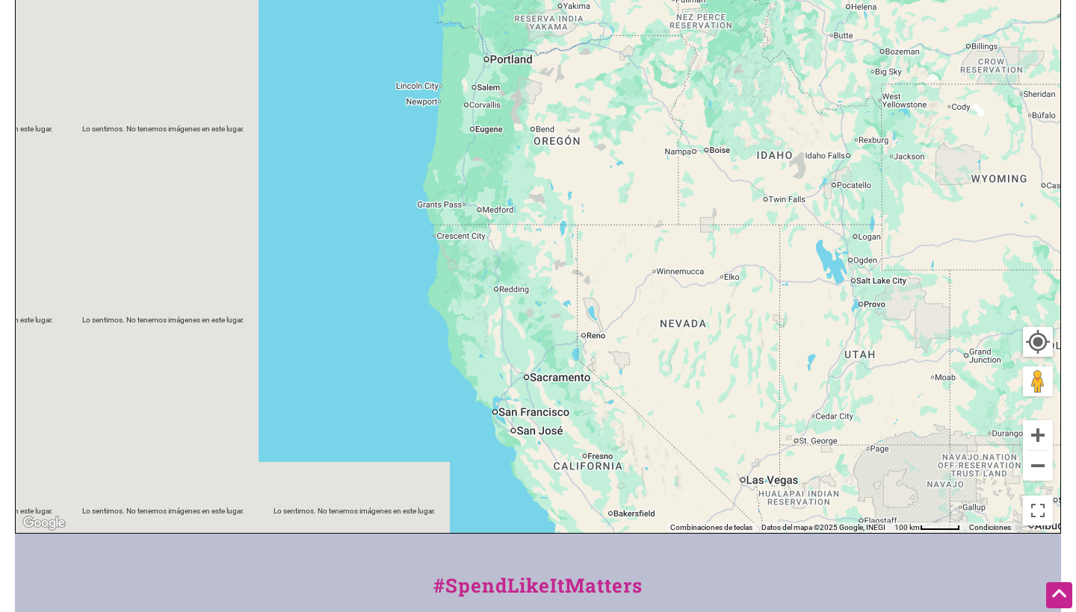
drag, startPoint x: 775, startPoint y: 383, endPoint x: 714, endPoint y: 273, distance: 125.7
click at [722, 297] on div "Para navegar, presiona las teclas [PERSON_NAME]." at bounding box center [538, 242] width 1044 height 581
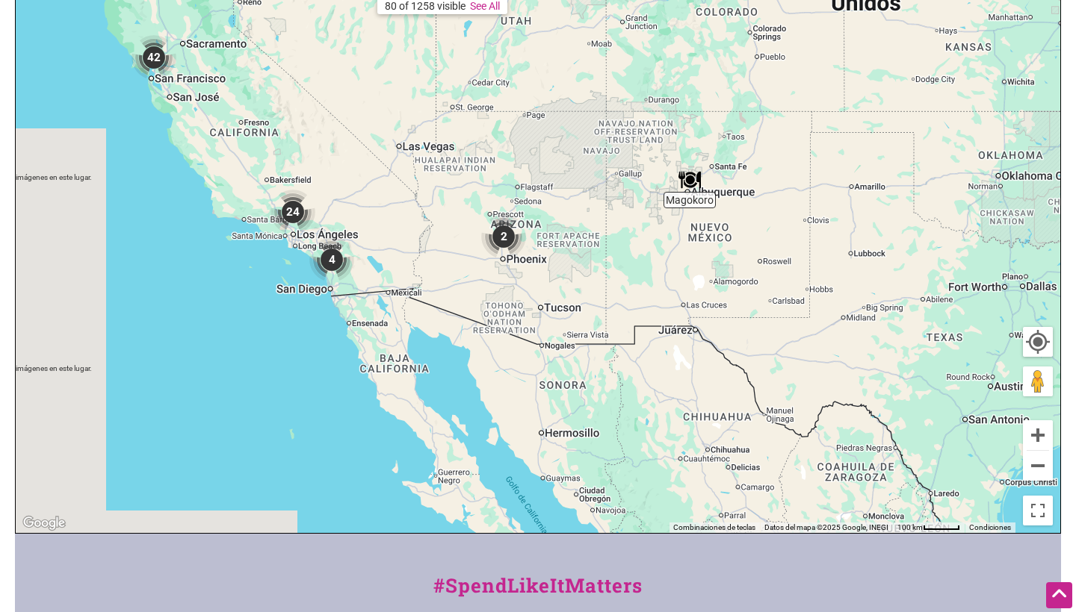
drag, startPoint x: 843, startPoint y: 275, endPoint x: 595, endPoint y: 267, distance: 248.8
click at [595, 267] on div "Para navegar, presiona las teclas [PERSON_NAME]." at bounding box center [538, 242] width 1044 height 581
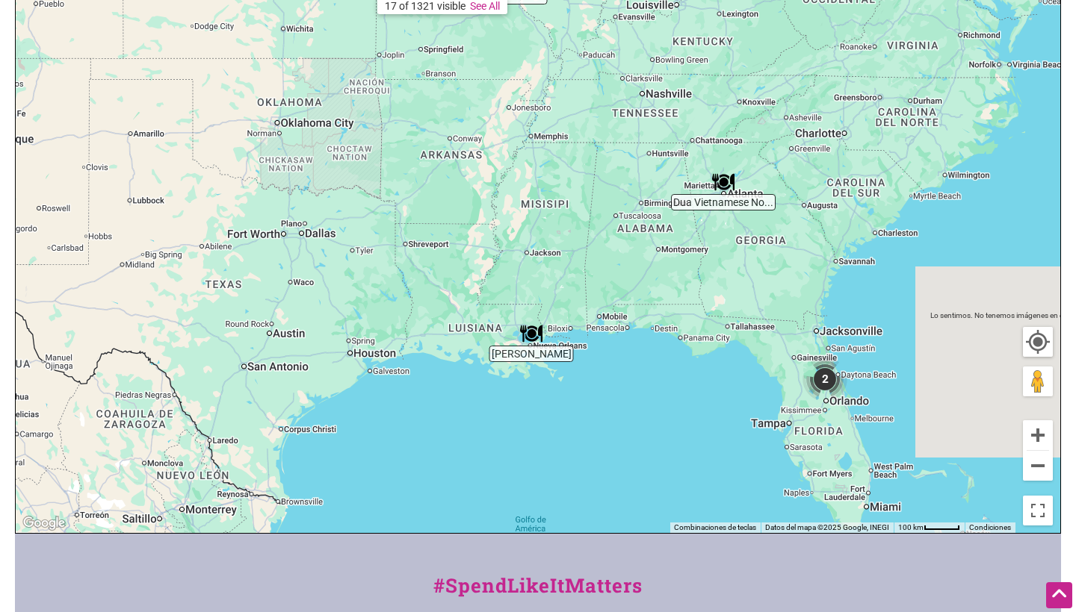
drag, startPoint x: 746, startPoint y: 300, endPoint x: 653, endPoint y: 271, distance: 97.6
click at [653, 271] on div "Para navegar, presiona las teclas [PERSON_NAME]." at bounding box center [538, 242] width 1044 height 581
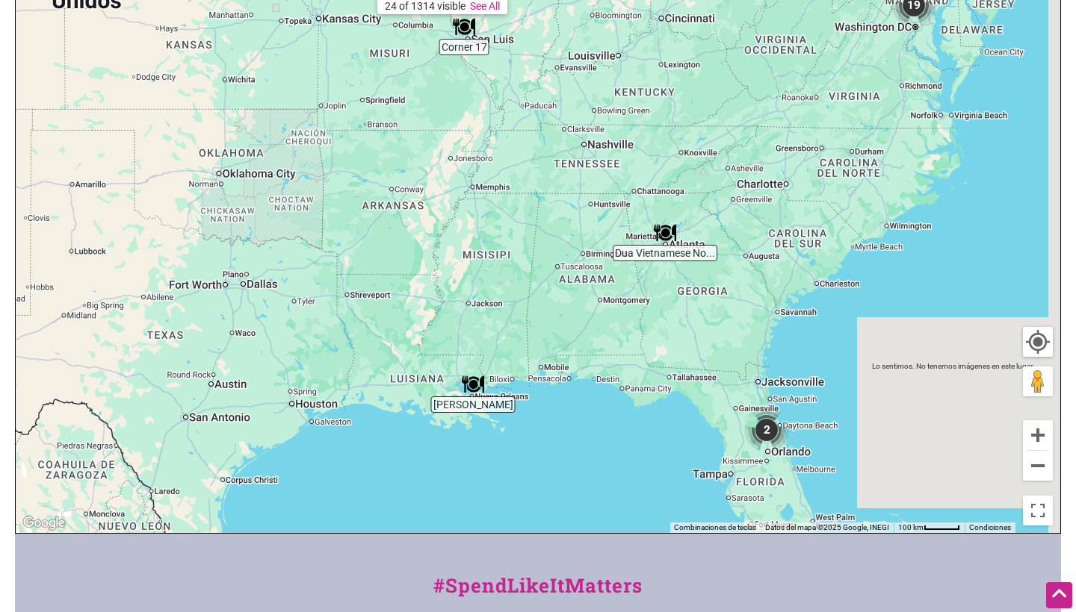
drag, startPoint x: 652, startPoint y: 285, endPoint x: 567, endPoint y: 405, distance: 147.3
click at [567, 405] on div "Para navegar, presiona las teclas [PERSON_NAME]." at bounding box center [538, 242] width 1044 height 581
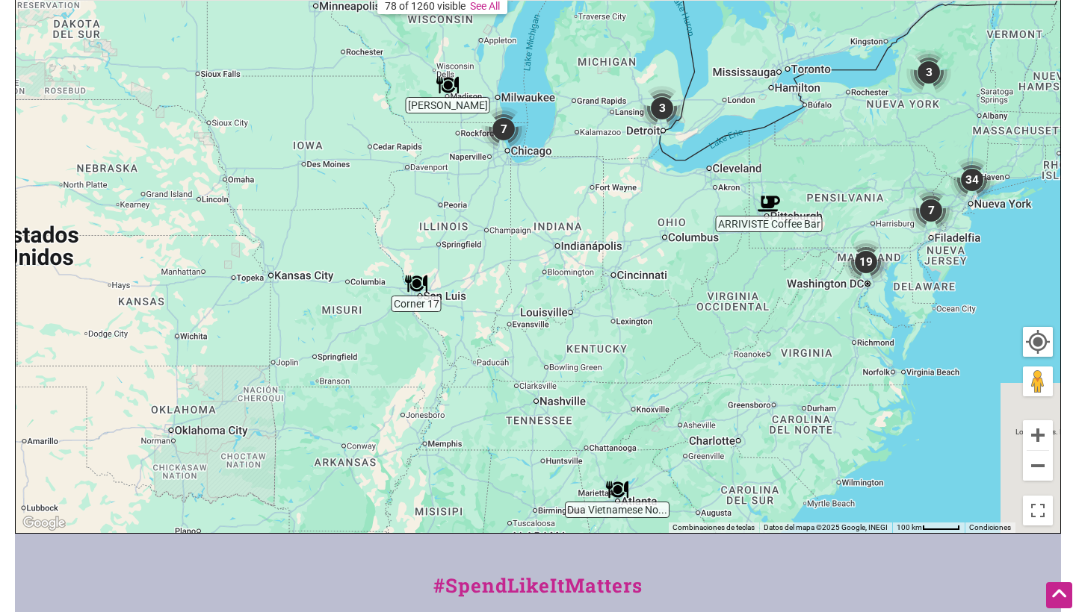
drag, startPoint x: 679, startPoint y: 224, endPoint x: 681, endPoint y: 369, distance: 144.9
click at [680, 369] on div "Para navegar, presiona las teclas [PERSON_NAME]." at bounding box center [538, 242] width 1044 height 581
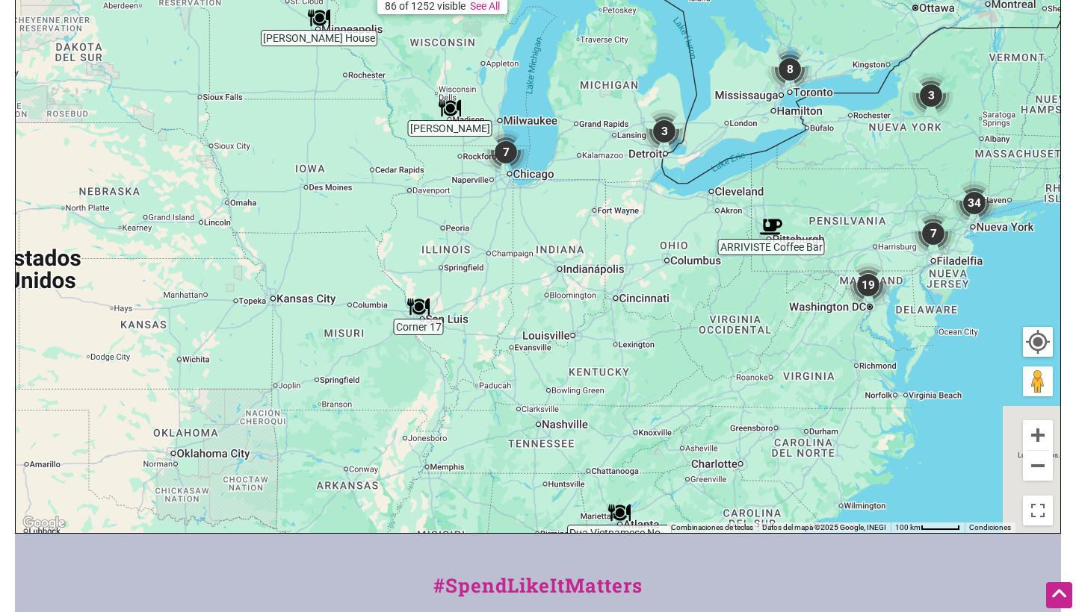
drag, startPoint x: 622, startPoint y: 208, endPoint x: 648, endPoint y: 364, distance: 158.2
click at [648, 364] on div "Para navegar, presiona las teclas [PERSON_NAME]." at bounding box center [538, 242] width 1044 height 581
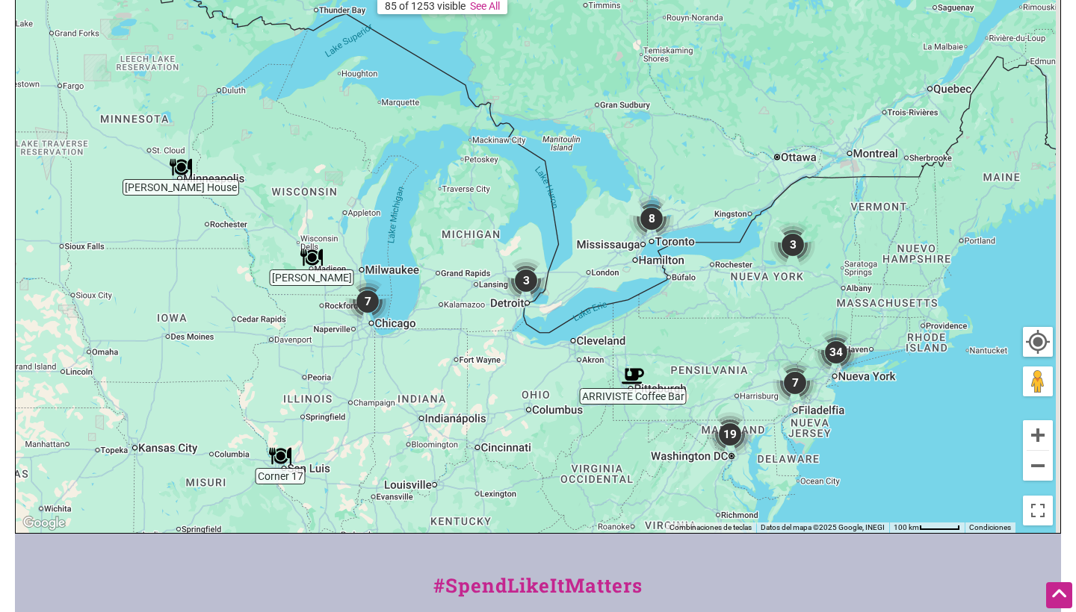
drag, startPoint x: 764, startPoint y: 400, endPoint x: 586, endPoint y: 399, distance: 177.8
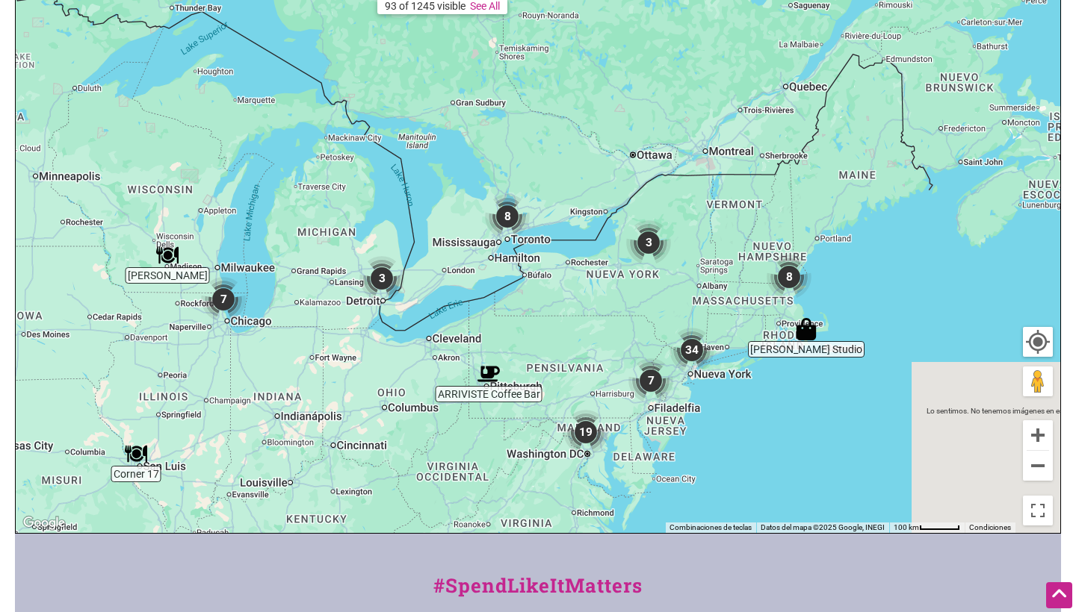
drag, startPoint x: 476, startPoint y: 390, endPoint x: 912, endPoint y: 323, distance: 441.2
click at [881, 337] on div "Para navegar, presiona las teclas [PERSON_NAME]." at bounding box center [538, 242] width 1044 height 581
